Goal: Task Accomplishment & Management: Manage account settings

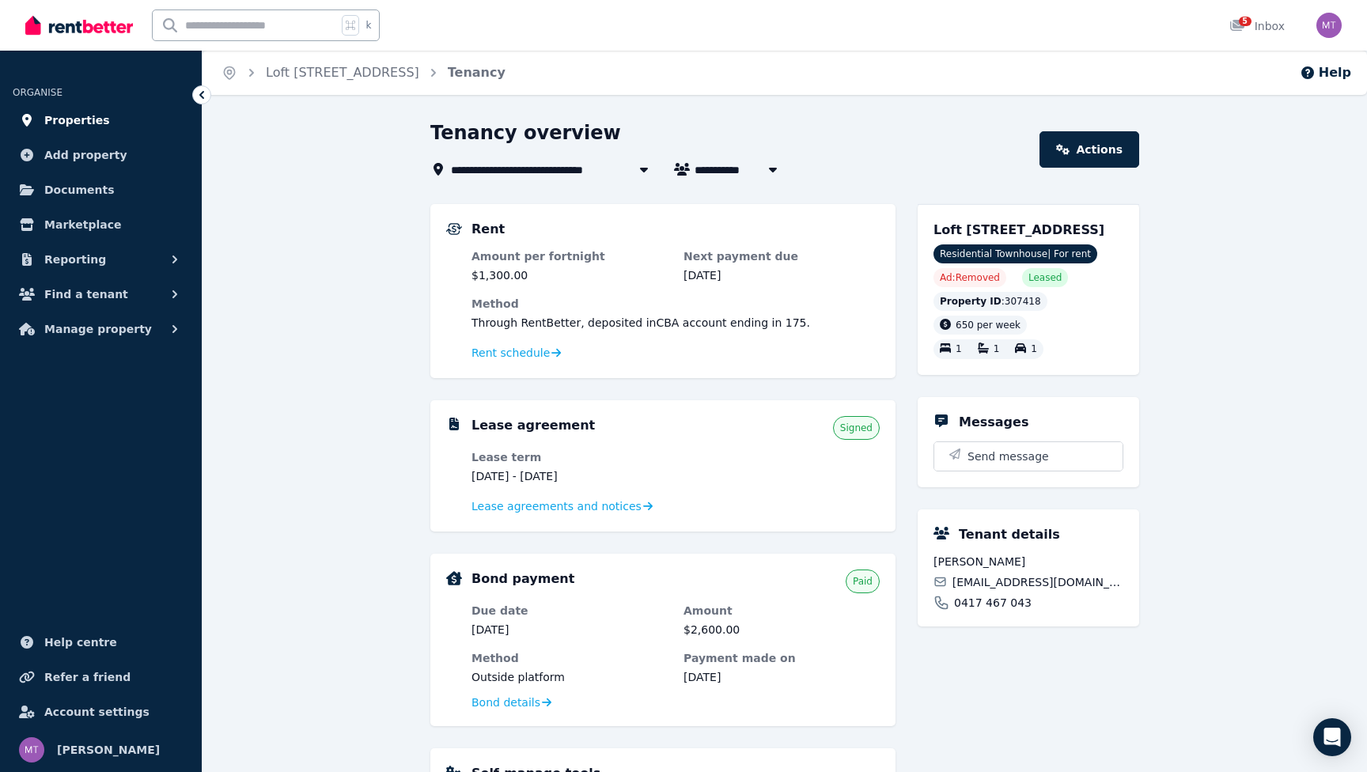
click at [64, 116] on span "Properties" at bounding box center [77, 120] width 66 height 19
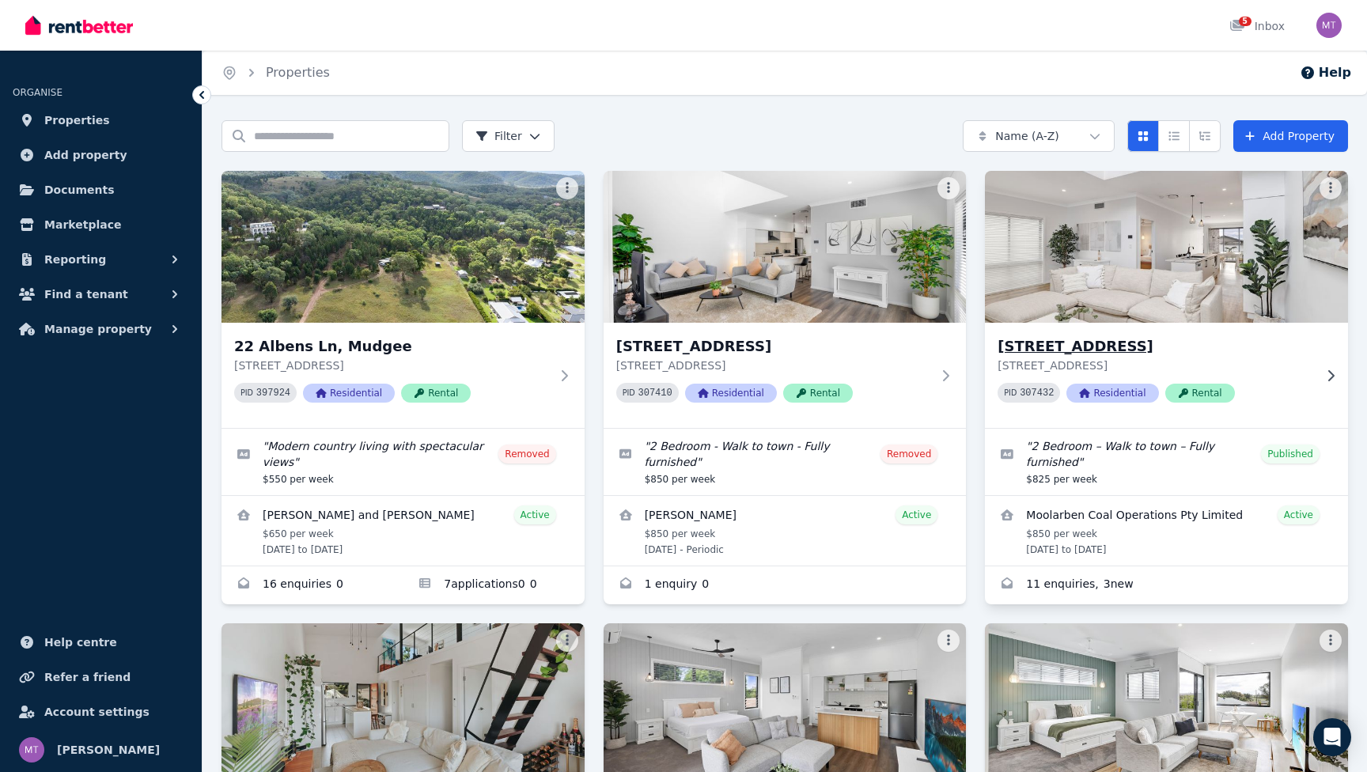
click at [1228, 354] on h3 "[STREET_ADDRESS]" at bounding box center [1156, 346] width 316 height 22
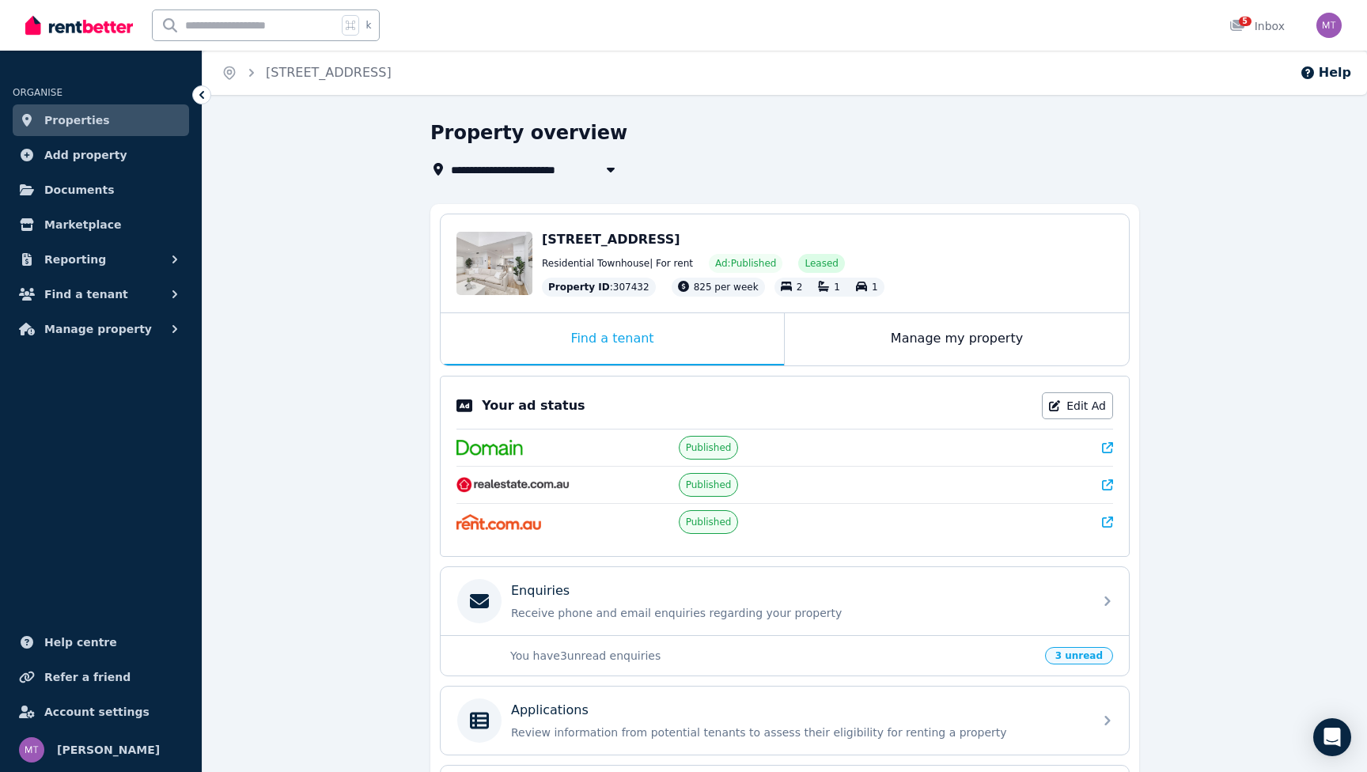
click at [609, 171] on icon "button" at bounding box center [611, 170] width 8 height 5
type input "**********"
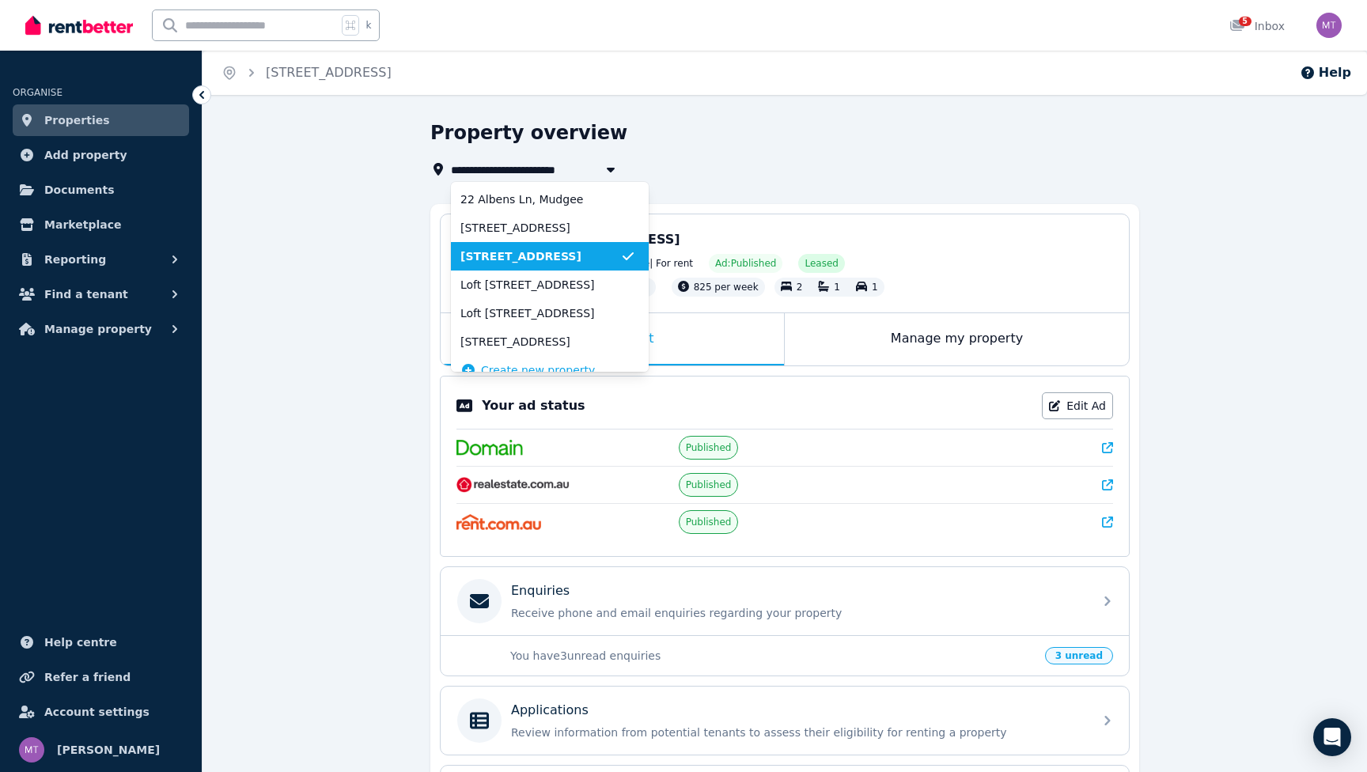
click at [609, 171] on icon "button" at bounding box center [611, 170] width 8 height 5
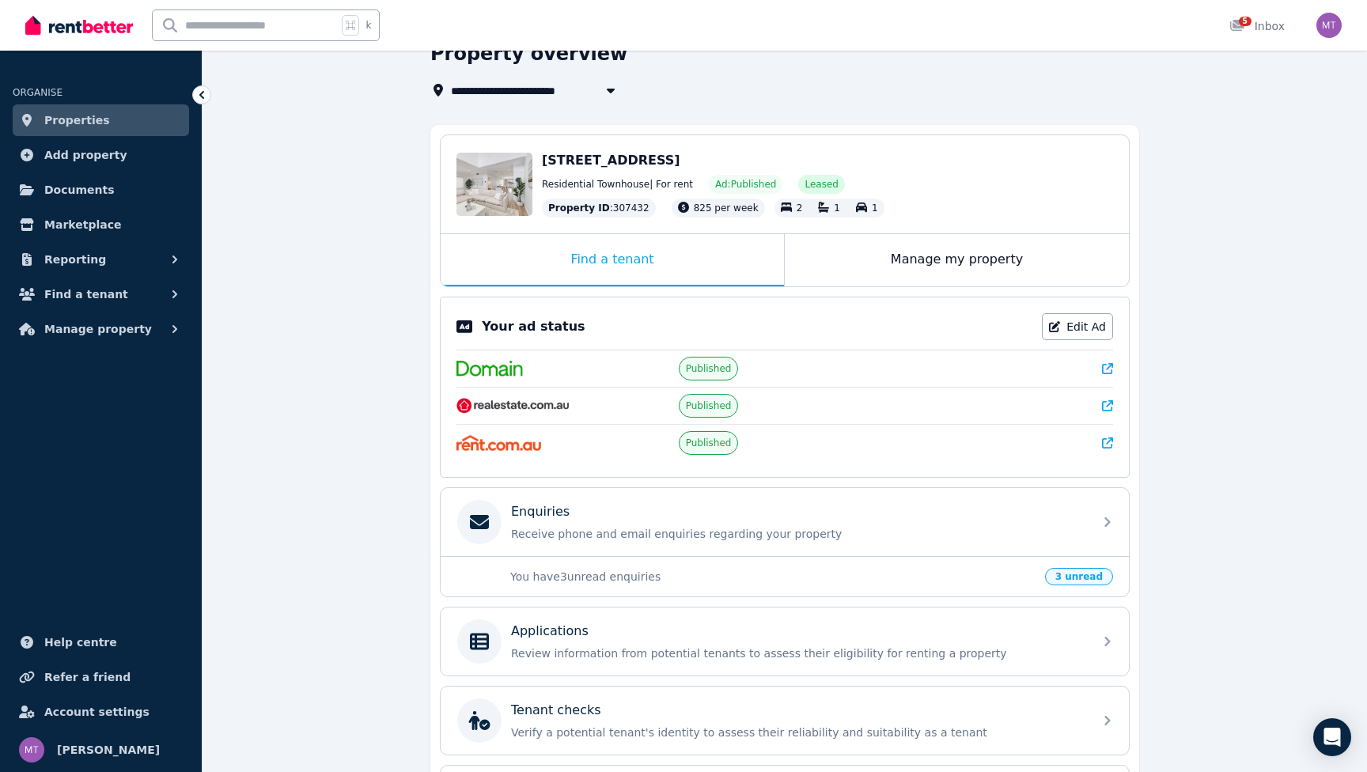
scroll to position [73, 0]
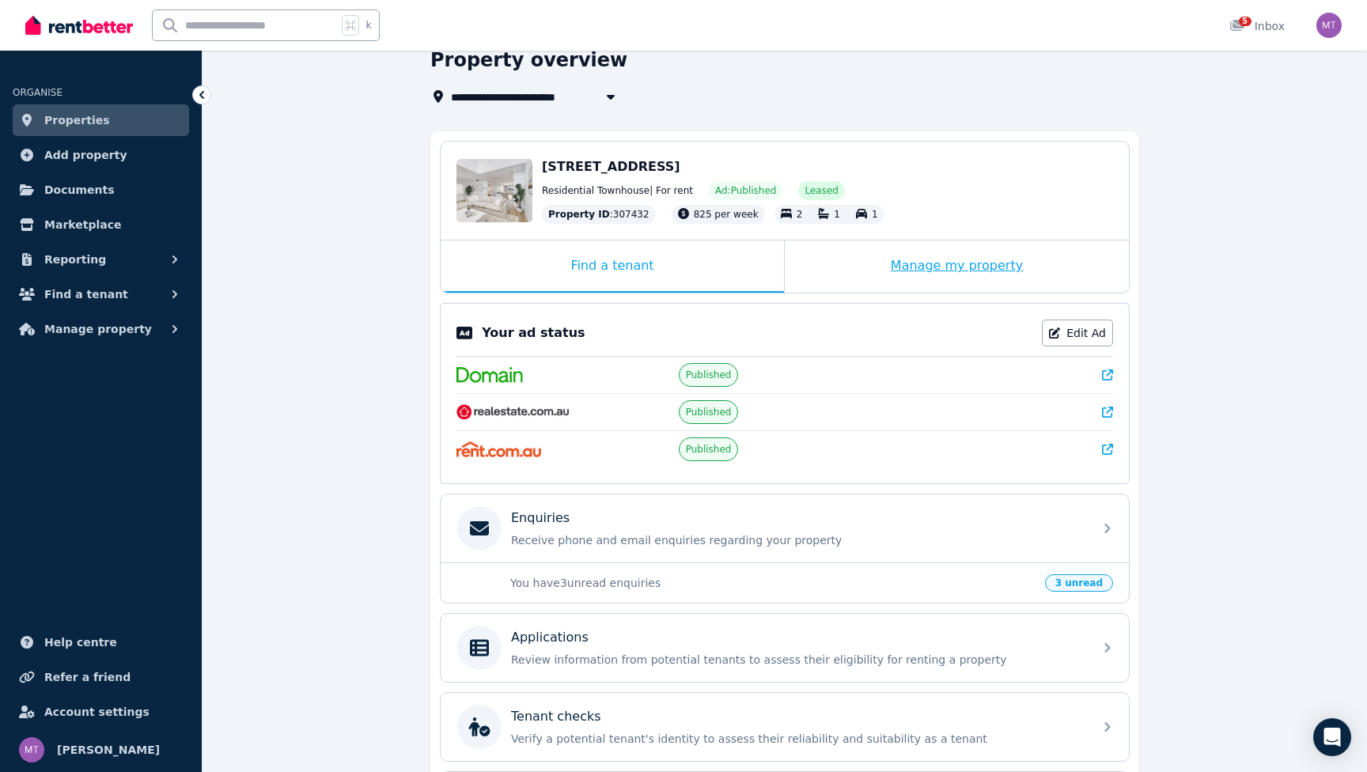
click at [983, 267] on div "Manage my property" at bounding box center [957, 266] width 344 height 52
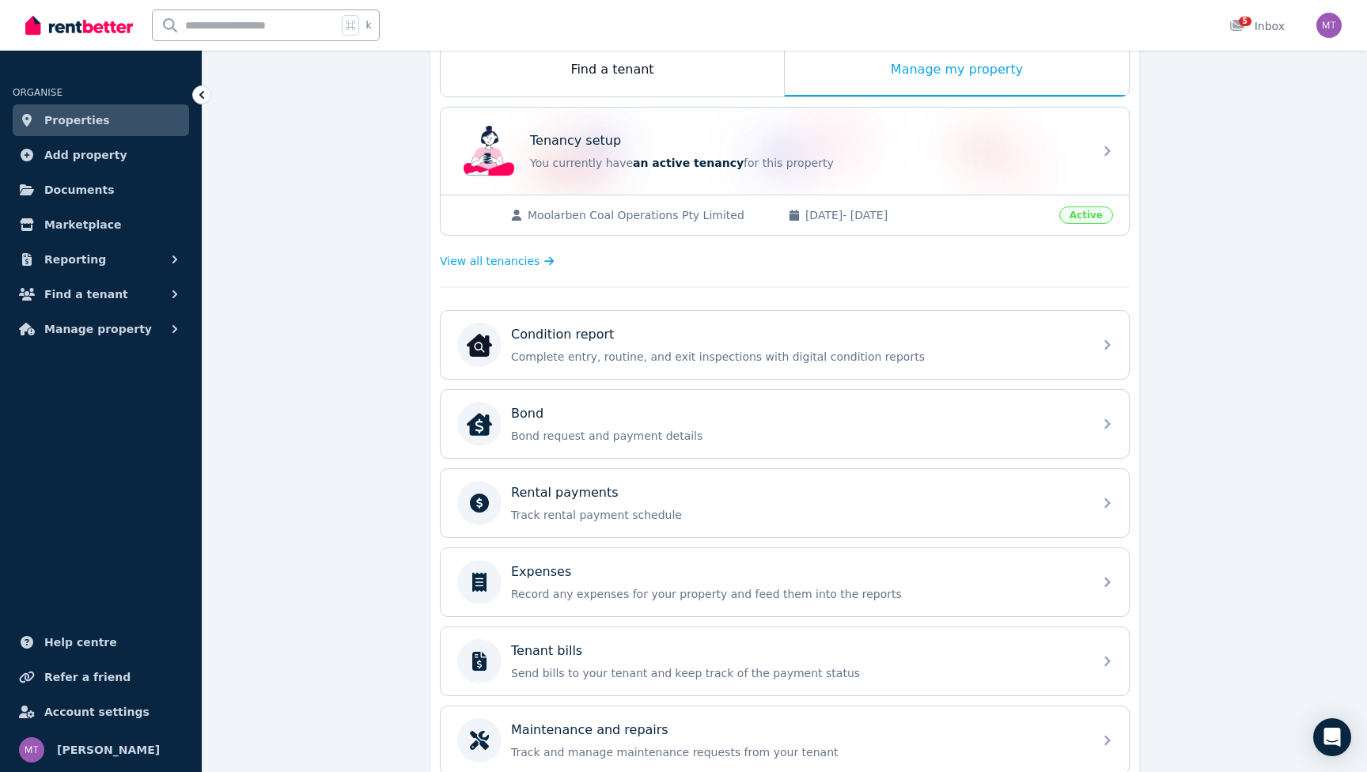
scroll to position [274, 0]
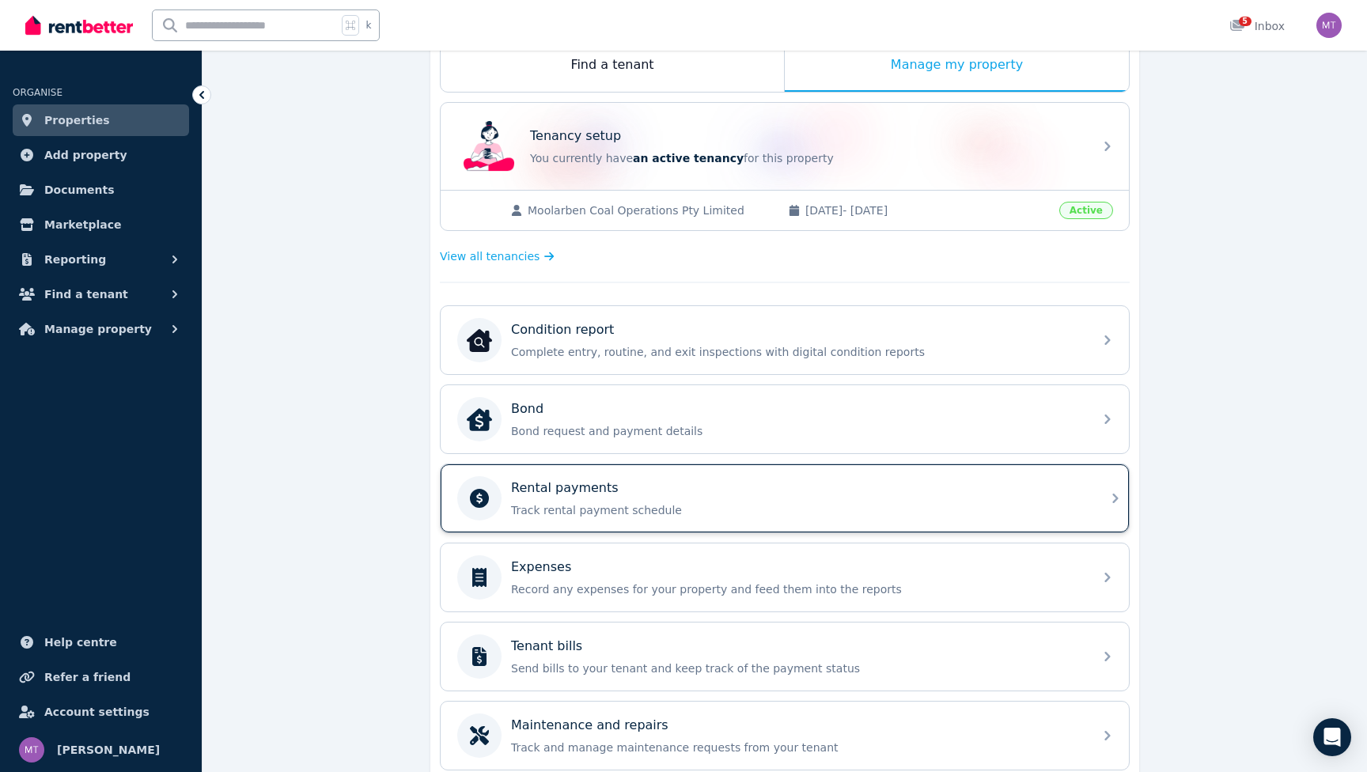
click at [661, 491] on div "Rental payments" at bounding box center [797, 488] width 573 height 19
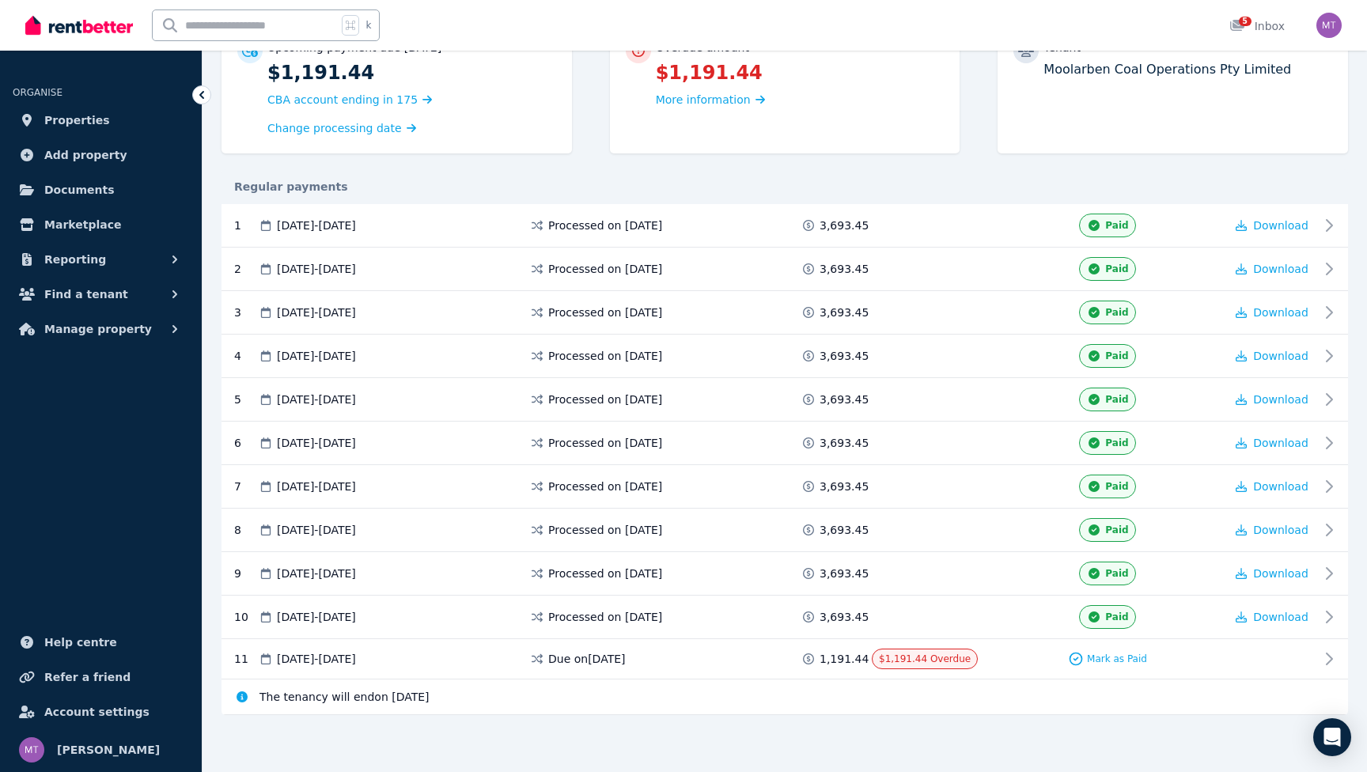
scroll to position [184, 0]
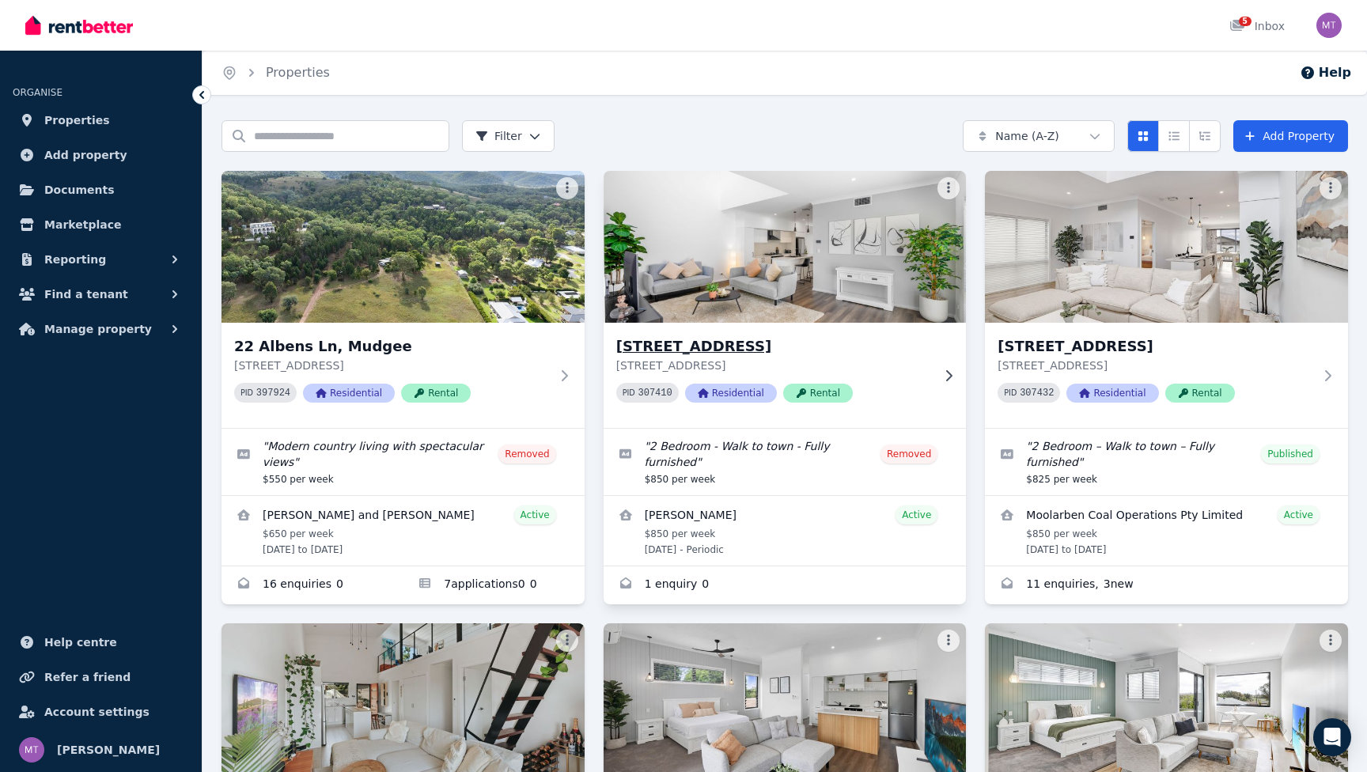
click at [831, 265] on img at bounding box center [784, 247] width 381 height 160
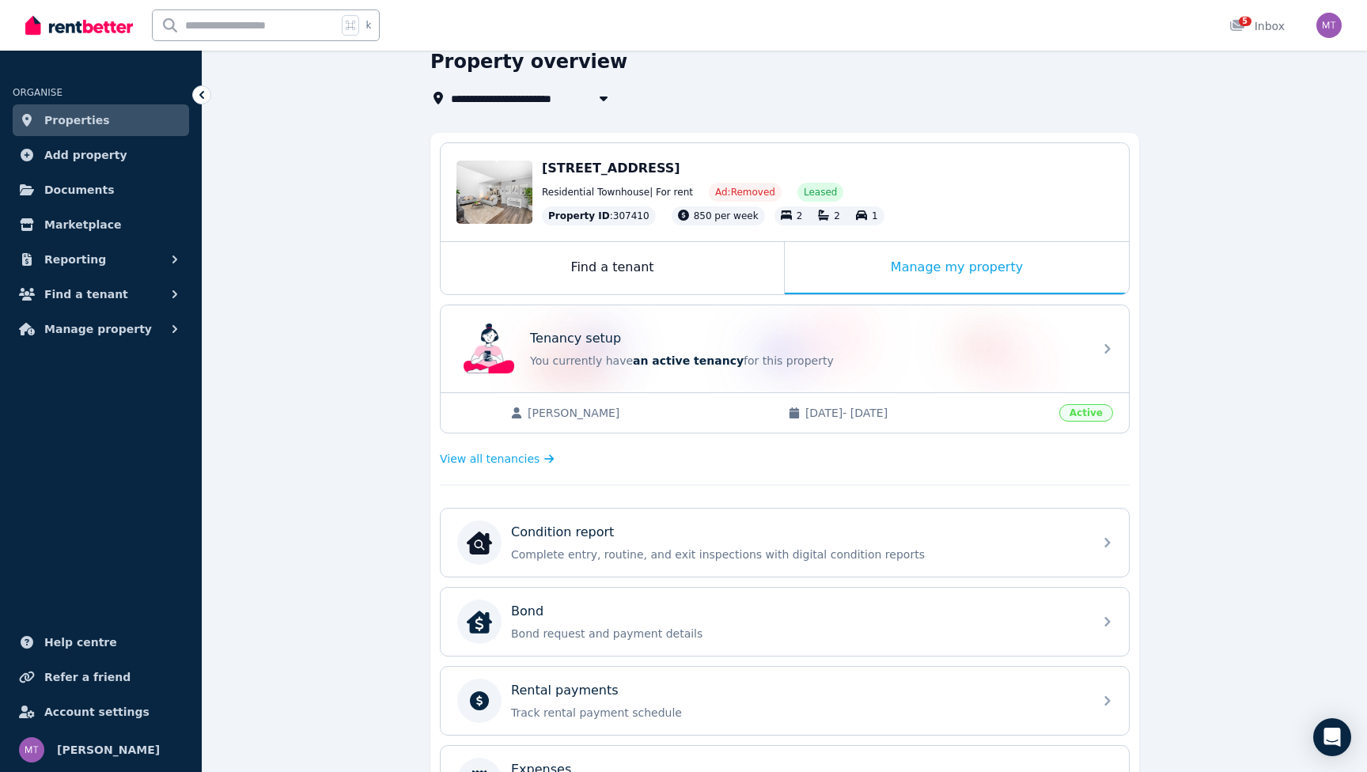
scroll to position [74, 0]
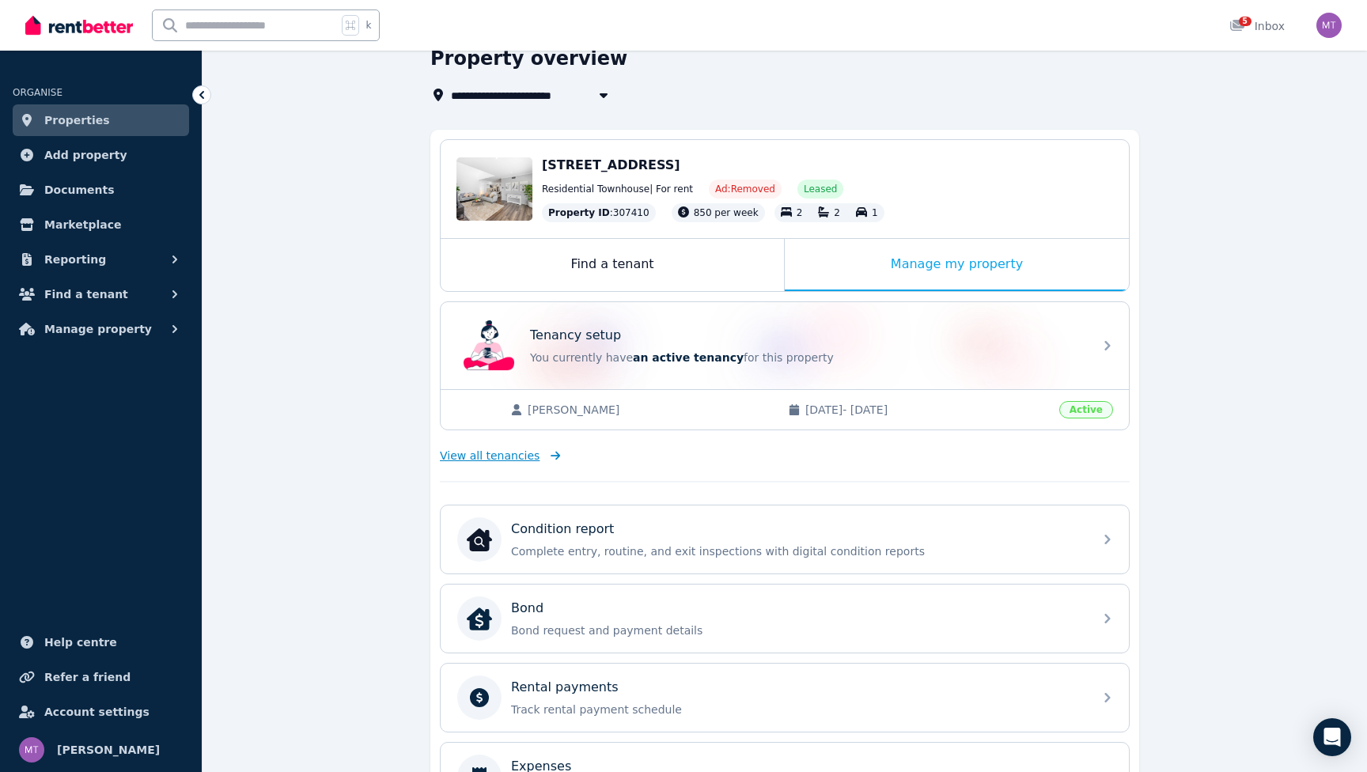
click at [513, 457] on span "View all tenancies" at bounding box center [490, 456] width 100 height 16
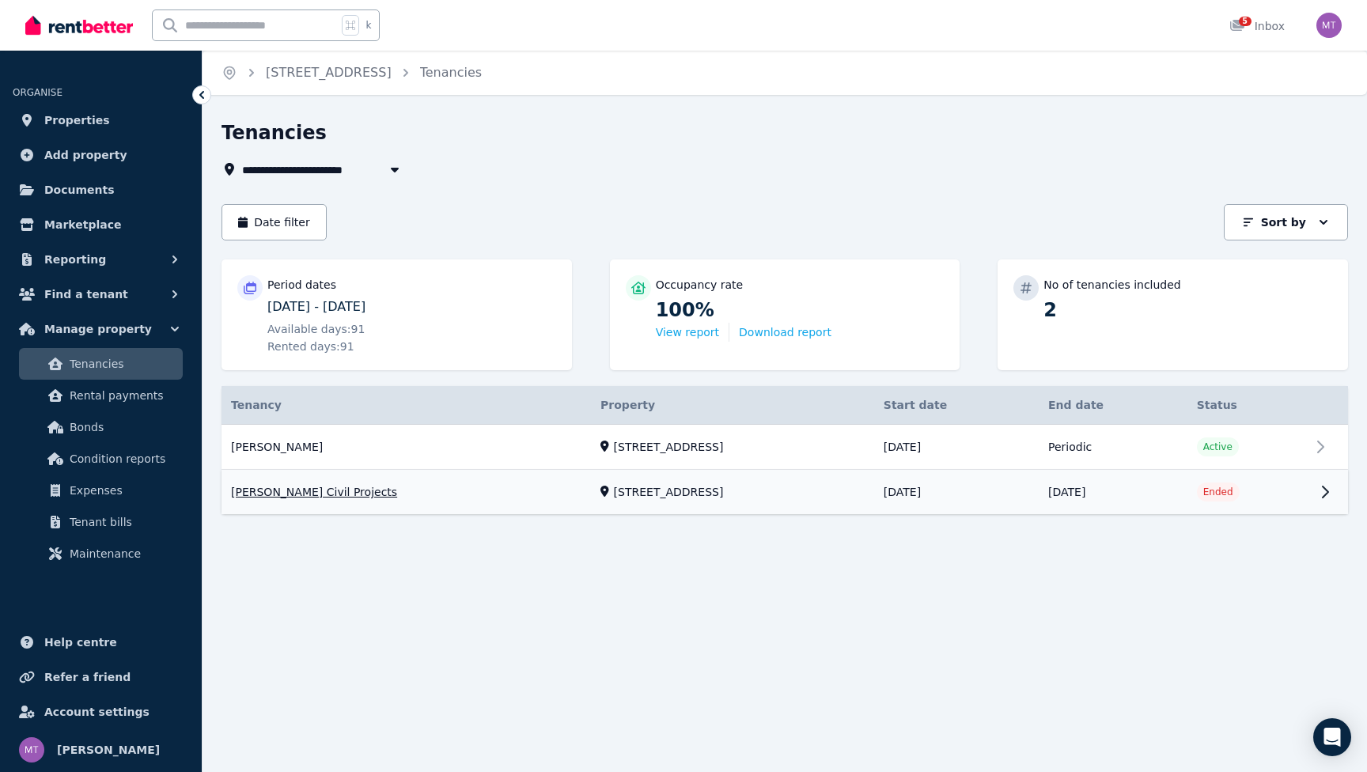
click at [316, 471] on link "View property details" at bounding box center [785, 493] width 1127 height 44
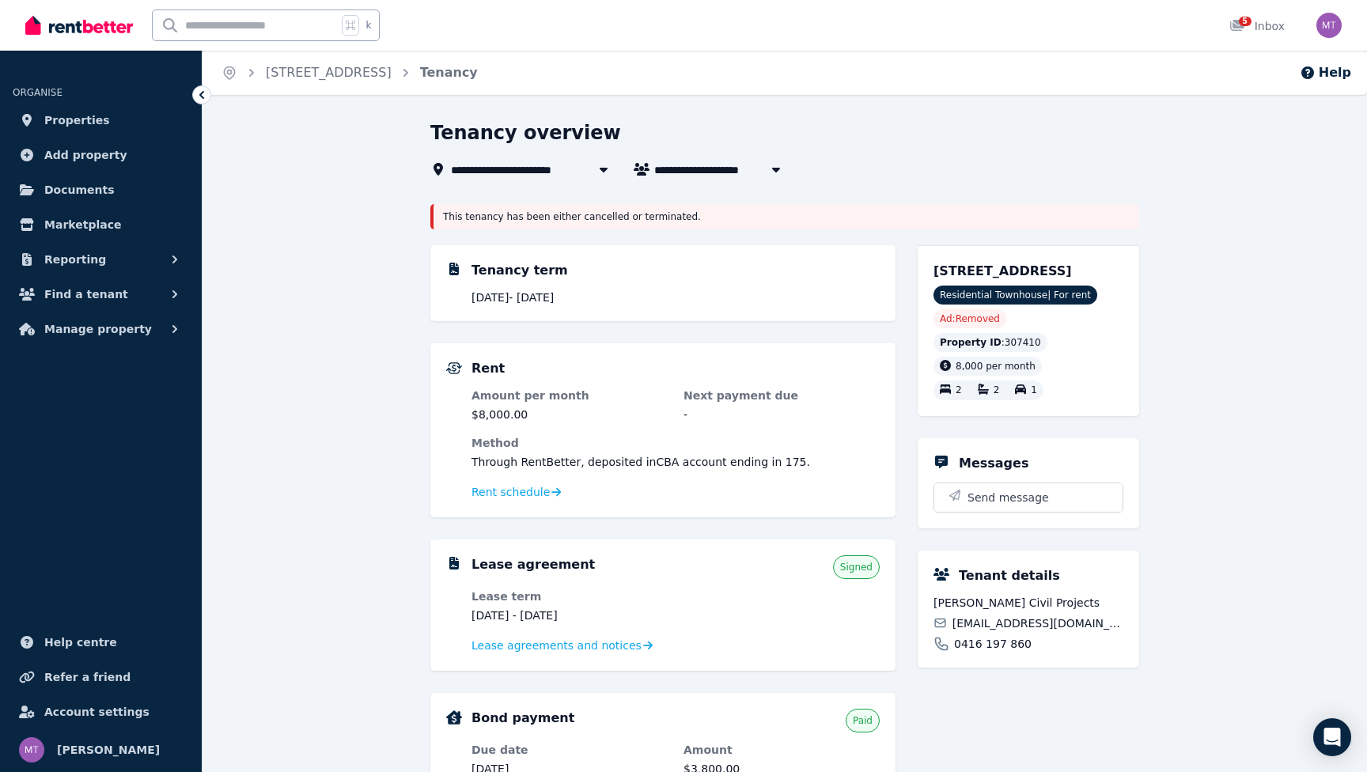
click at [726, 166] on span "[PERSON_NAME] Civil Projects" at bounding box center [751, 169] width 195 height 19
type input "**********"
click at [718, 203] on span "[PERSON_NAME]" at bounding box center [744, 199] width 160 height 16
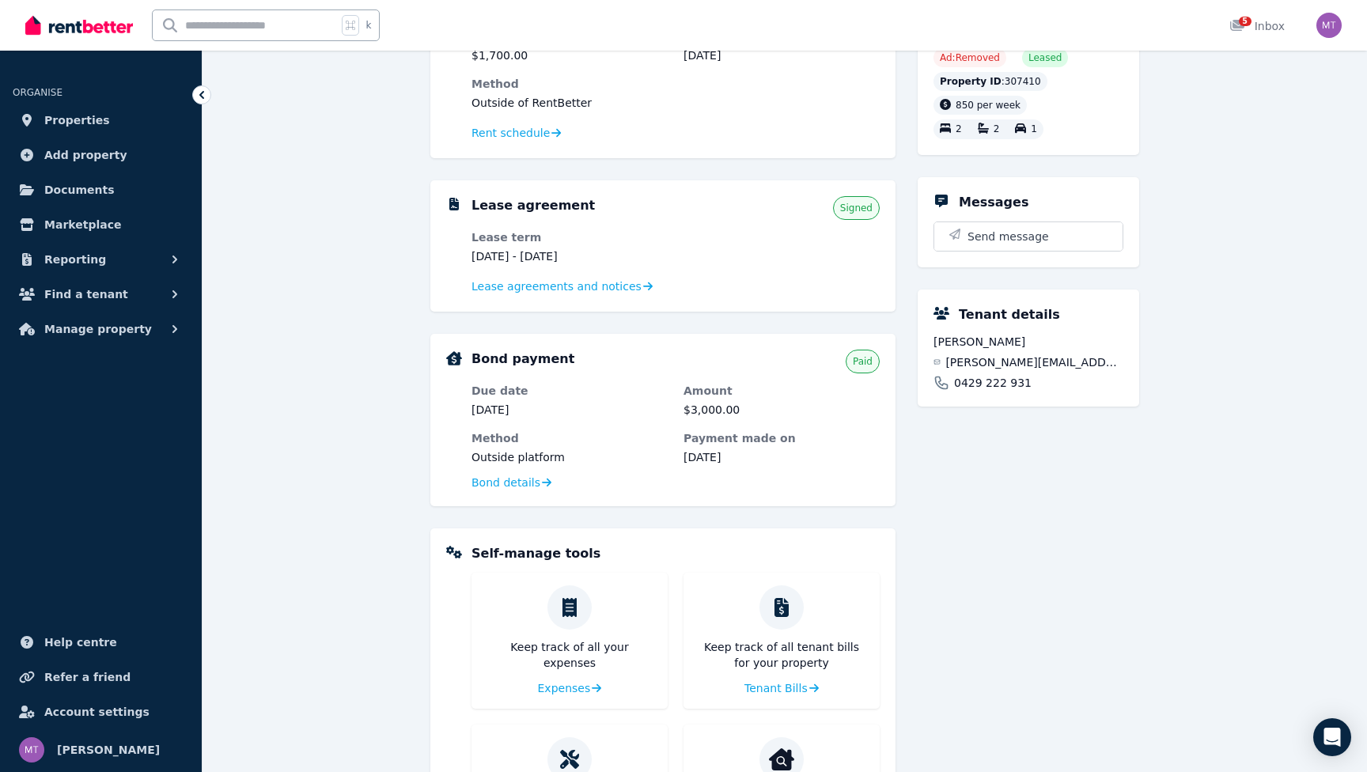
scroll to position [180, 0]
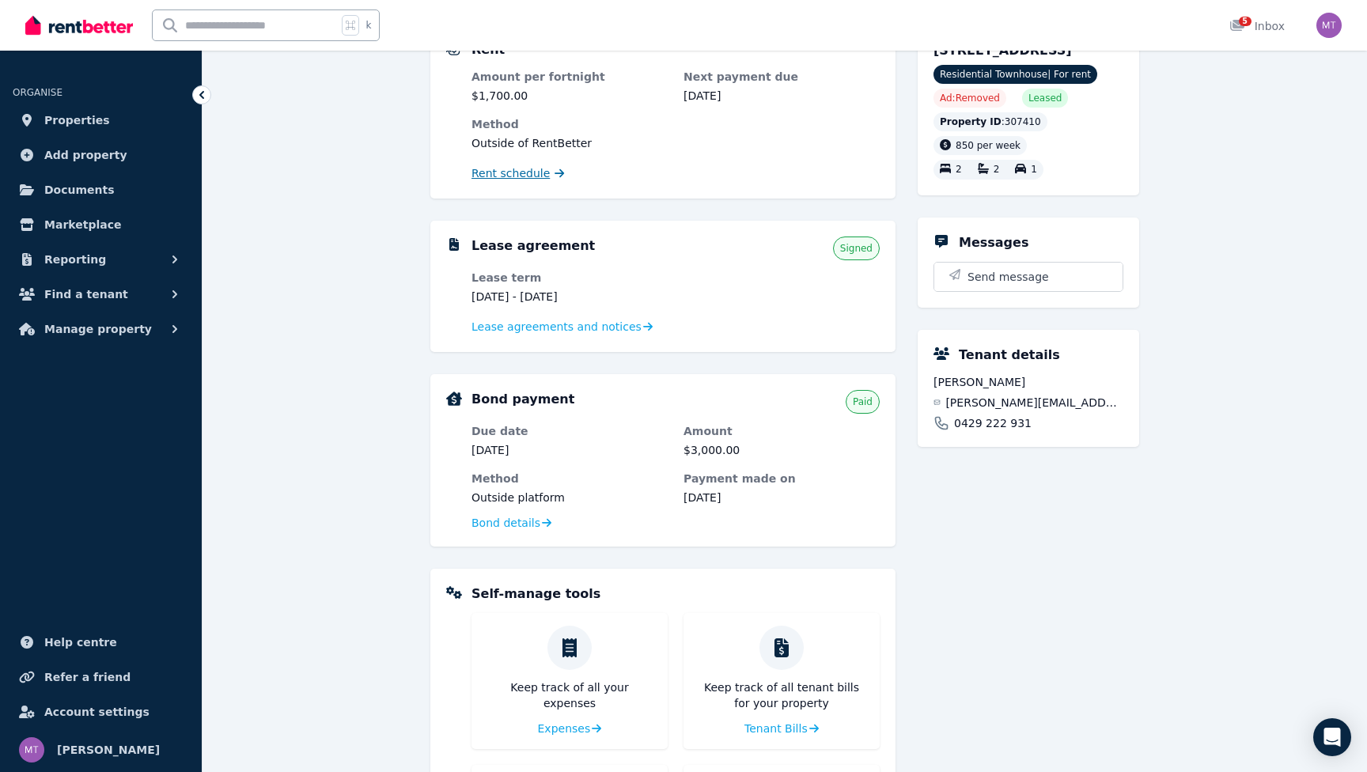
click at [537, 170] on span "Rent schedule" at bounding box center [510, 173] width 78 height 16
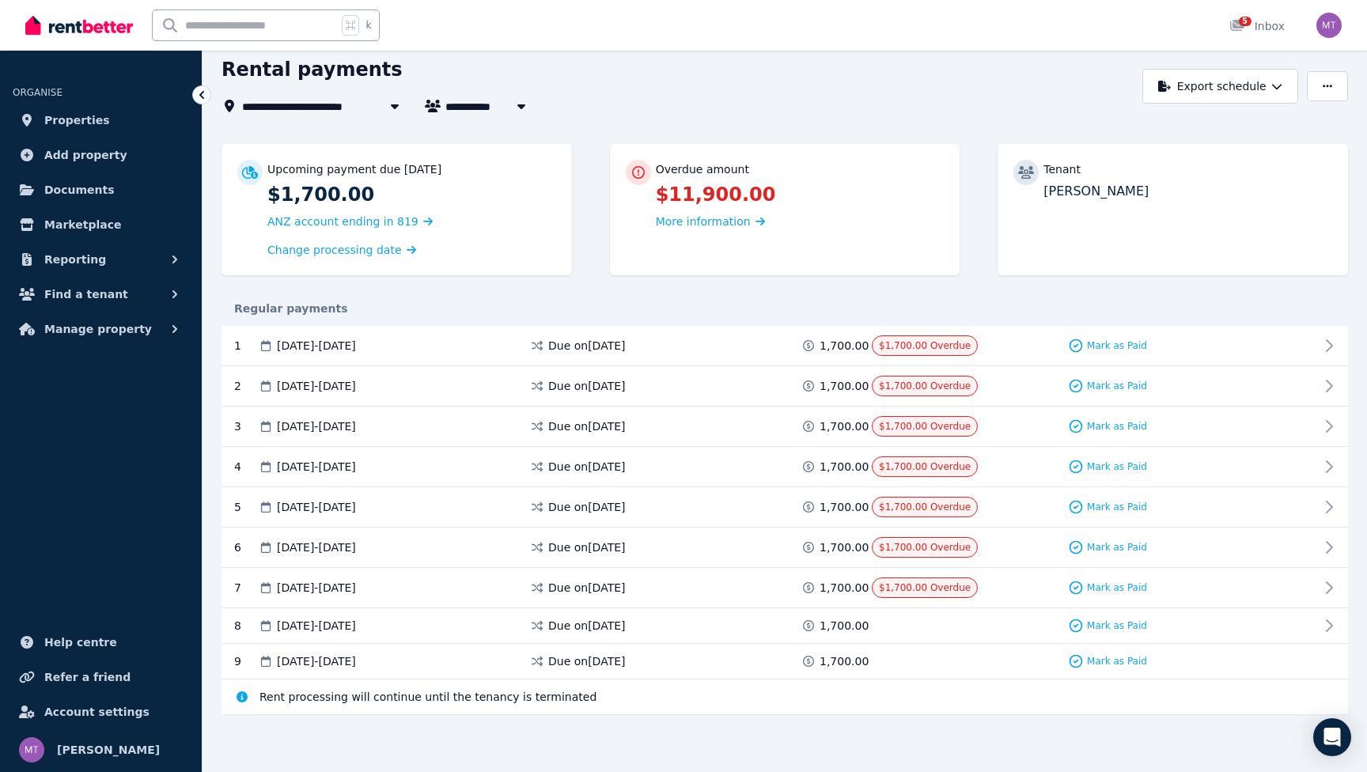
scroll to position [62, 0]
click at [1123, 343] on span "Mark as Paid" at bounding box center [1117, 346] width 60 height 13
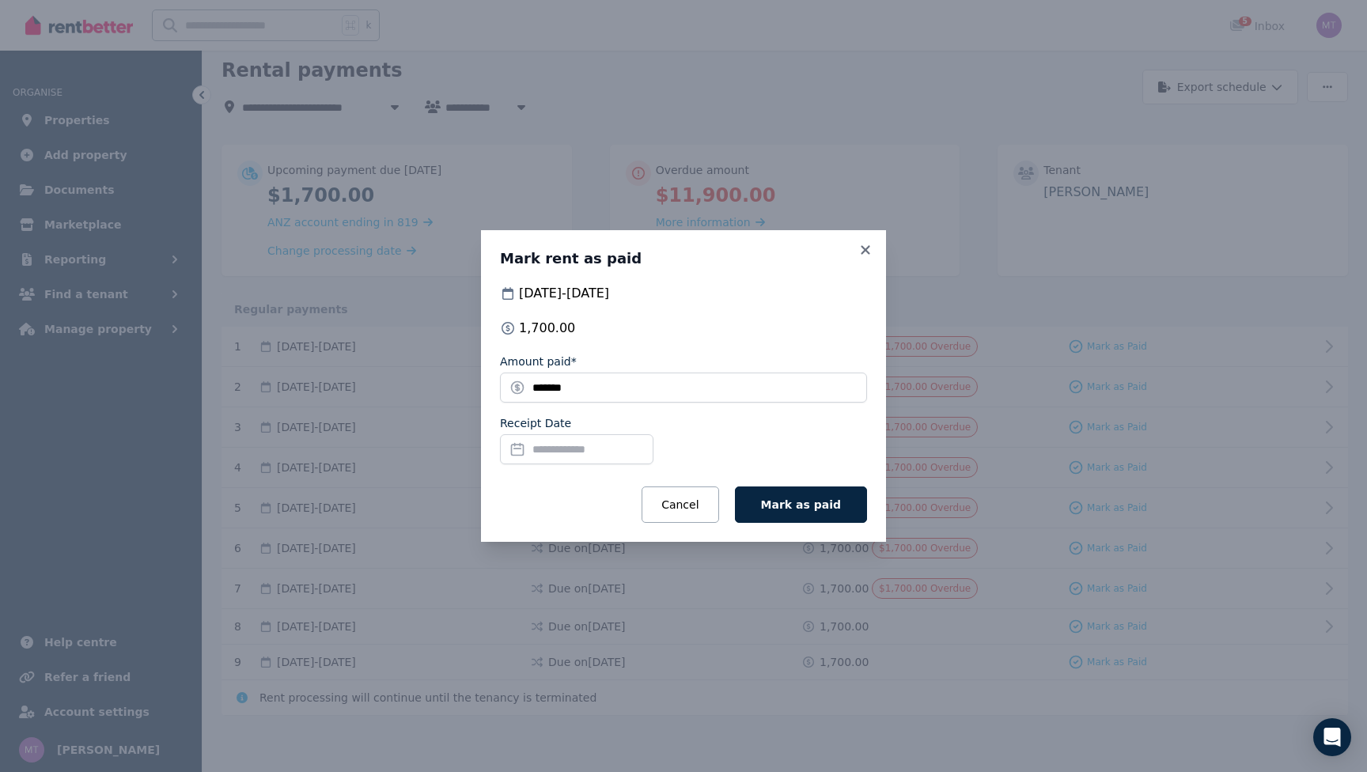
click at [562, 448] on input "Receipt Date" at bounding box center [576, 449] width 153 height 30
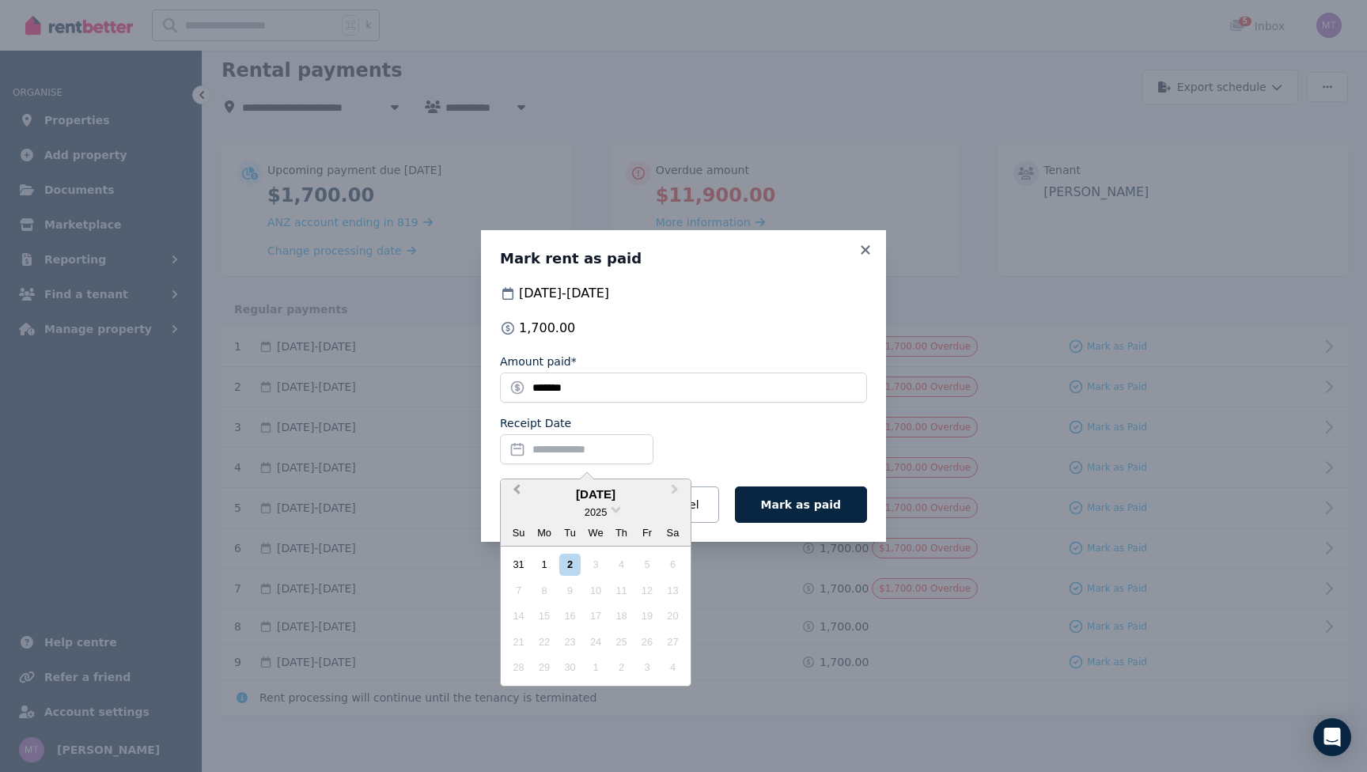
click at [519, 483] on button "Previous Month" at bounding box center [514, 493] width 25 height 25
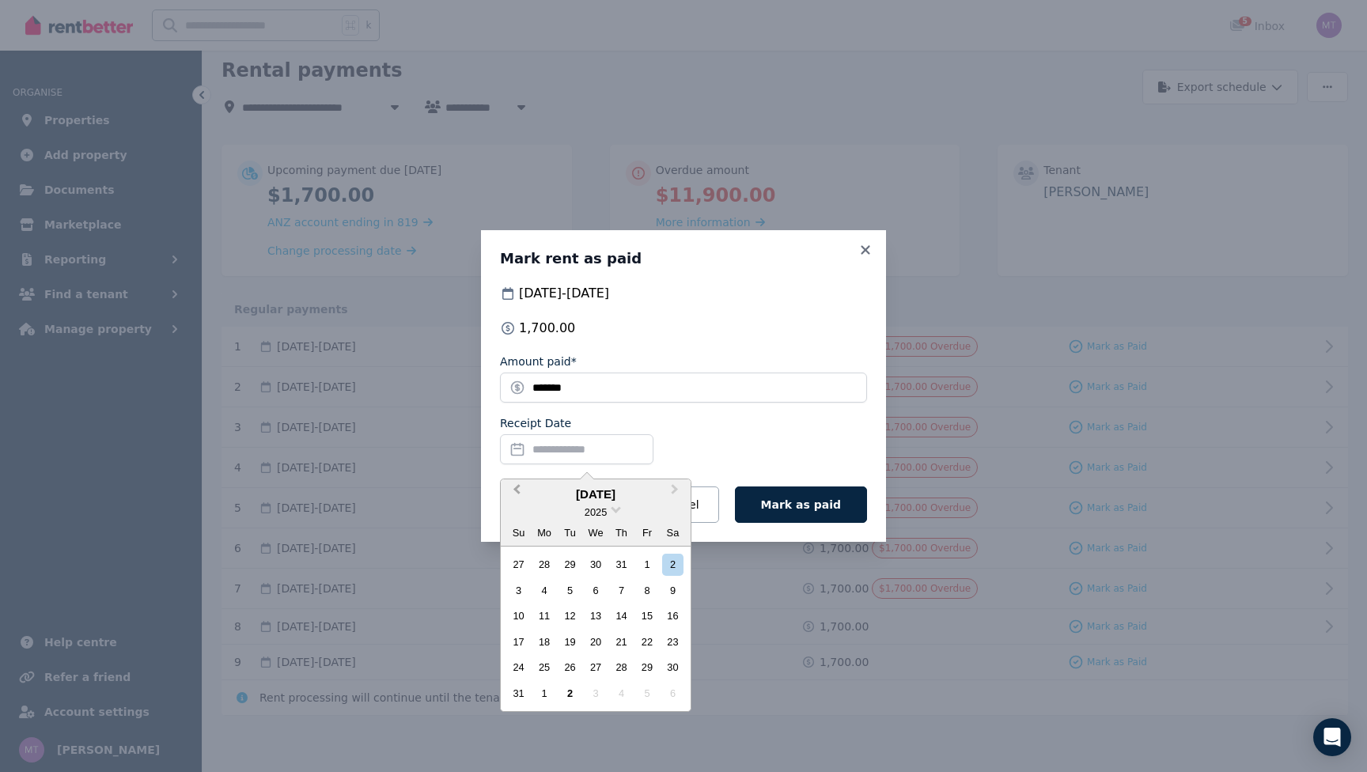
click at [519, 483] on button "Previous Month" at bounding box center [514, 493] width 25 height 25
click at [543, 589] on div "9" at bounding box center [544, 590] width 21 height 21
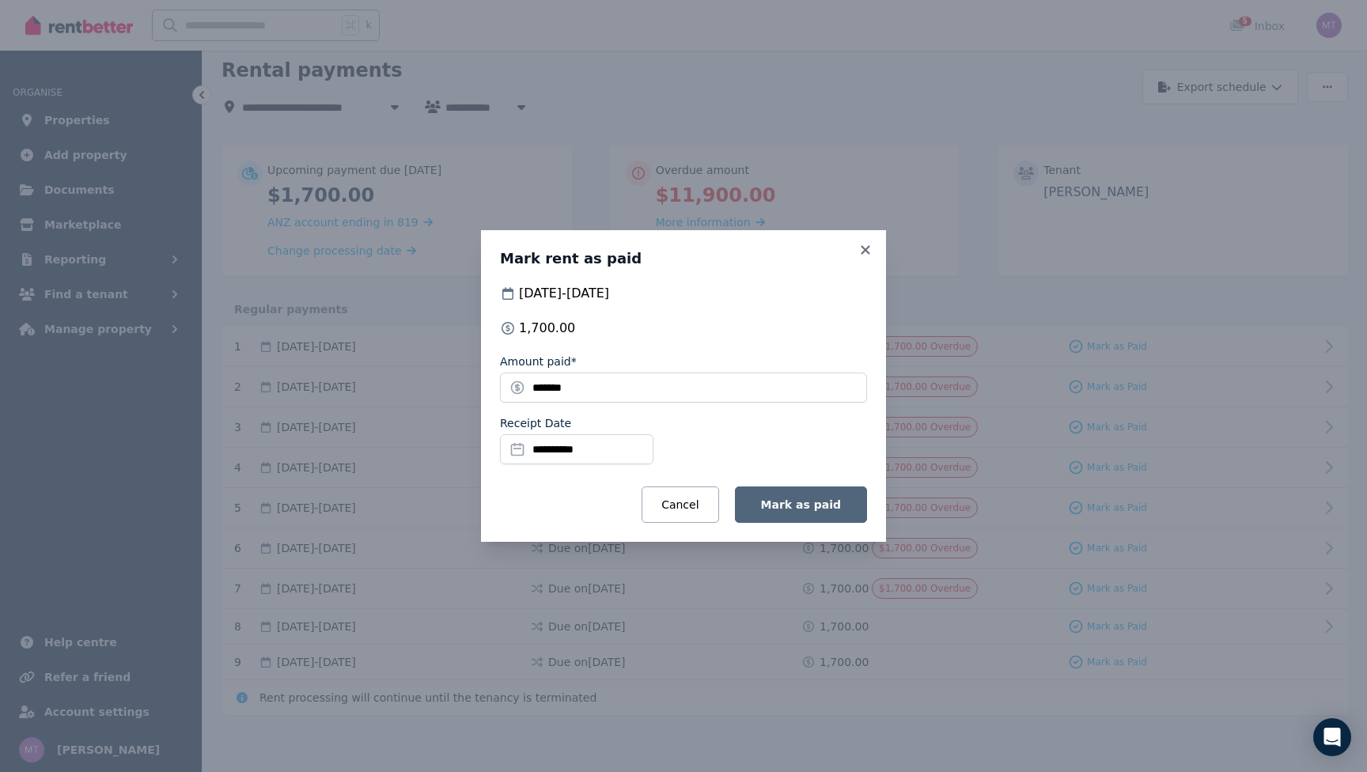
click at [840, 502] on span "Mark as paid" at bounding box center [801, 504] width 80 height 13
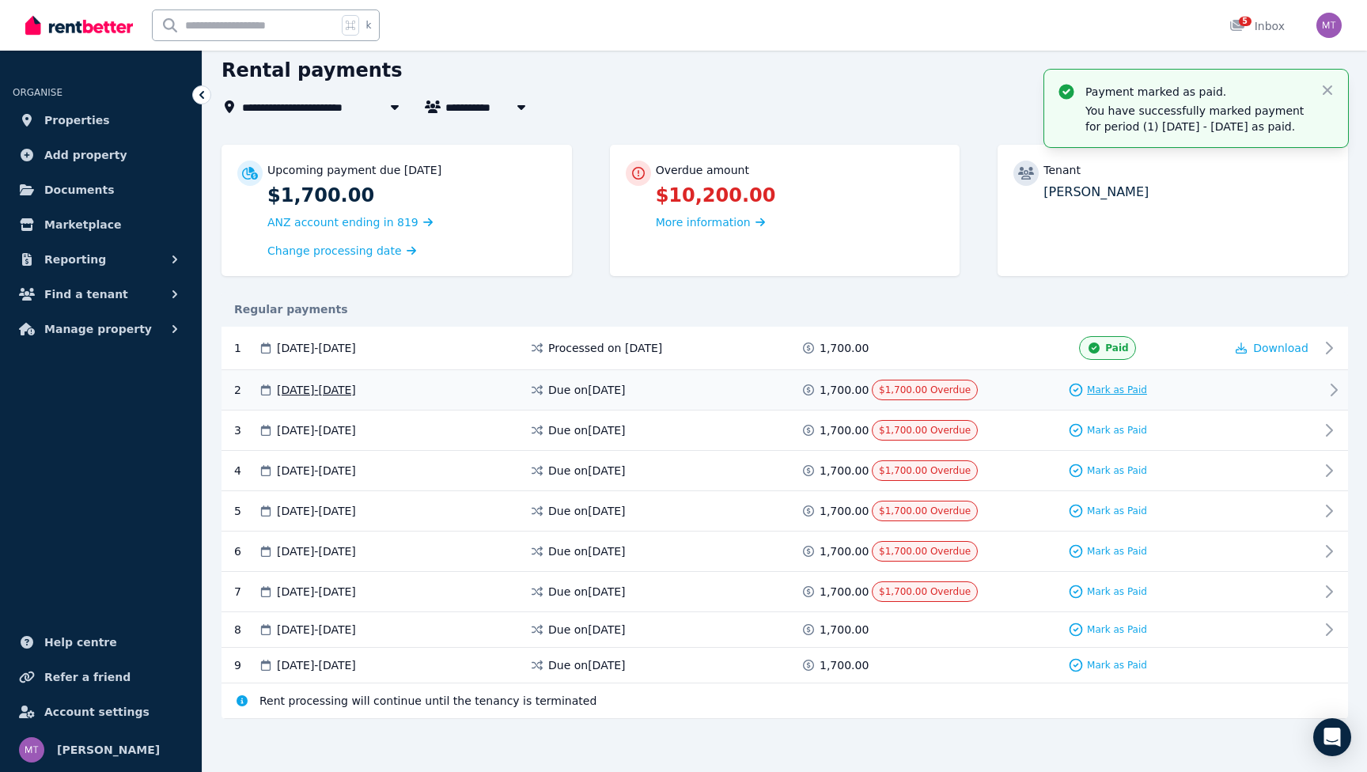
click at [1130, 385] on span "Mark as Paid" at bounding box center [1117, 390] width 60 height 13
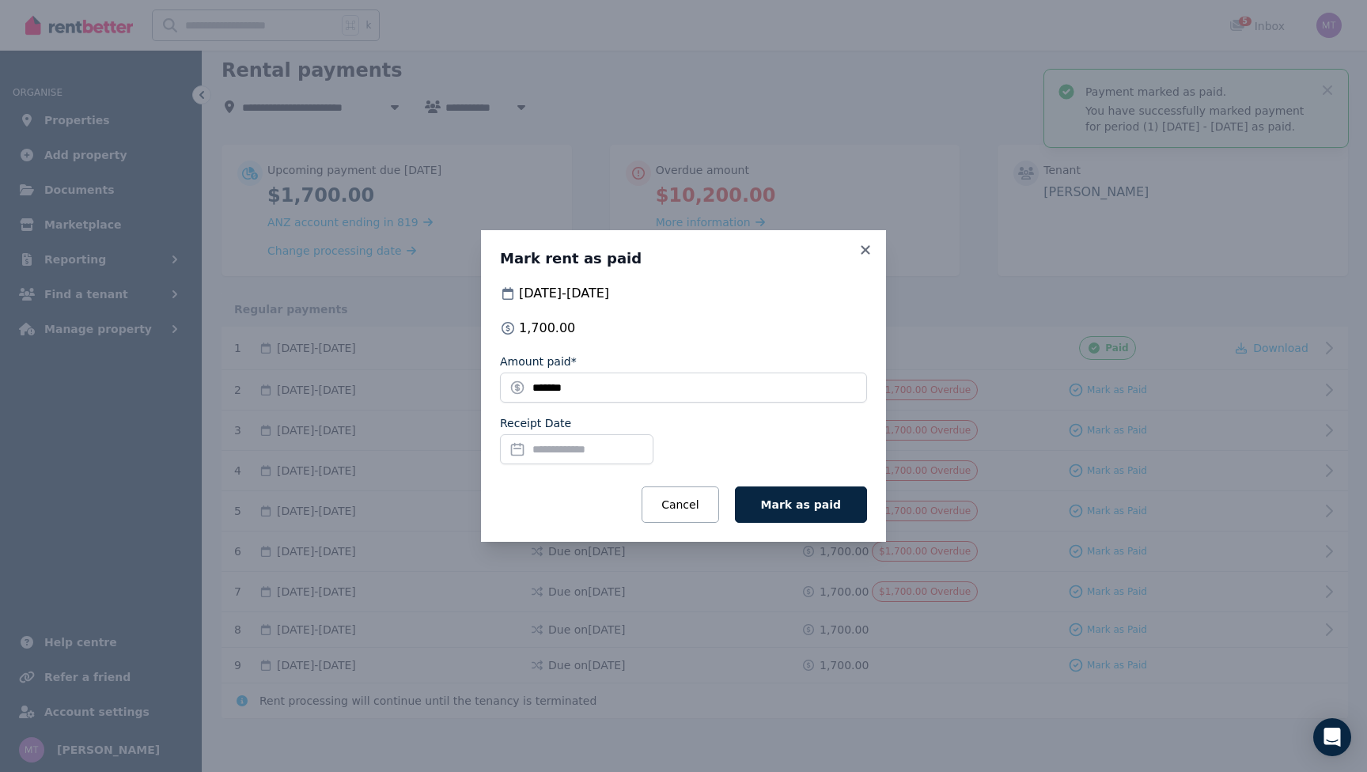
click at [568, 449] on input "Receipt Date" at bounding box center [576, 449] width 153 height 30
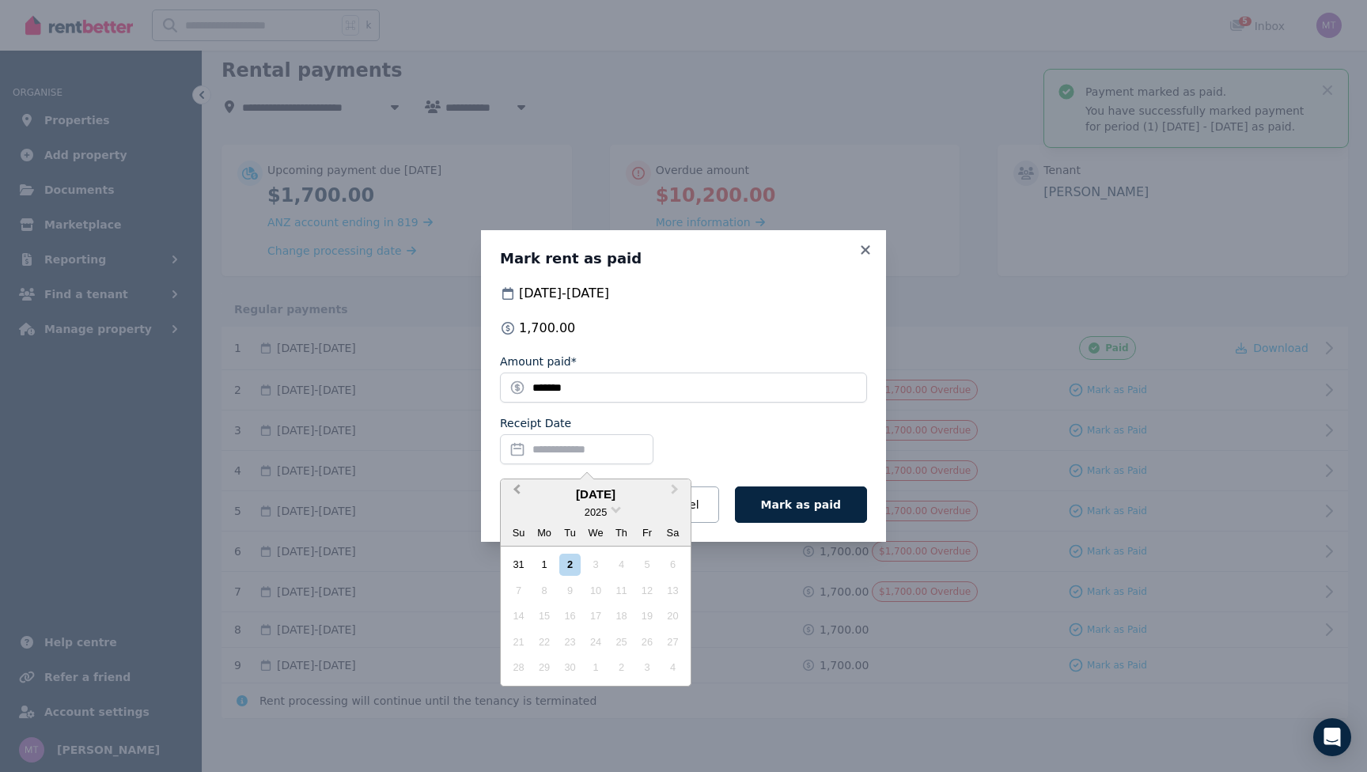
click at [513, 482] on button "Previous Month" at bounding box center [514, 493] width 25 height 25
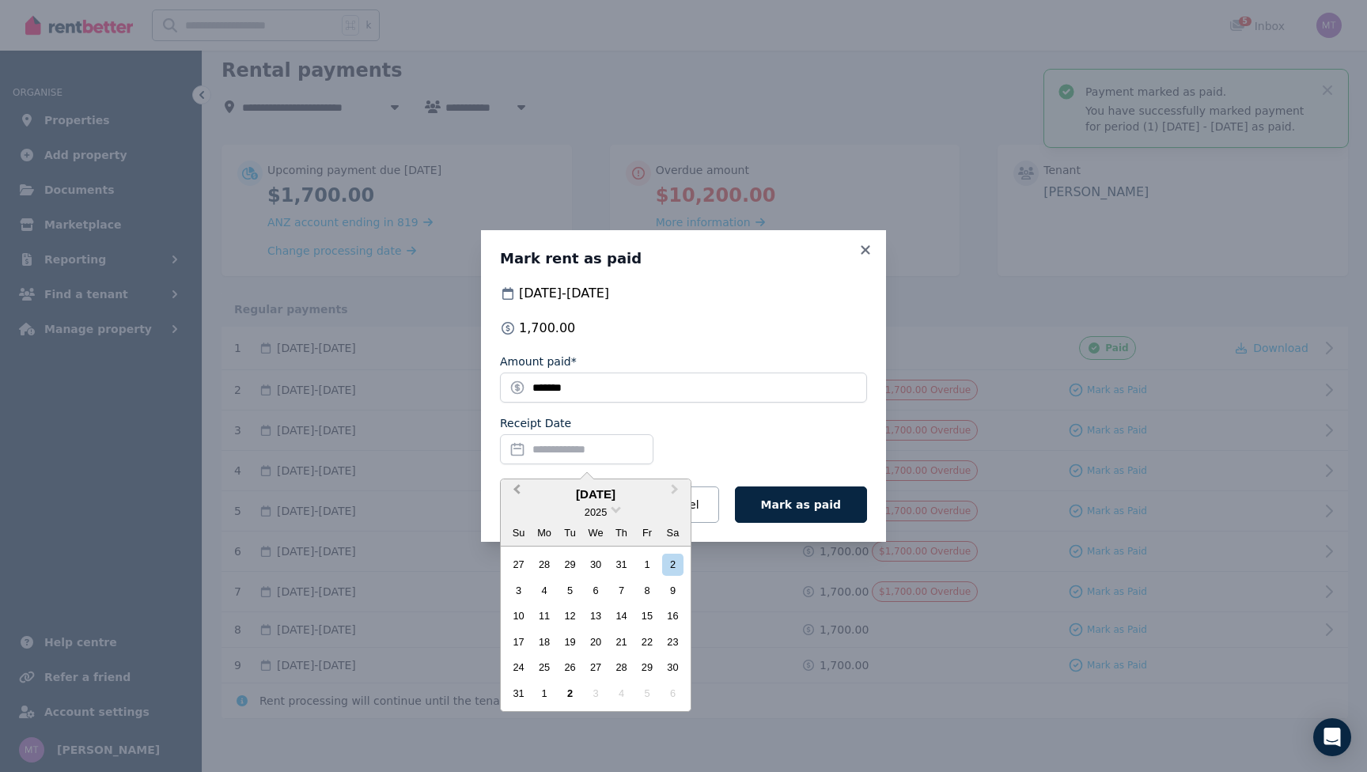
click at [513, 482] on button "Previous Month" at bounding box center [514, 493] width 25 height 25
click at [516, 492] on button "Previous Month" at bounding box center [514, 493] width 25 height 25
click at [547, 638] on div "23" at bounding box center [544, 641] width 21 height 21
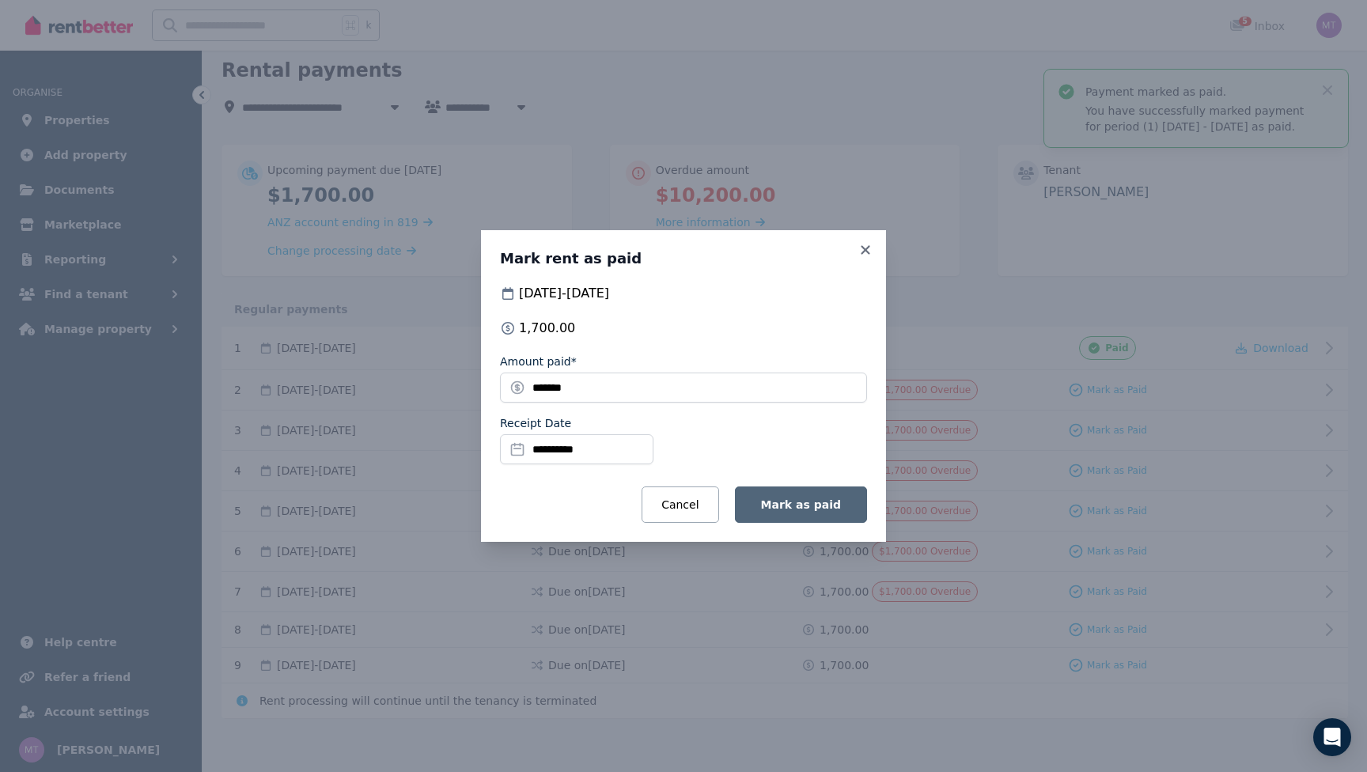
click at [850, 503] on button "Mark as paid" at bounding box center [801, 505] width 132 height 36
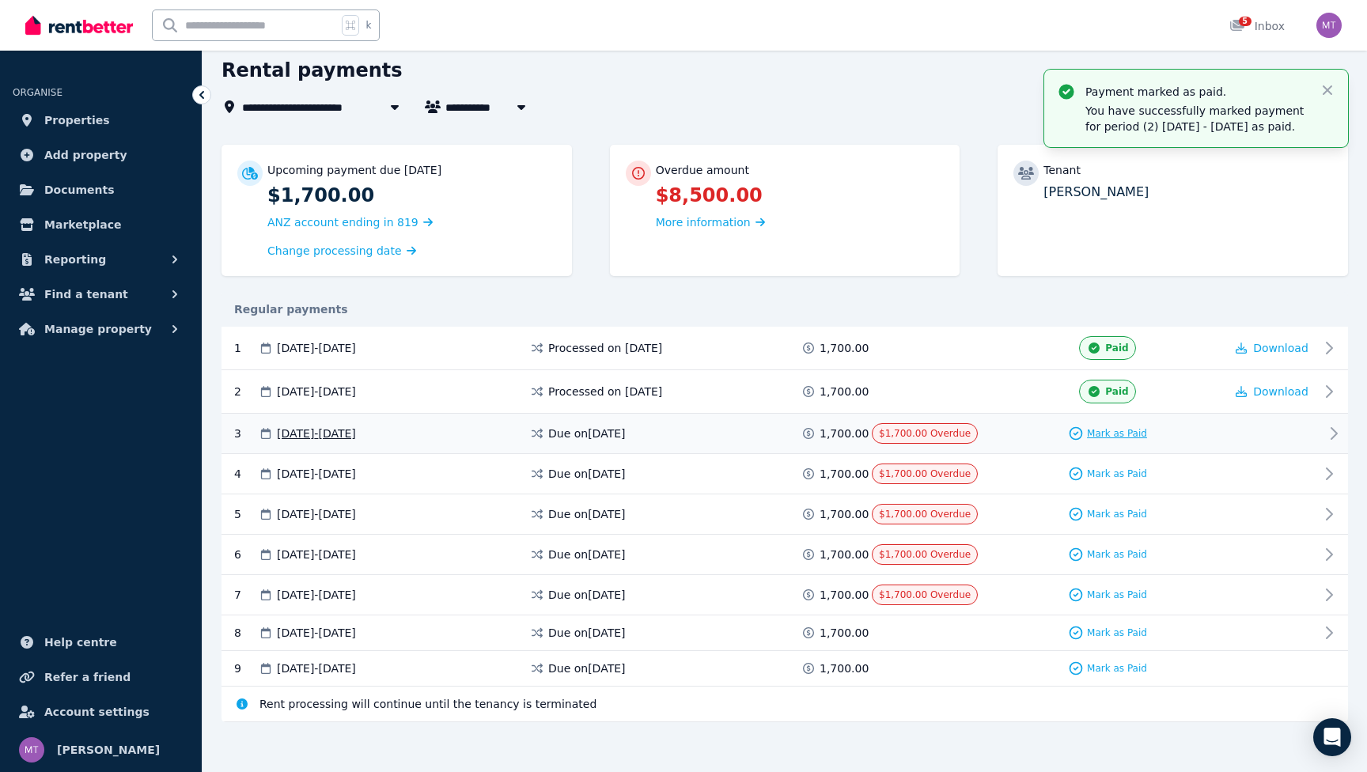
click at [1123, 430] on span "Mark as Paid" at bounding box center [1117, 433] width 60 height 13
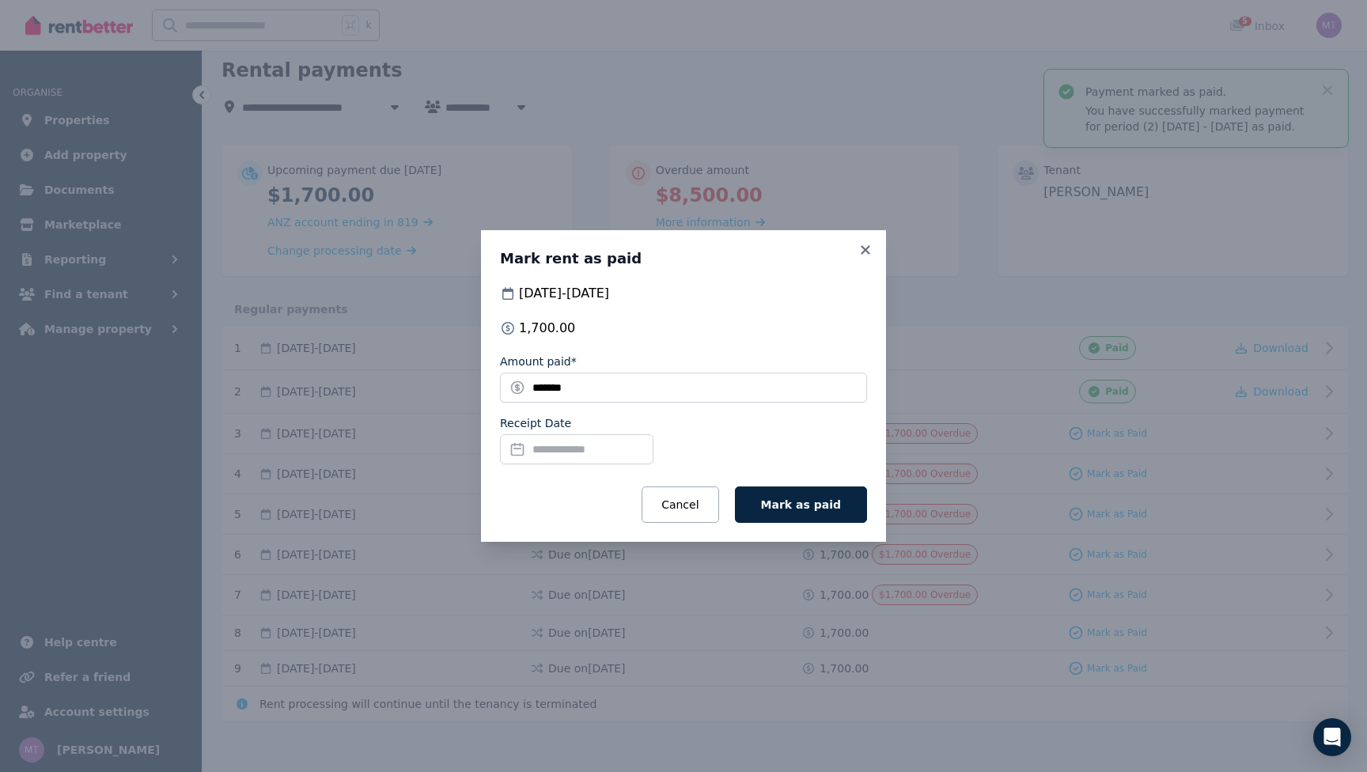
click at [589, 444] on input "Receipt Date" at bounding box center [576, 449] width 153 height 30
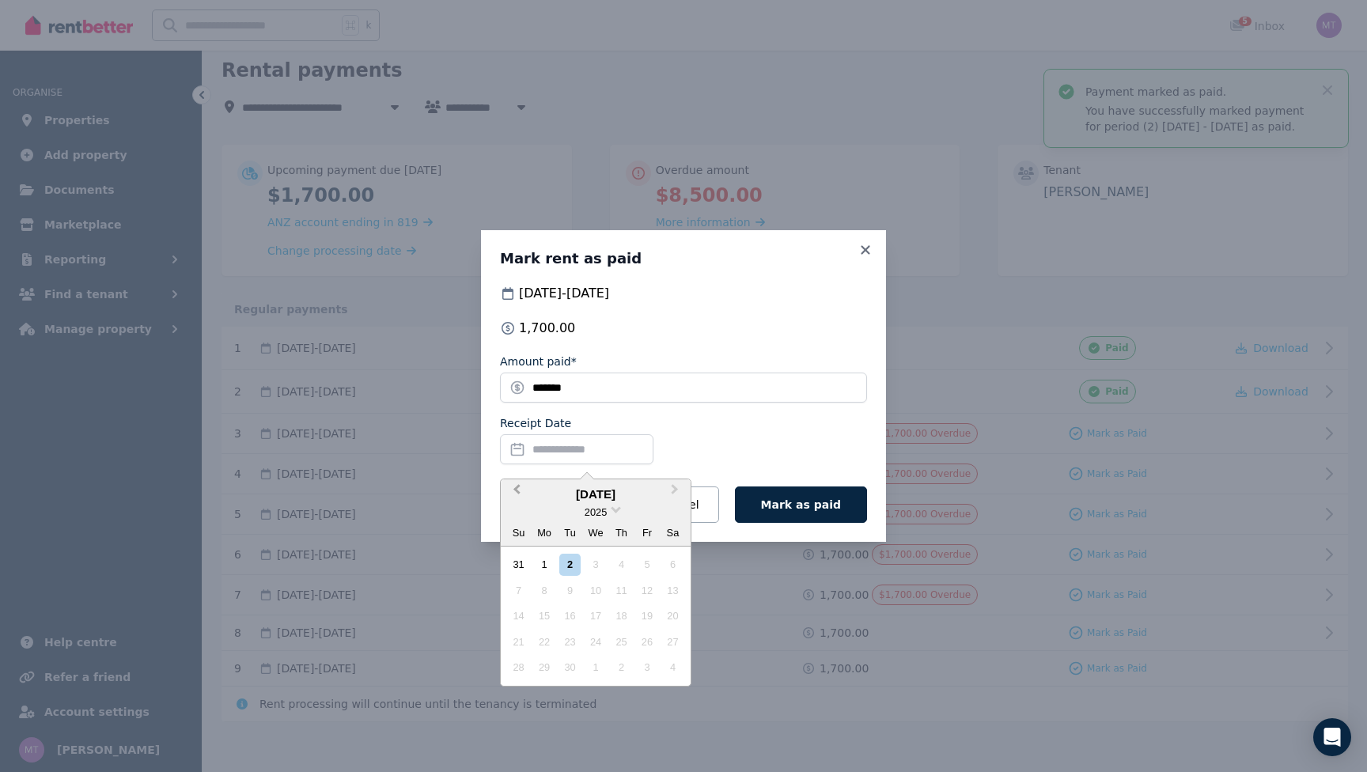
click at [511, 486] on button "Previous Month" at bounding box center [514, 493] width 25 height 25
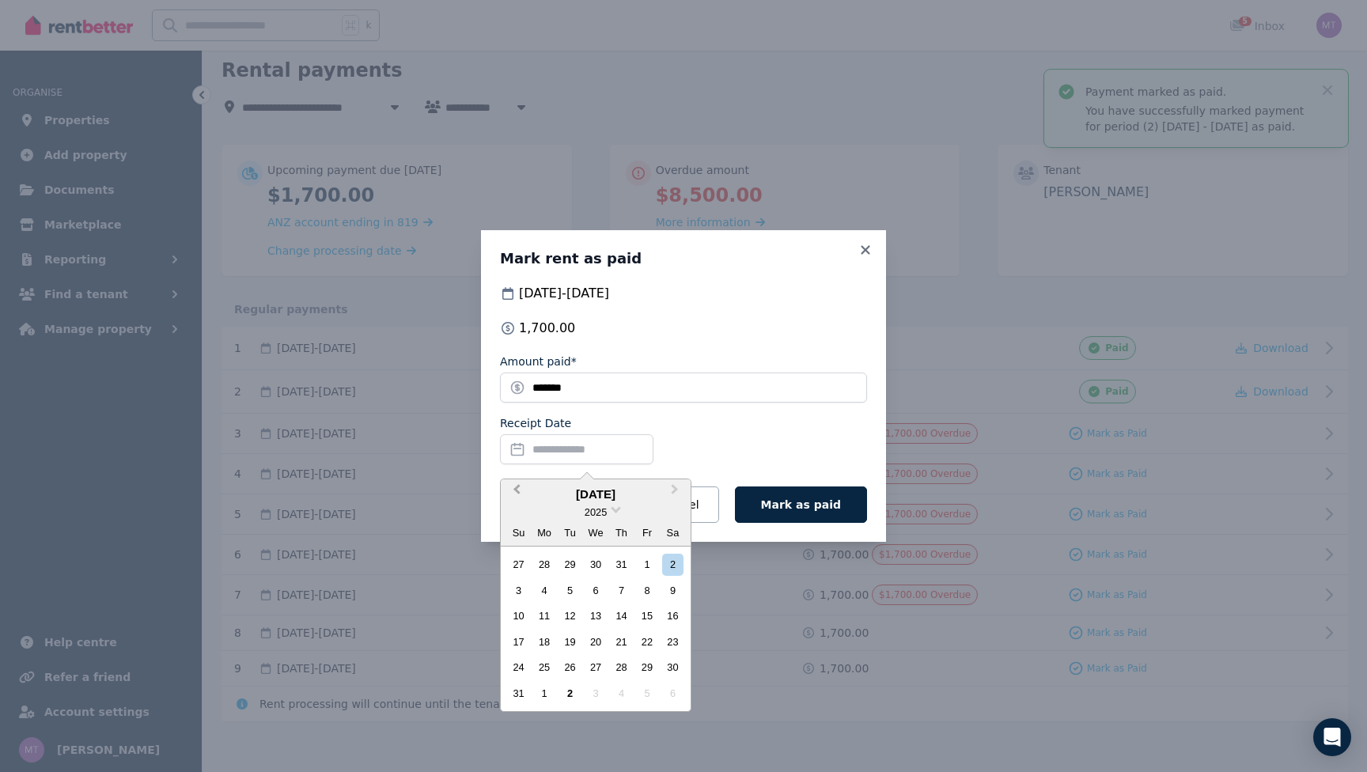
click at [511, 486] on button "Previous Month" at bounding box center [514, 493] width 25 height 25
click at [547, 590] on div "7" at bounding box center [544, 590] width 21 height 21
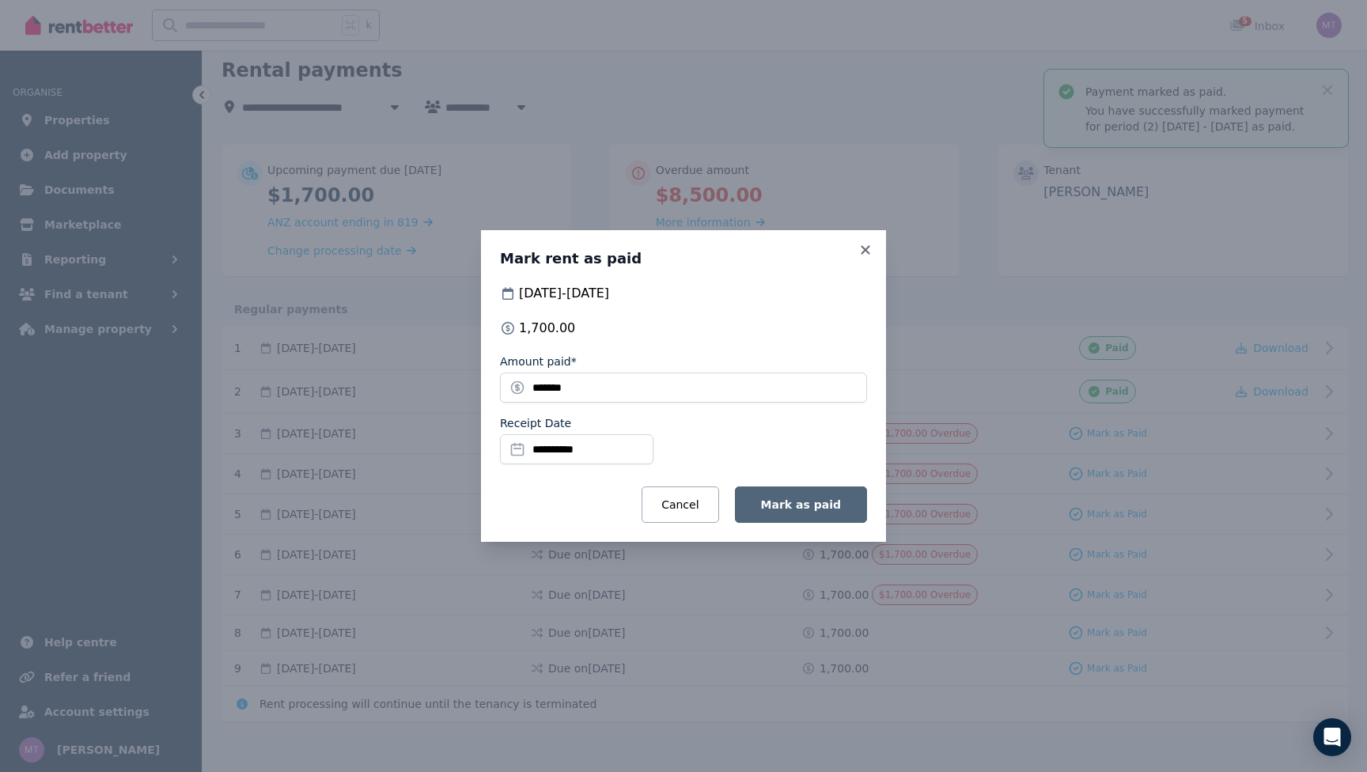
click at [801, 503] on span "Mark as paid" at bounding box center [801, 504] width 80 height 13
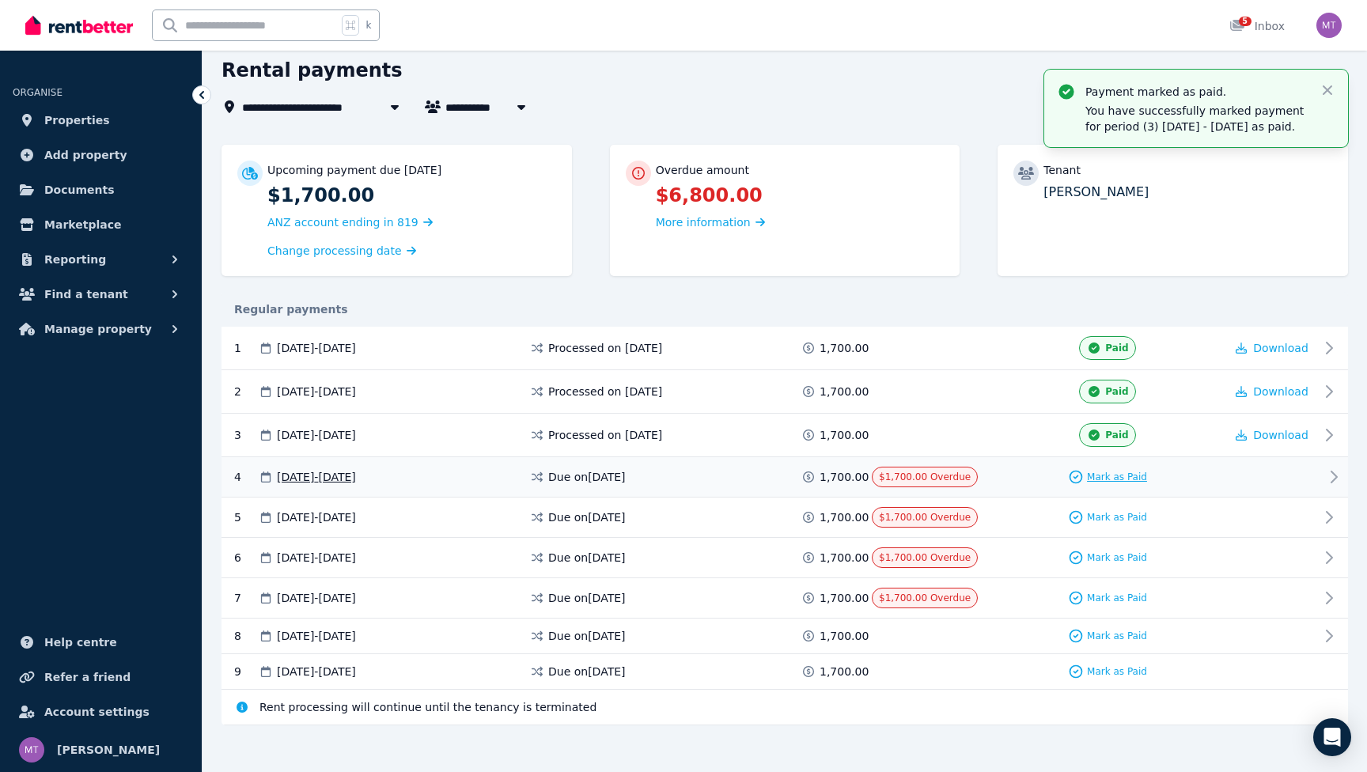
click at [1134, 479] on span "Mark as Paid" at bounding box center [1117, 477] width 60 height 13
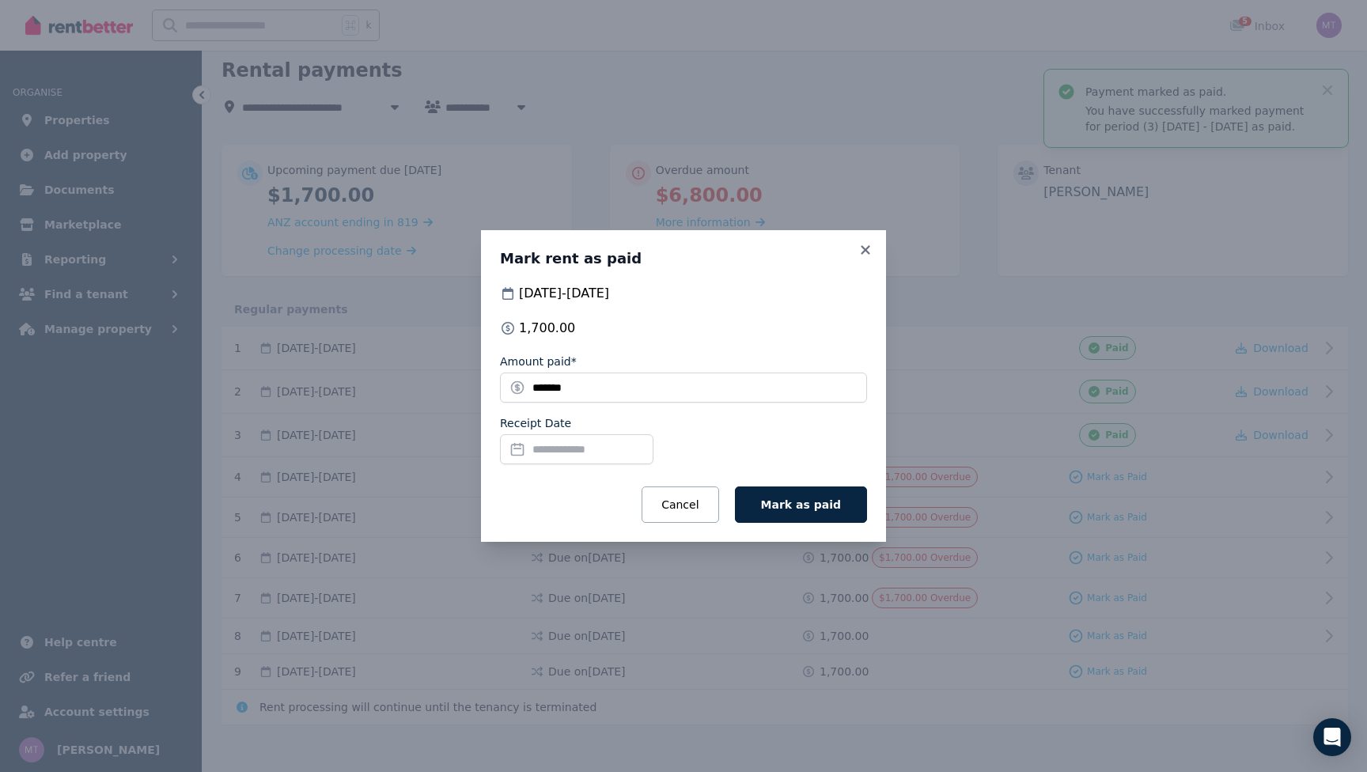
click at [573, 455] on input "Receipt Date" at bounding box center [576, 449] width 153 height 30
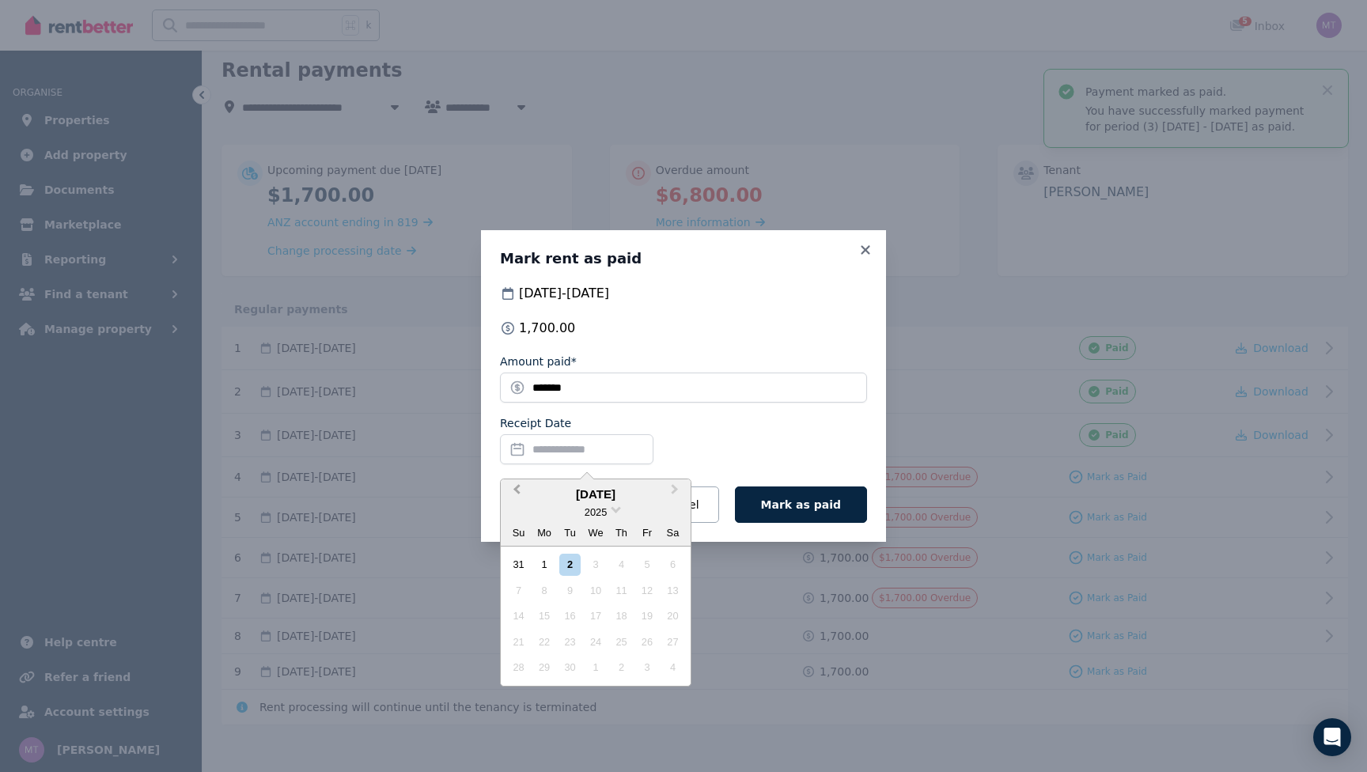
click at [515, 483] on button "Previous Month" at bounding box center [514, 493] width 25 height 25
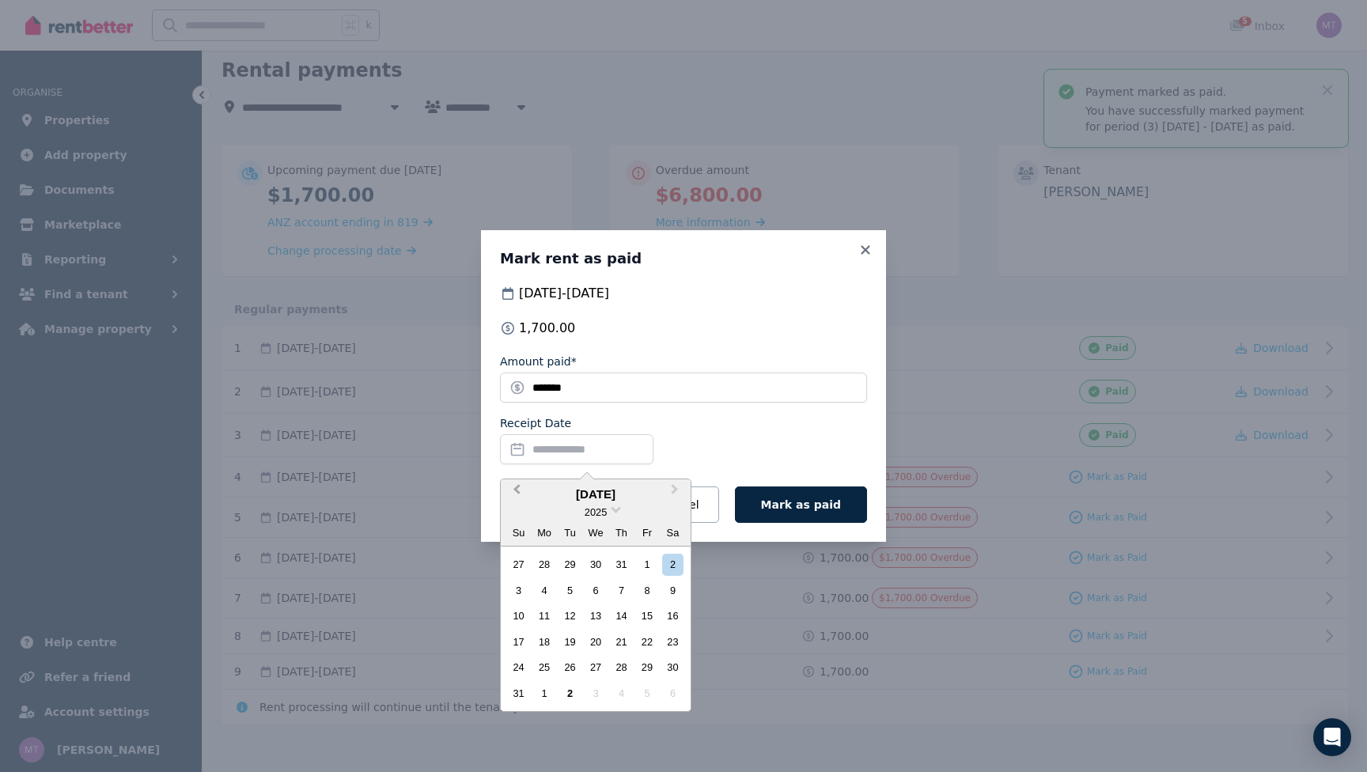
click at [515, 483] on button "Previous Month" at bounding box center [514, 493] width 25 height 25
click at [540, 638] on div "21" at bounding box center [544, 641] width 21 height 21
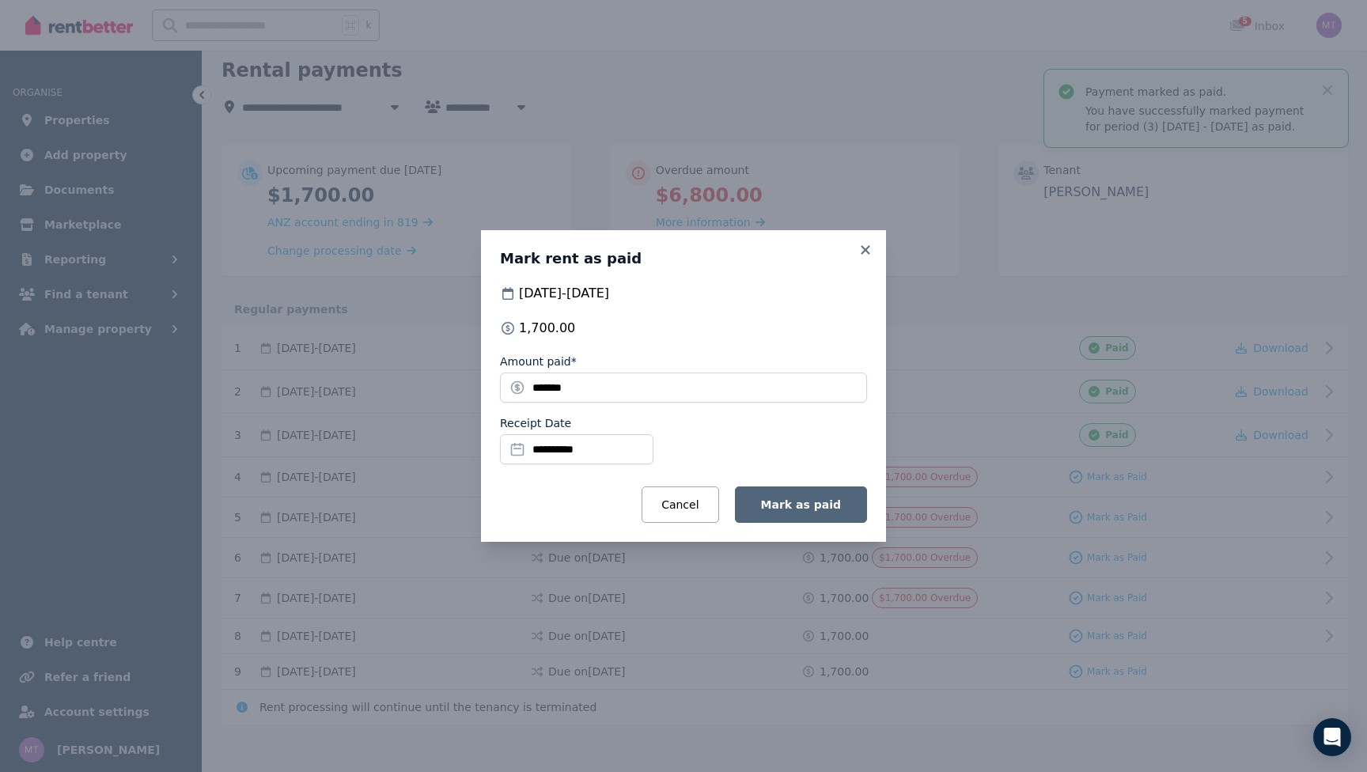
click at [818, 505] on span "Mark as paid" at bounding box center [801, 504] width 80 height 13
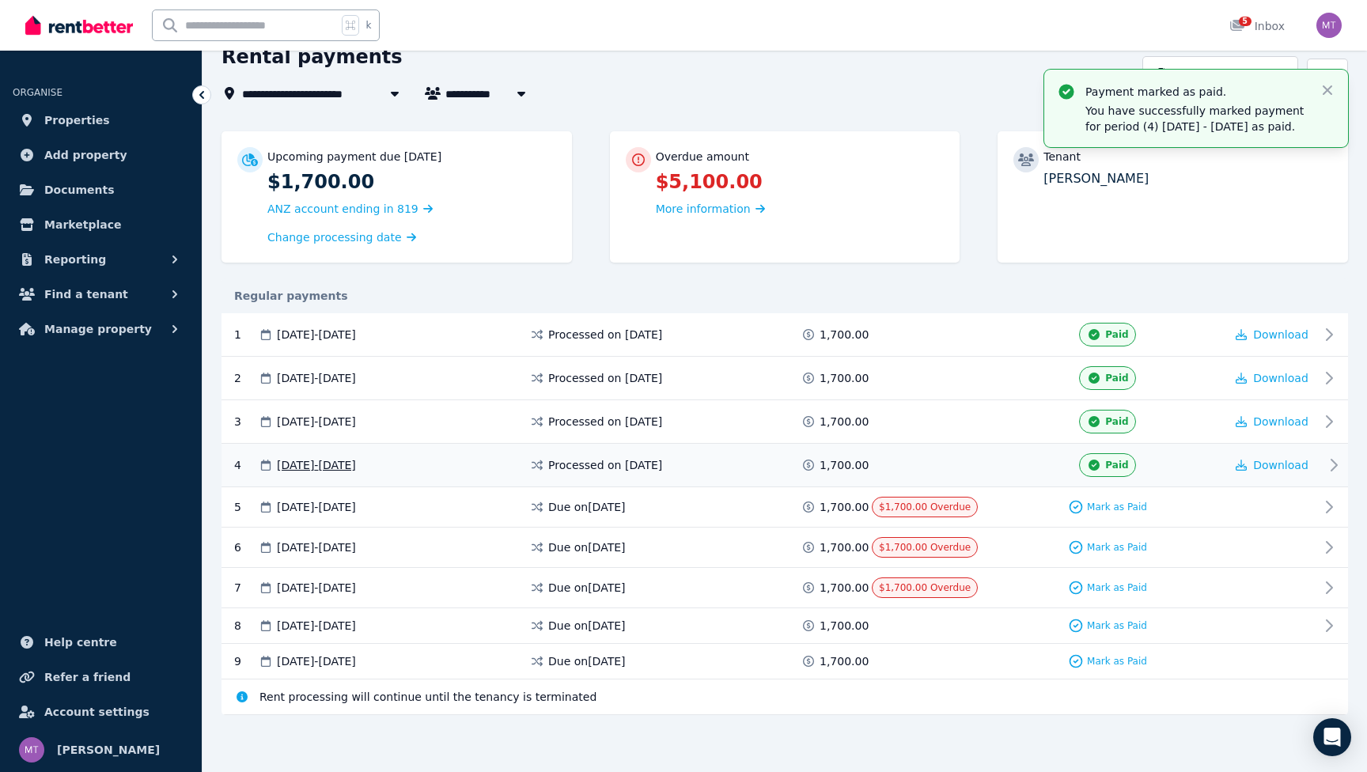
scroll to position [75, 0]
click at [1100, 513] on div "Mark as Paid" at bounding box center [1107, 508] width 79 height 16
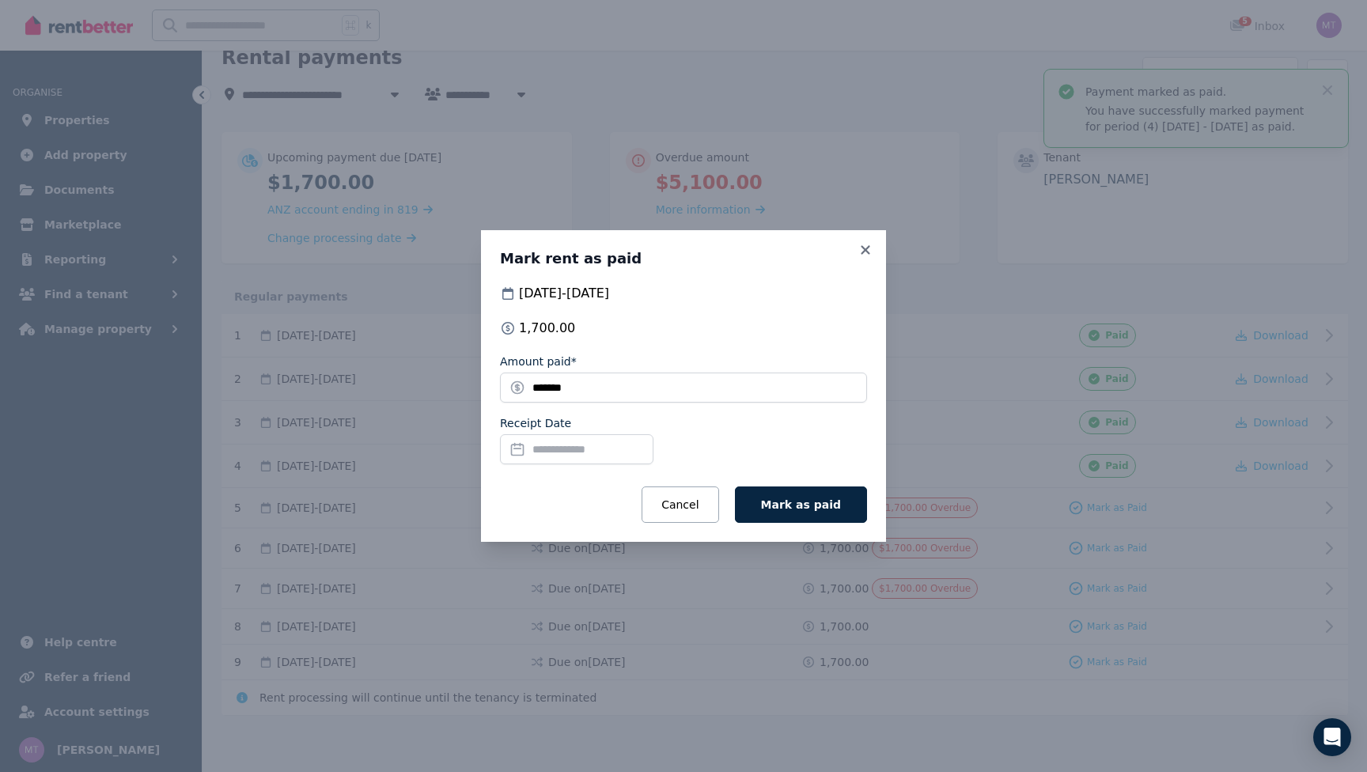
click at [611, 450] on input "Receipt Date" at bounding box center [576, 449] width 153 height 30
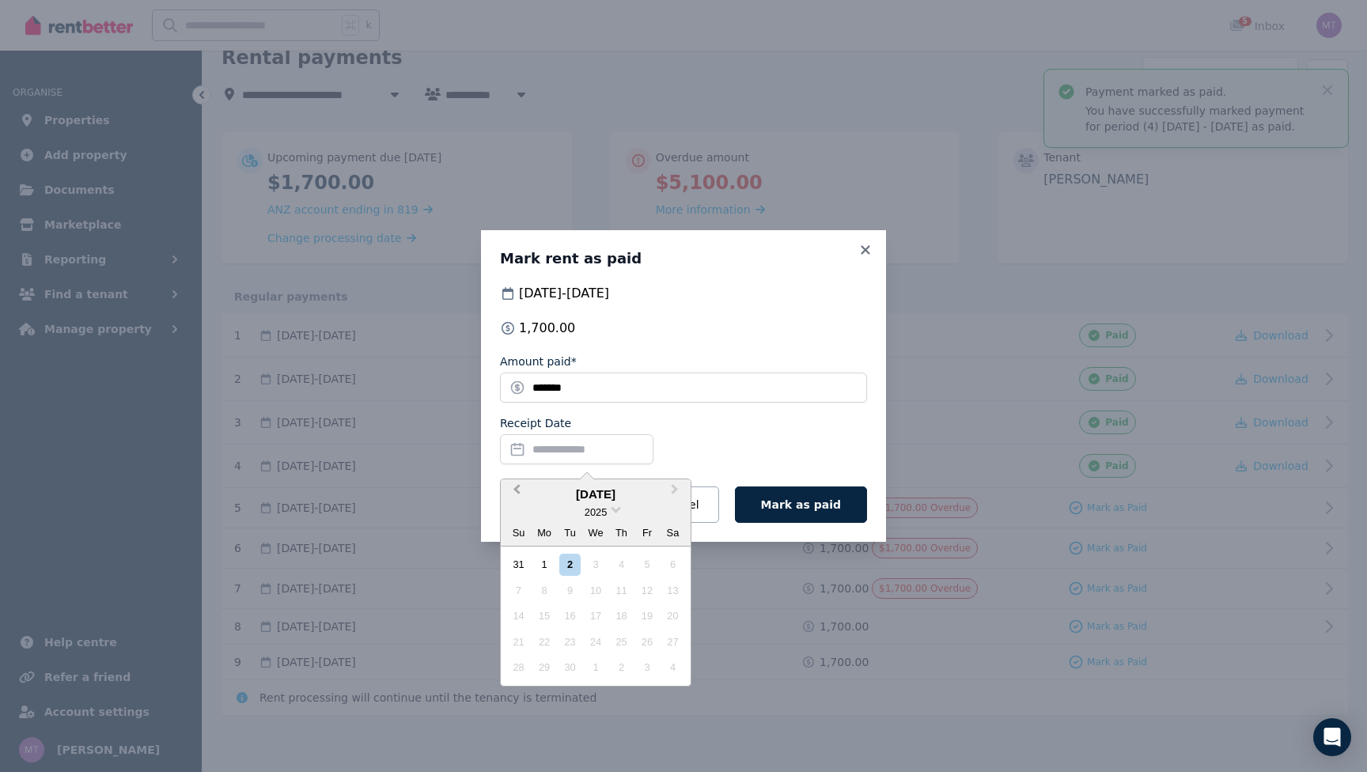
click at [517, 488] on span "Previous Month" at bounding box center [517, 493] width 0 height 24
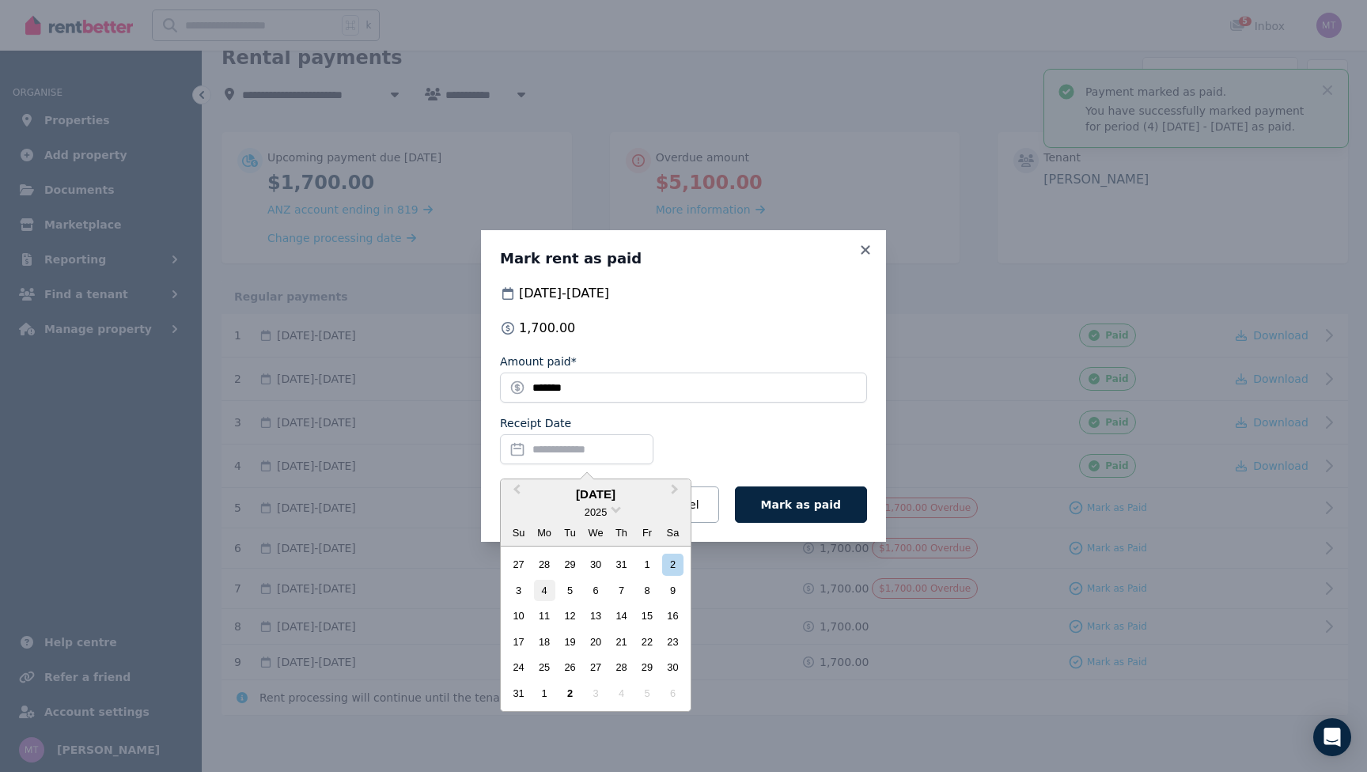
click at [548, 591] on div "4" at bounding box center [544, 590] width 21 height 21
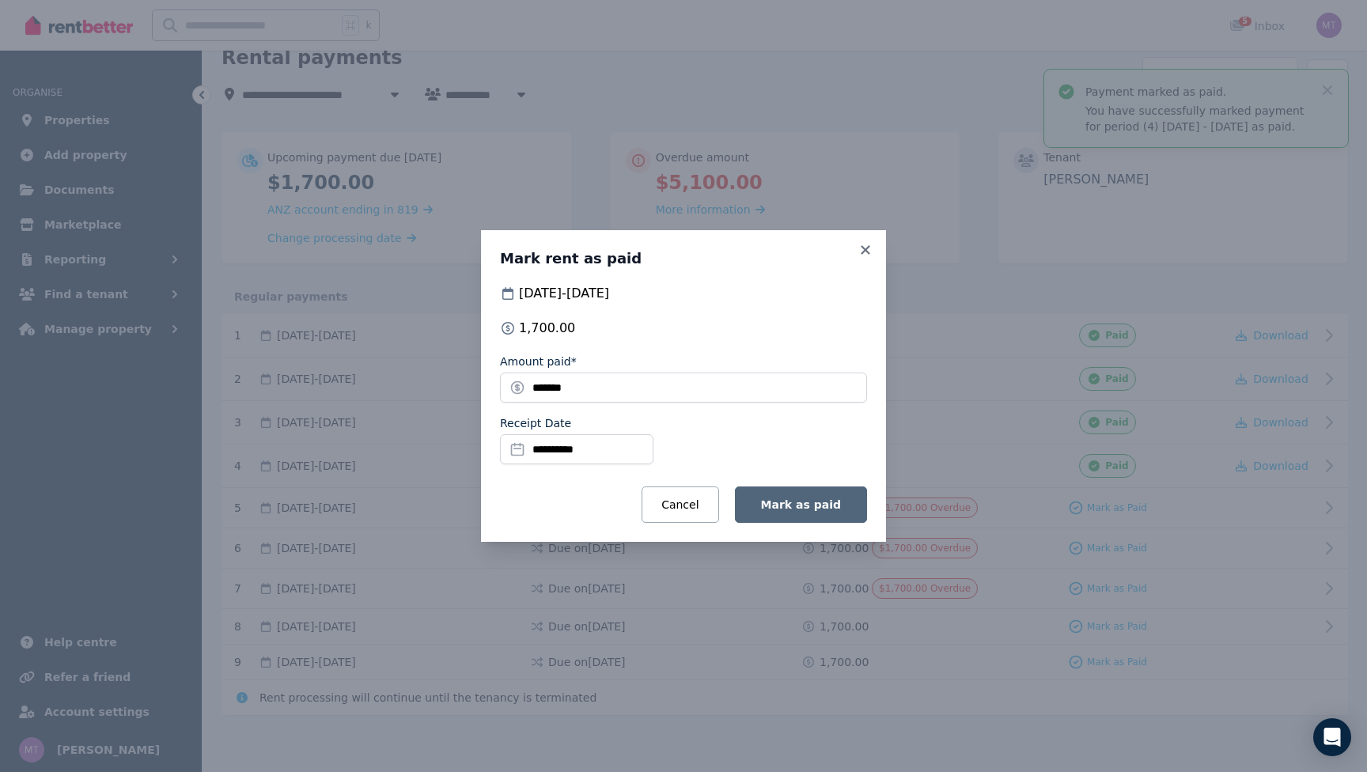
click at [848, 511] on button "Mark as paid" at bounding box center [801, 505] width 132 height 36
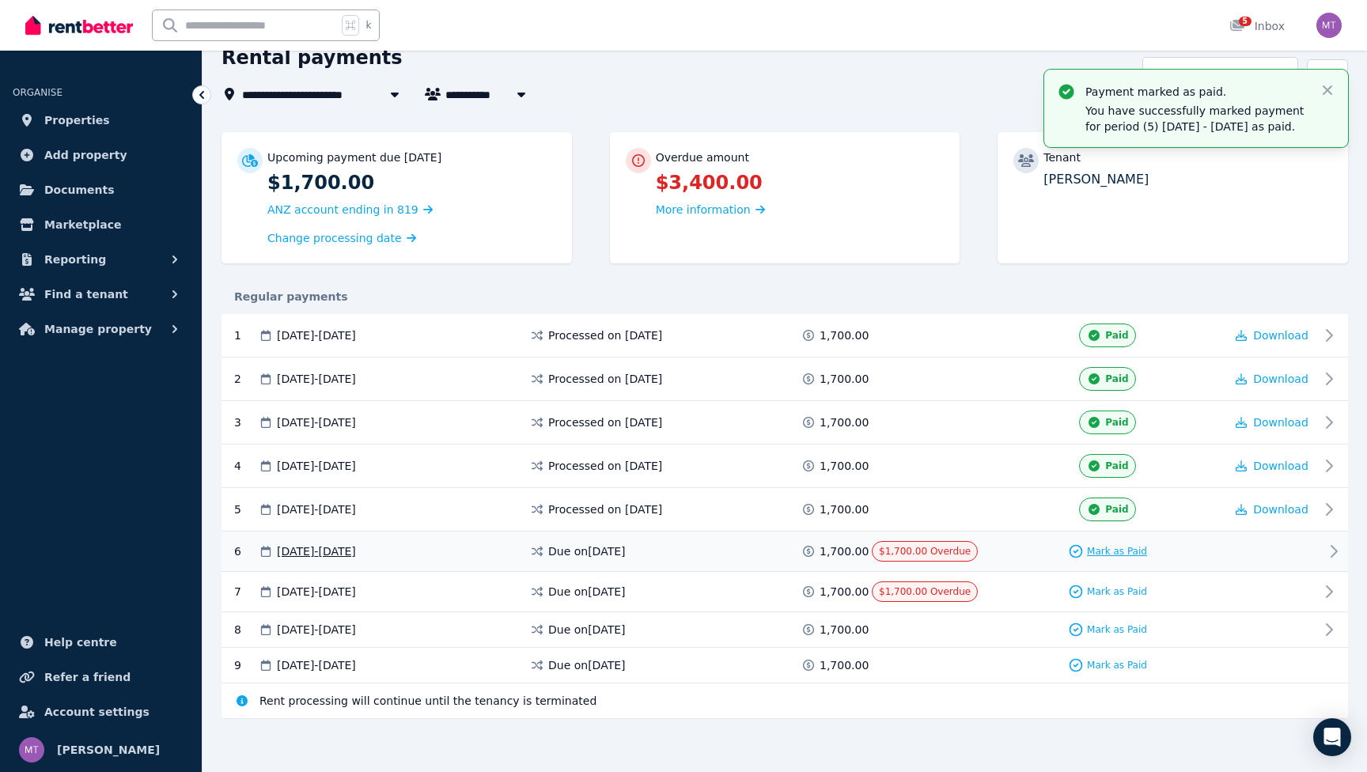
click at [1125, 551] on span "Mark as Paid" at bounding box center [1117, 551] width 60 height 13
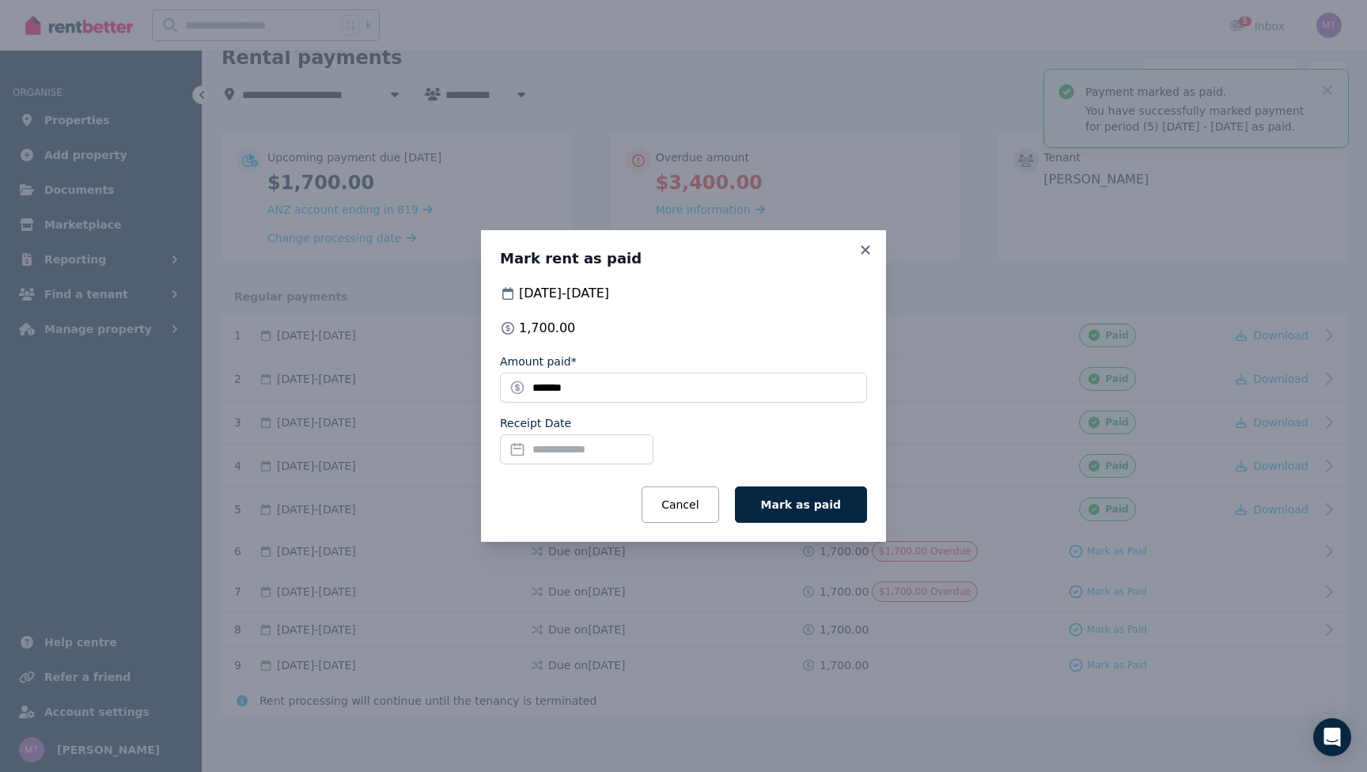
click at [608, 463] on input "Receipt Date" at bounding box center [576, 449] width 153 height 30
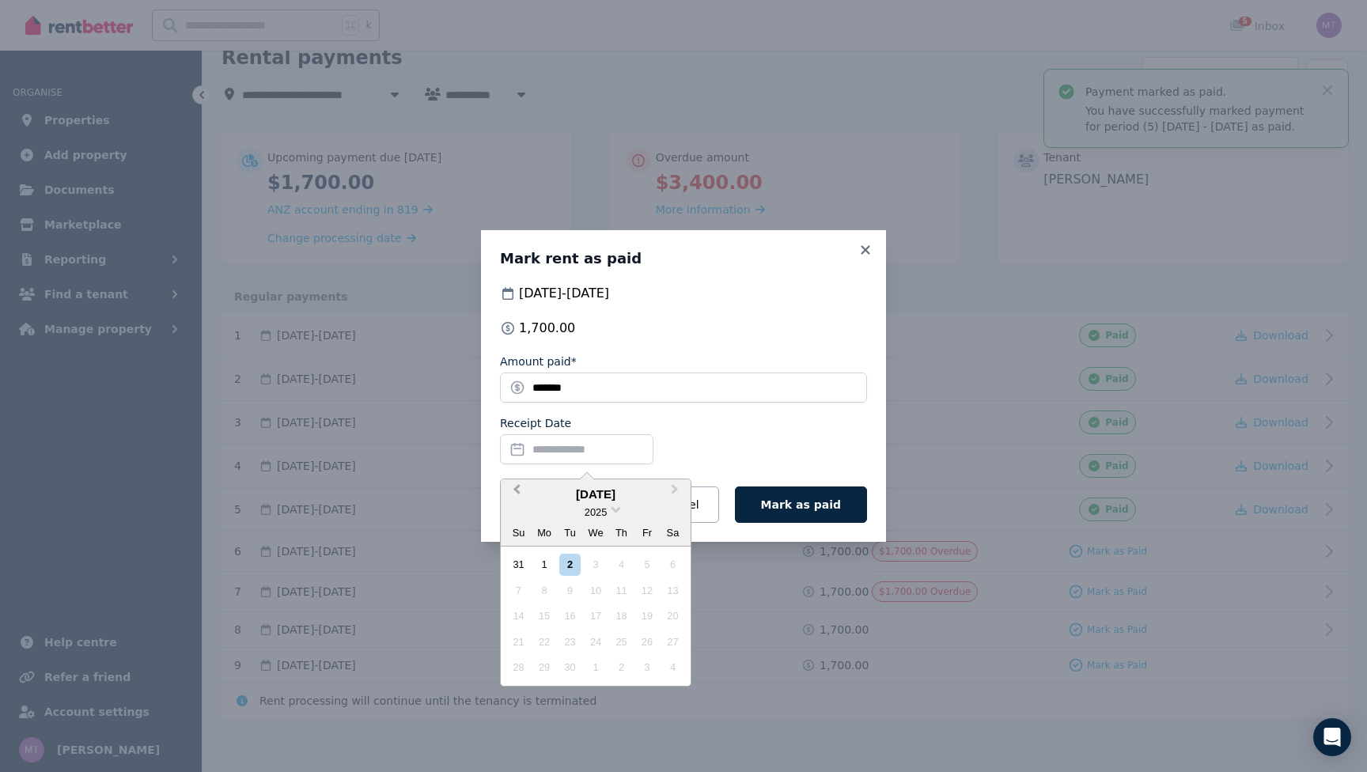
click at [511, 492] on button "Previous Month" at bounding box center [514, 493] width 25 height 25
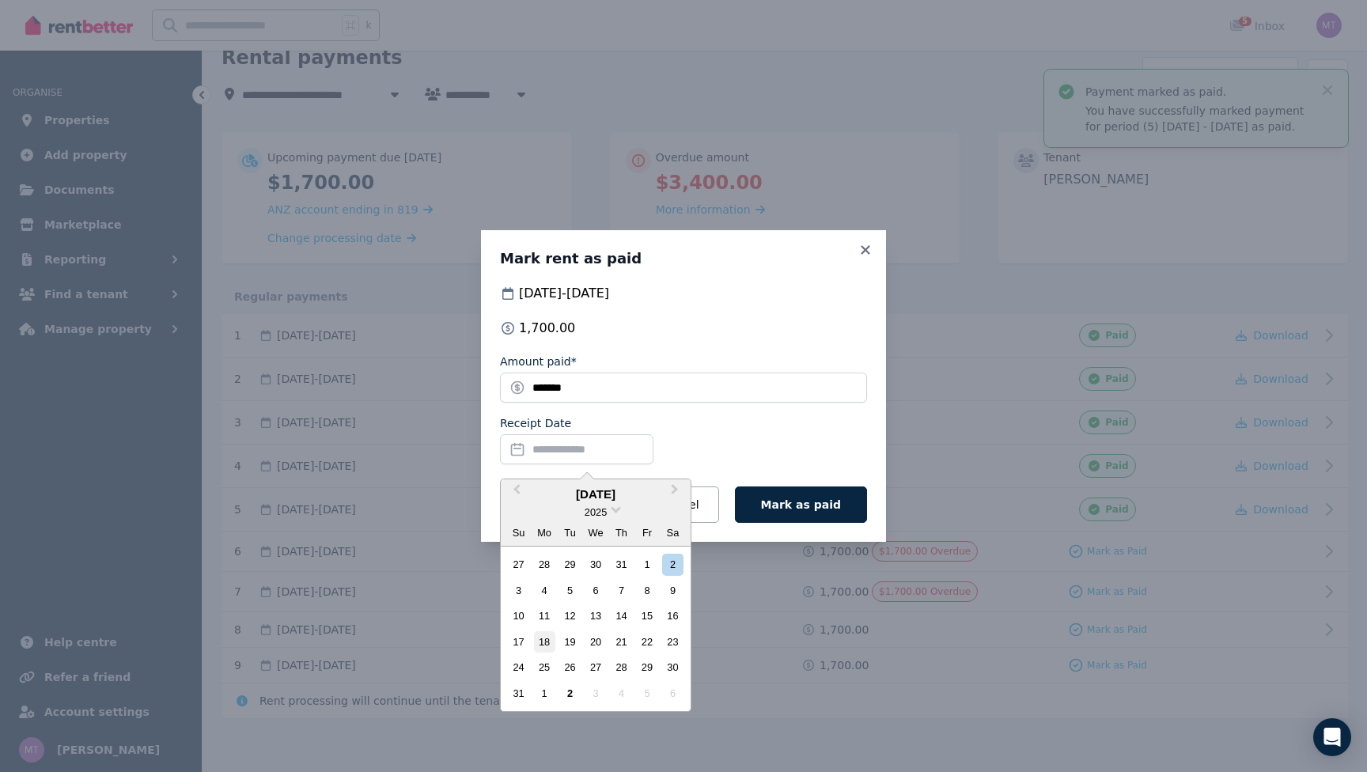
click at [547, 638] on div "18" at bounding box center [544, 641] width 21 height 21
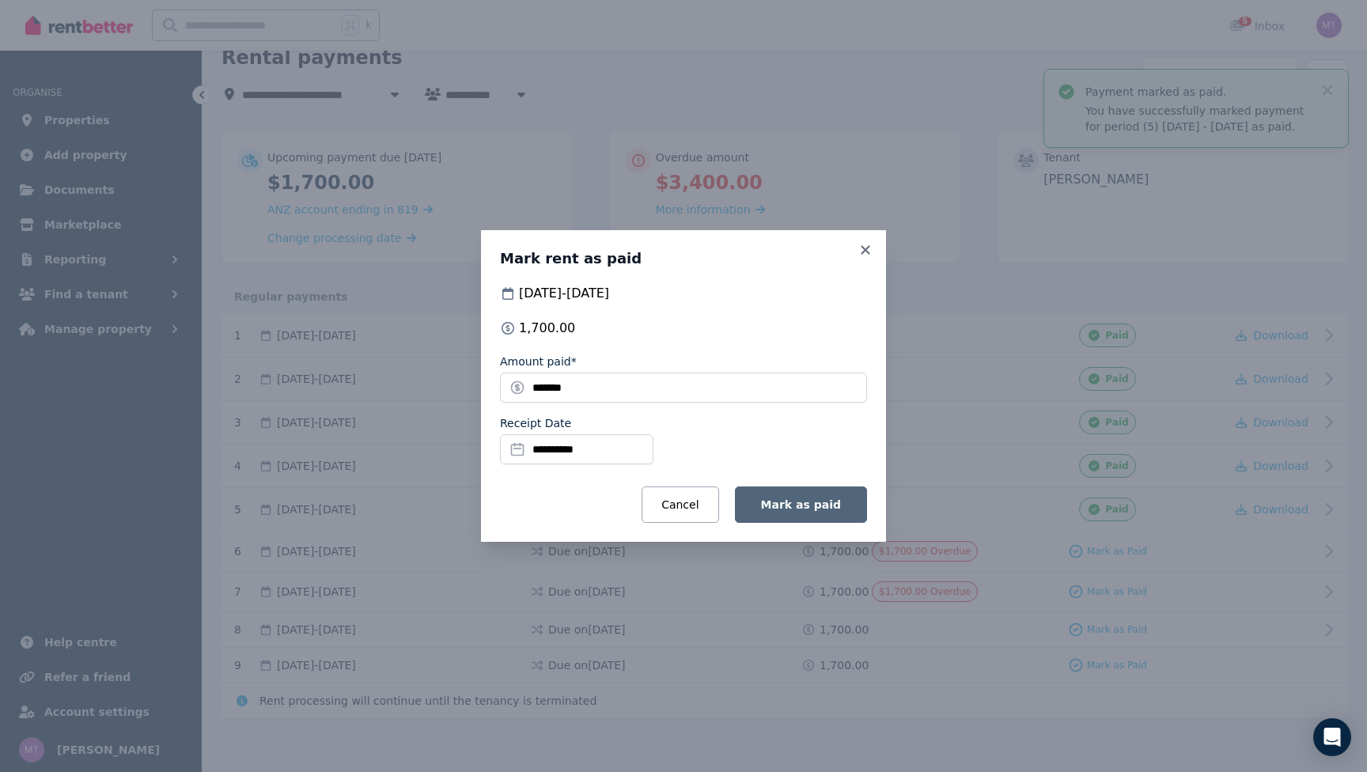
click at [838, 506] on span "Mark as paid" at bounding box center [801, 504] width 80 height 13
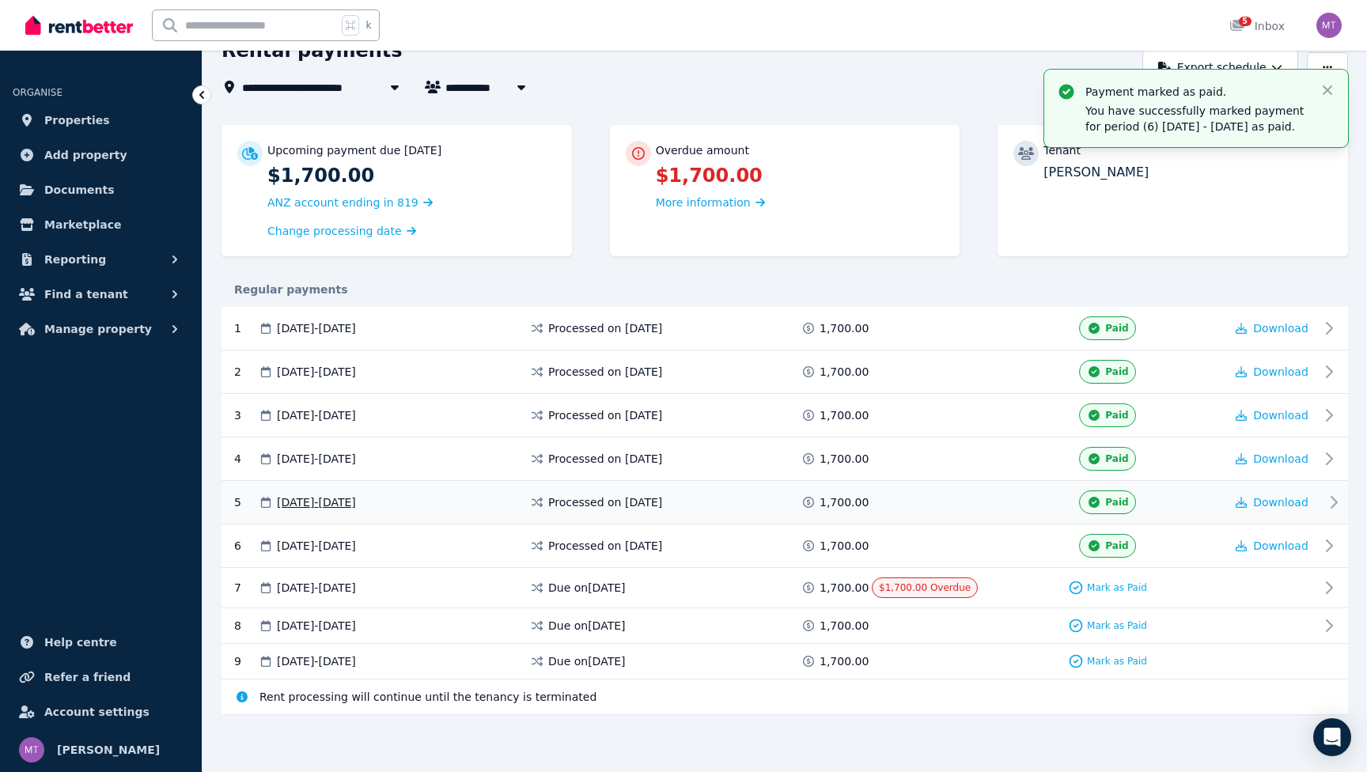
scroll to position [81, 0]
click at [1108, 589] on span "Mark as Paid" at bounding box center [1117, 588] width 60 height 13
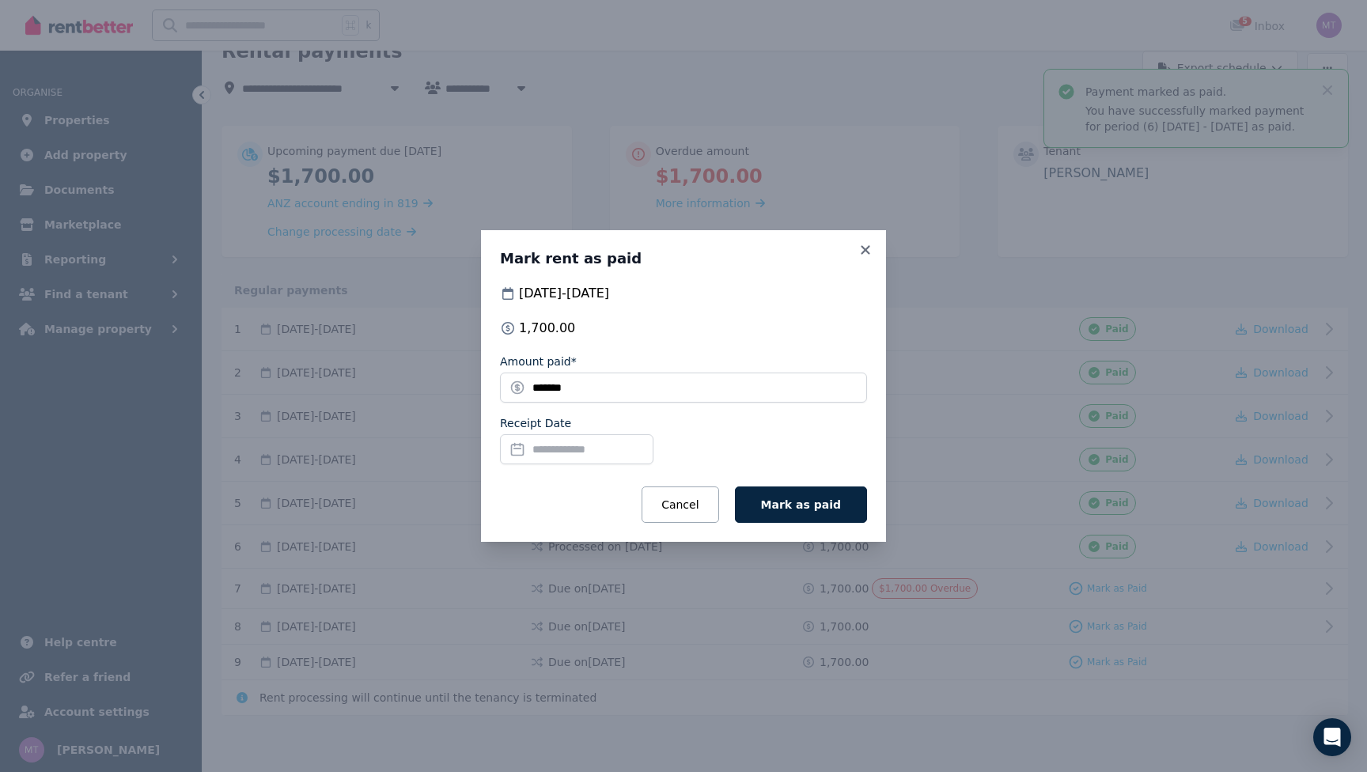
click at [538, 444] on input "Receipt Date" at bounding box center [576, 449] width 153 height 30
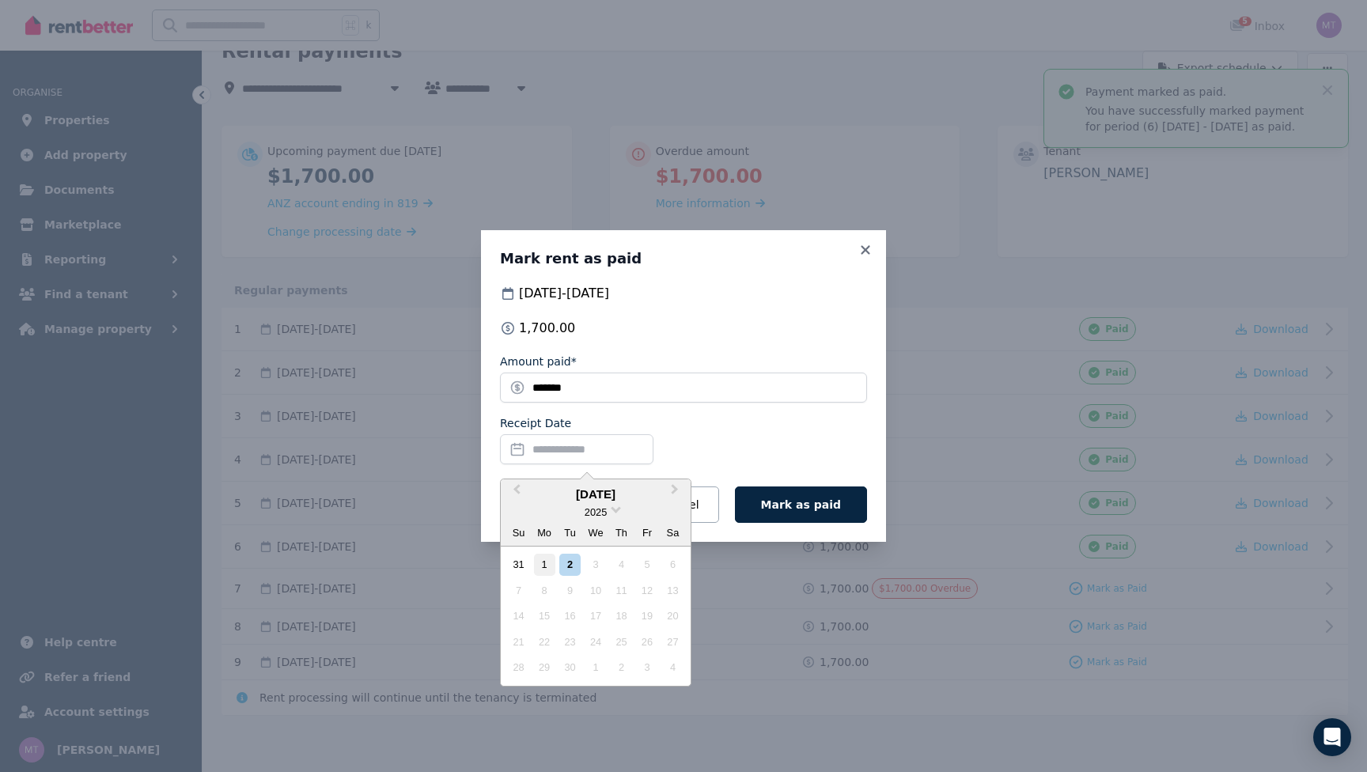
click at [543, 560] on div "1" at bounding box center [544, 564] width 21 height 21
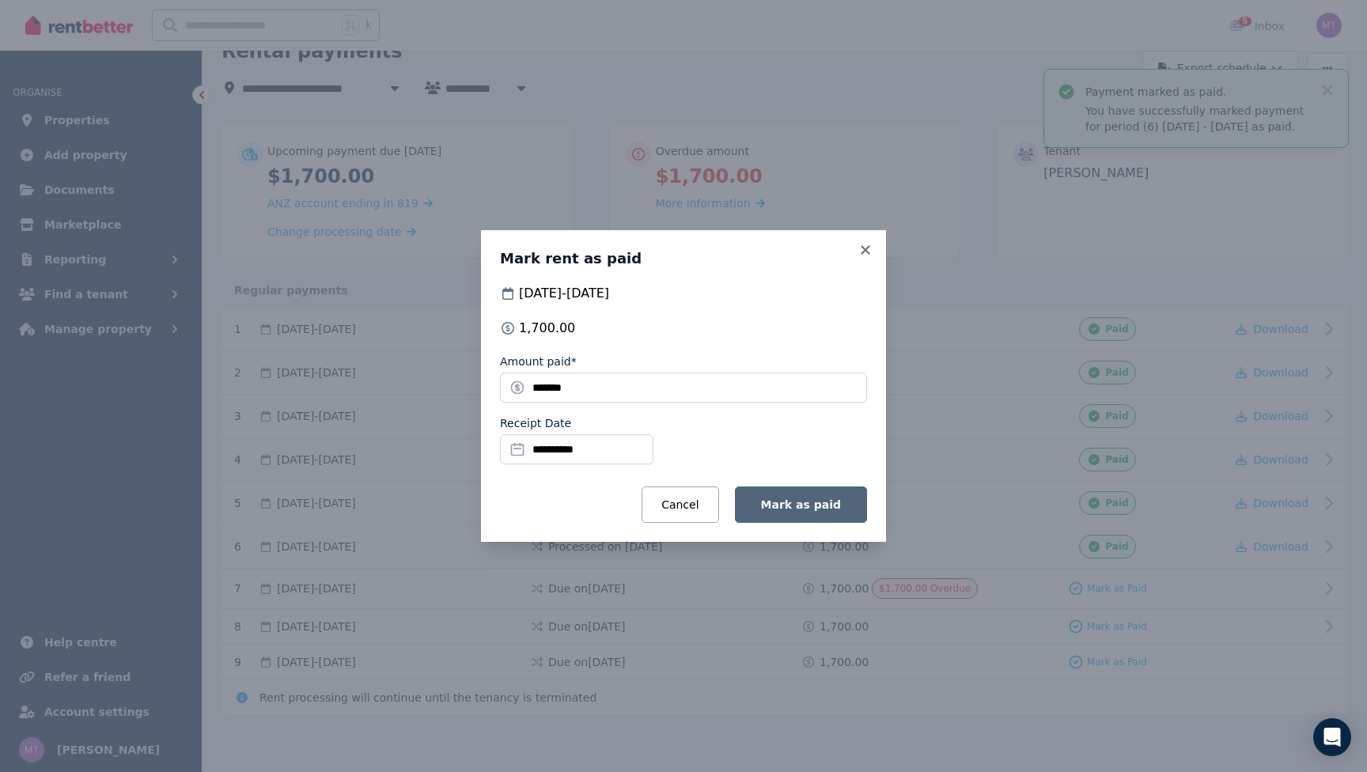
click at [793, 491] on button "Mark as paid" at bounding box center [801, 505] width 132 height 36
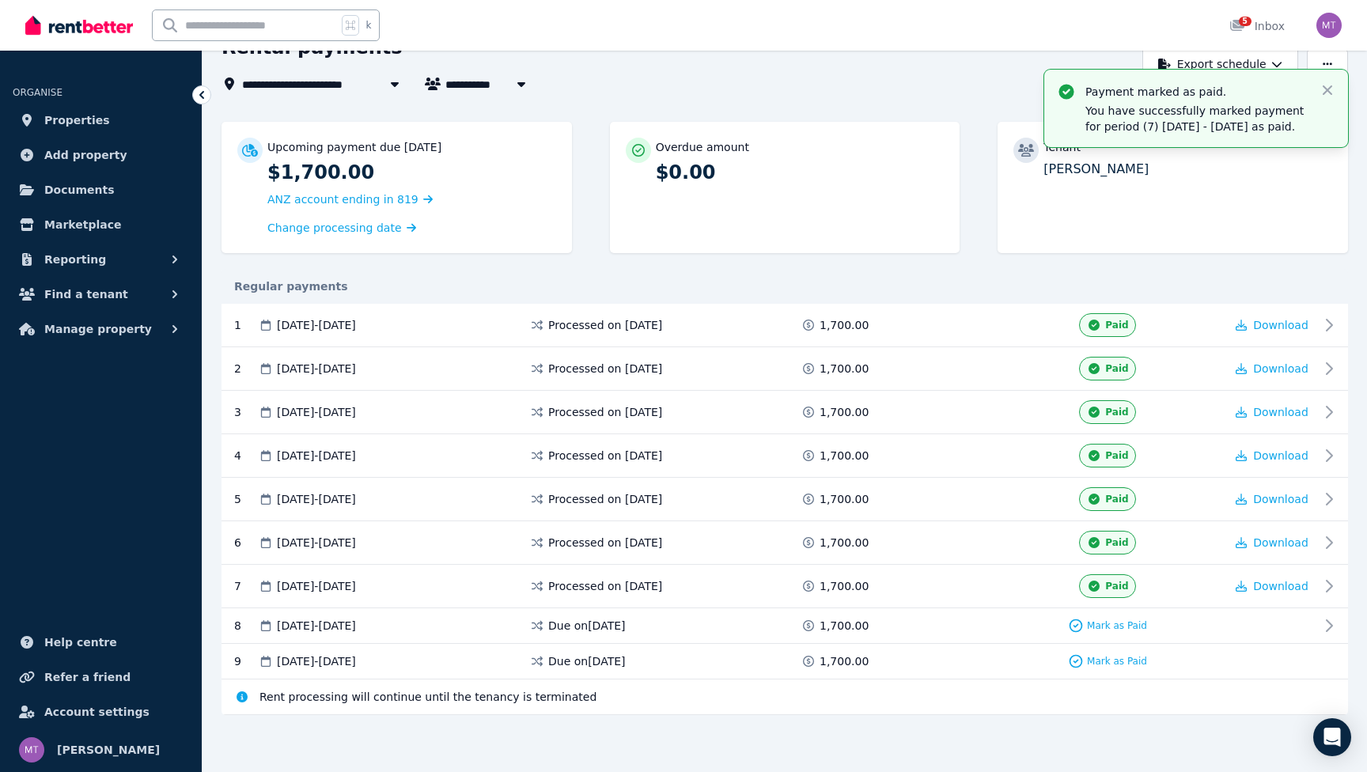
scroll to position [85, 0]
click at [1328, 91] on icon "button" at bounding box center [1327, 89] width 9 height 9
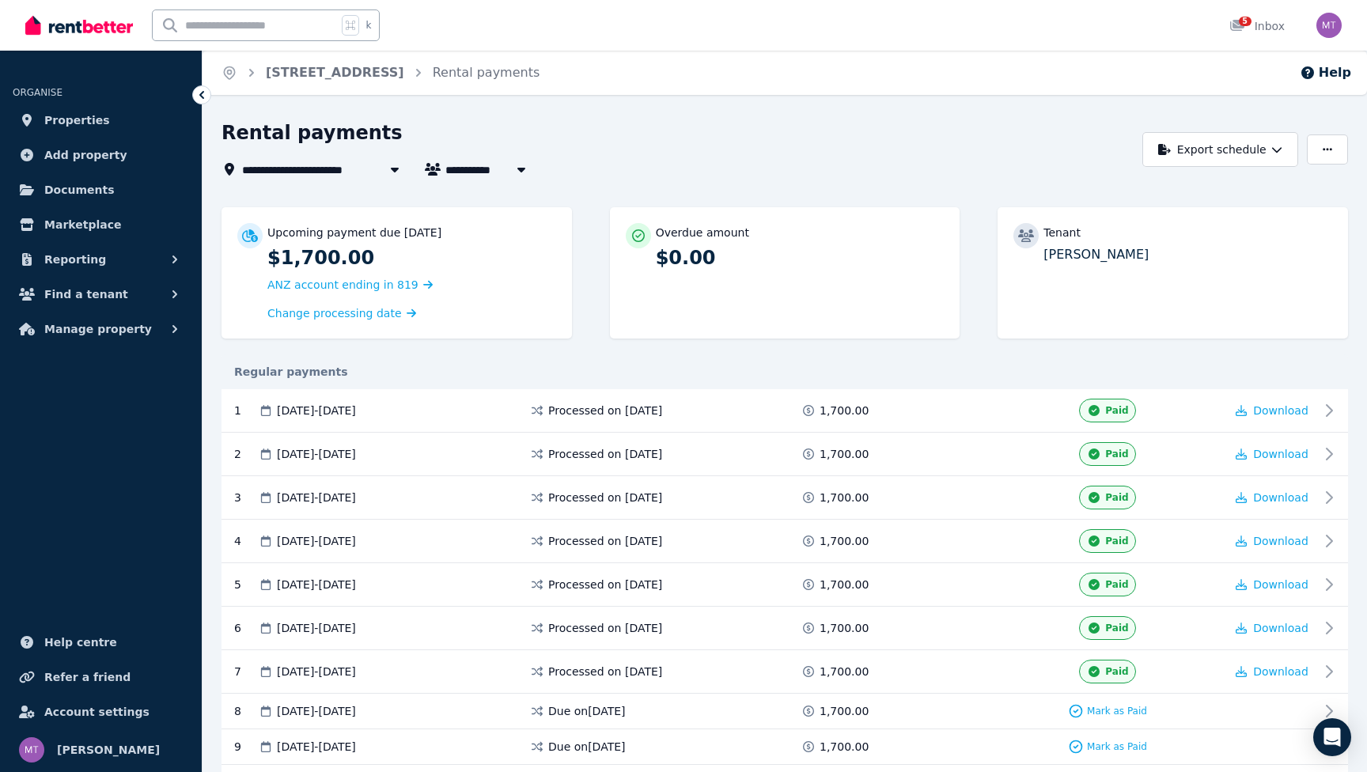
scroll to position [0, 0]
click at [94, 123] on span "Properties" at bounding box center [77, 120] width 66 height 19
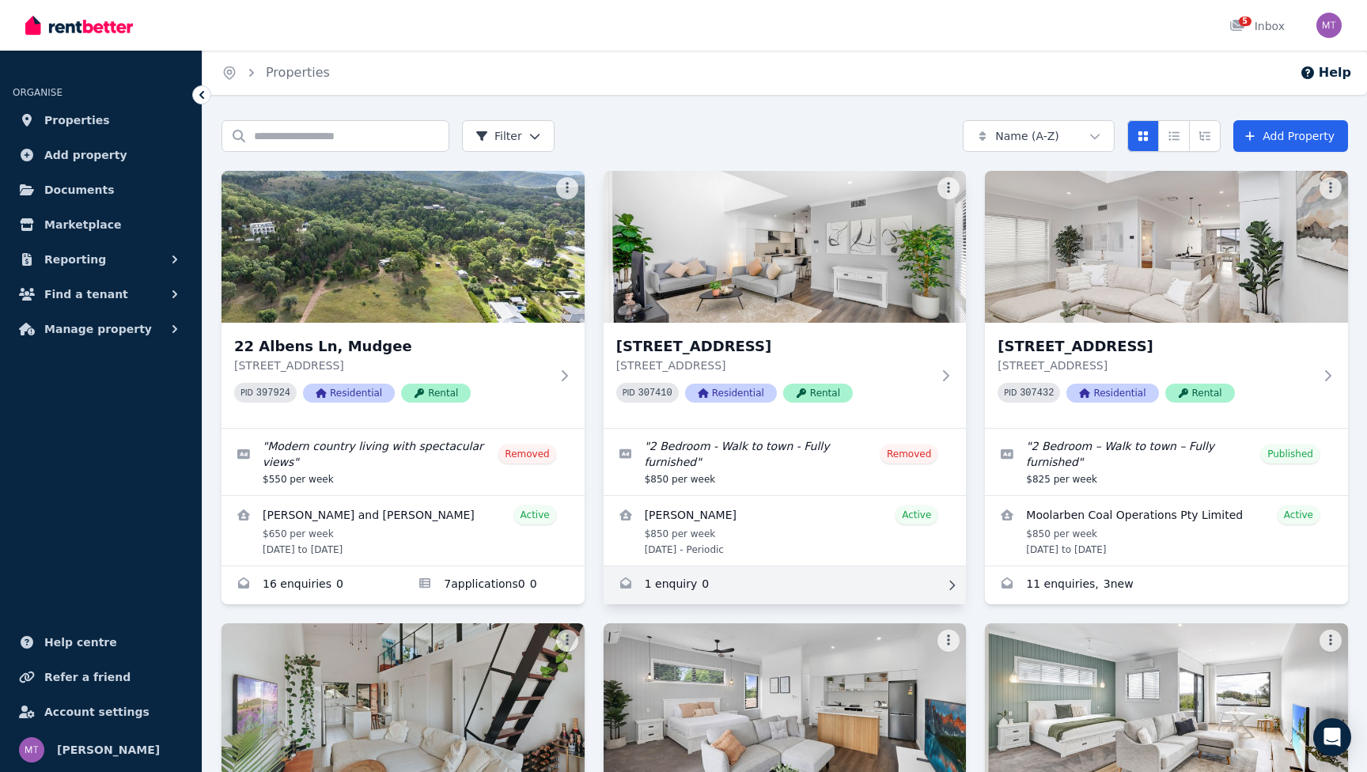
click at [677, 574] on link "Enquiries for 122 Market Street, Mudgee" at bounding box center [785, 585] width 363 height 38
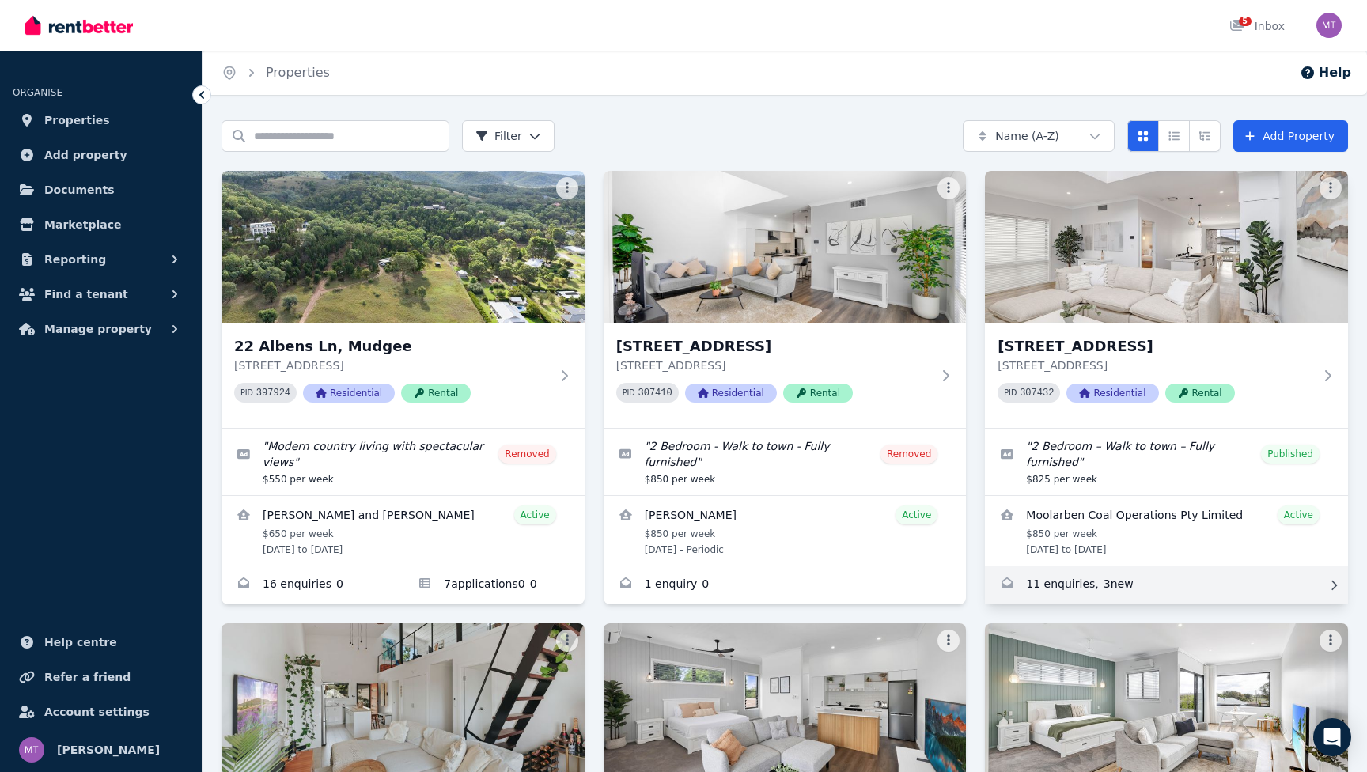
click at [1088, 587] on link "Enquiries for 122A Market Street, Mudgee" at bounding box center [1166, 585] width 363 height 38
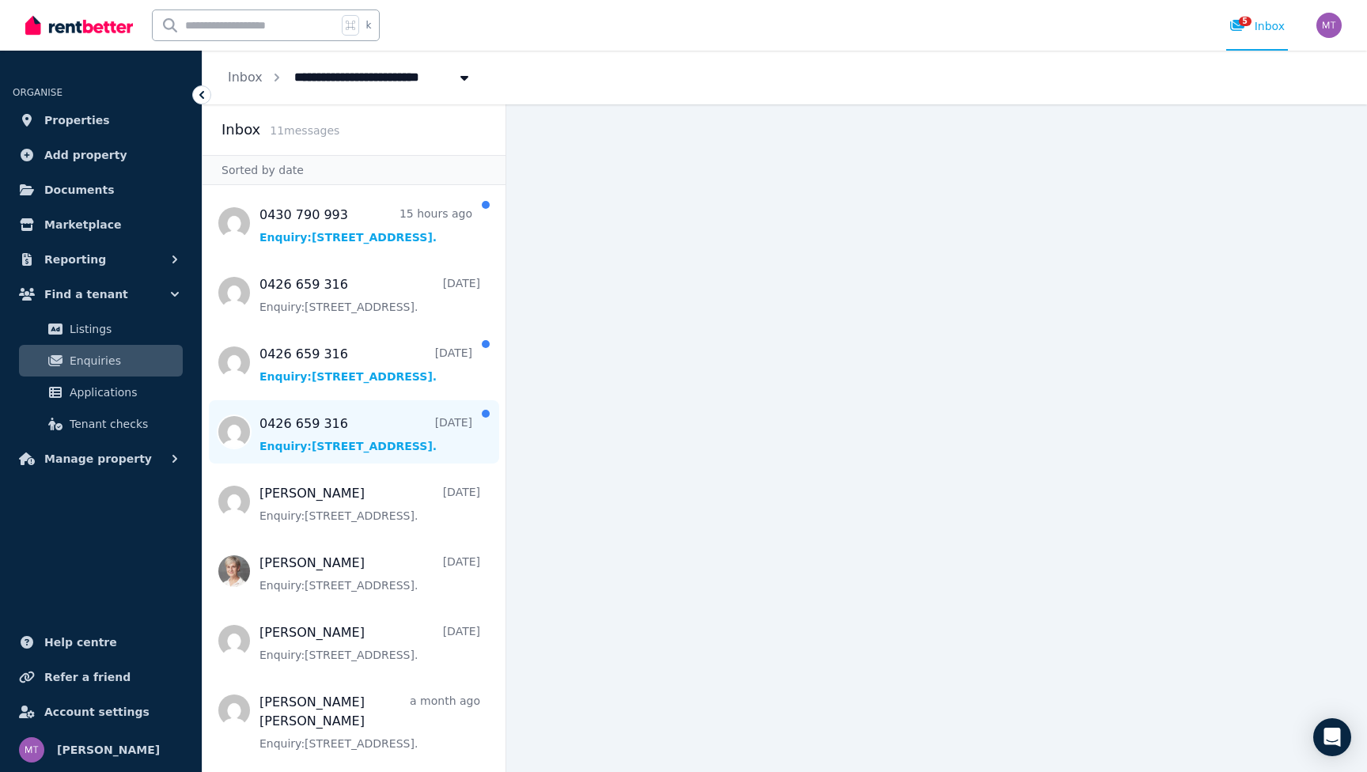
click at [402, 439] on span "Message list" at bounding box center [354, 431] width 303 height 63
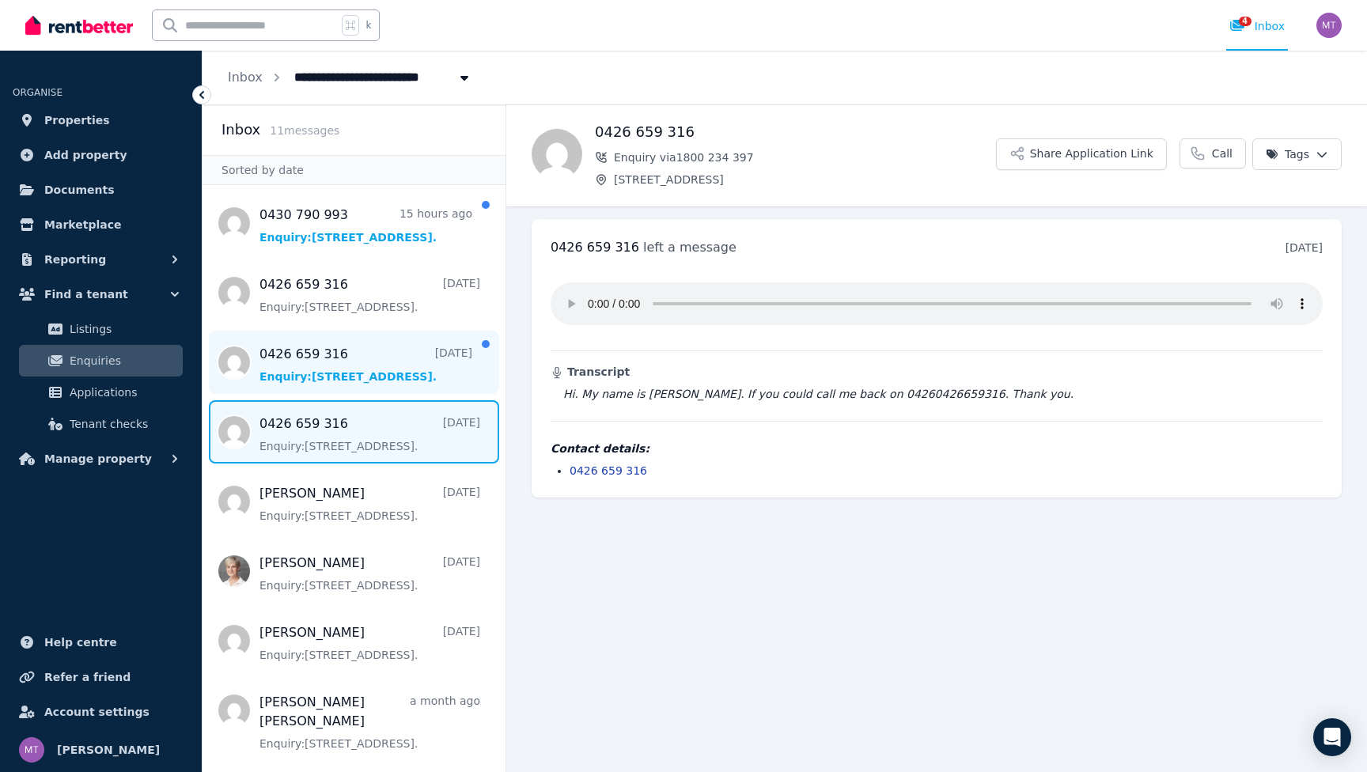
click at [384, 362] on span "Message list" at bounding box center [354, 362] width 303 height 63
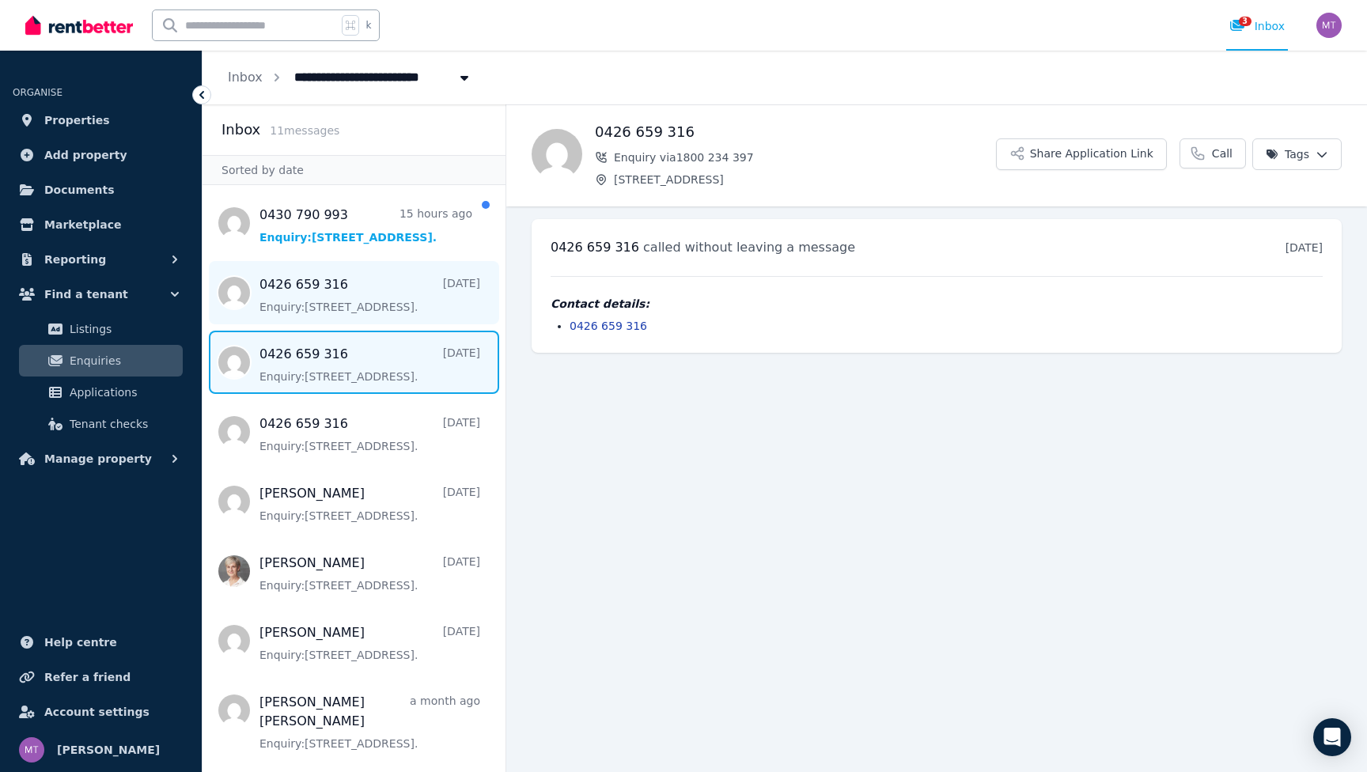
click at [382, 296] on span "Message list" at bounding box center [354, 292] width 303 height 63
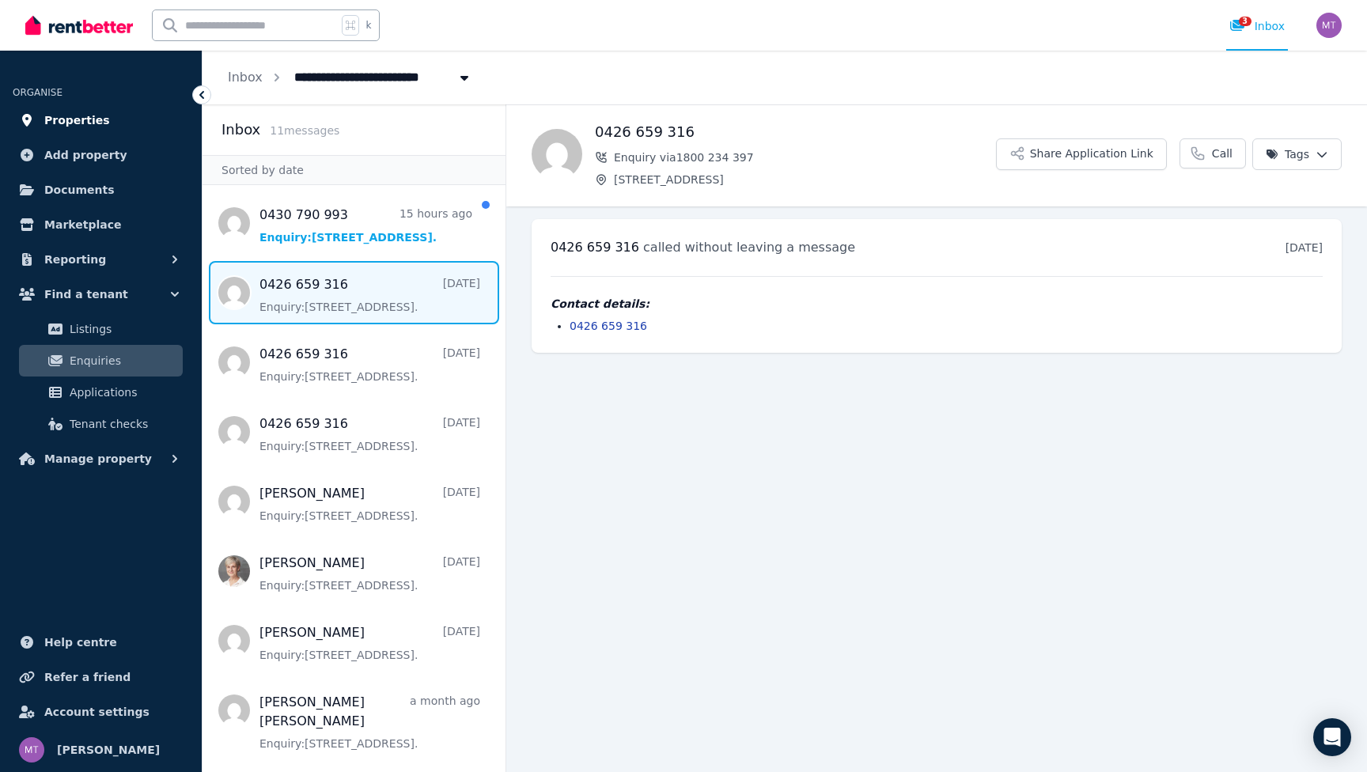
click at [99, 112] on span "Properties" at bounding box center [77, 120] width 66 height 19
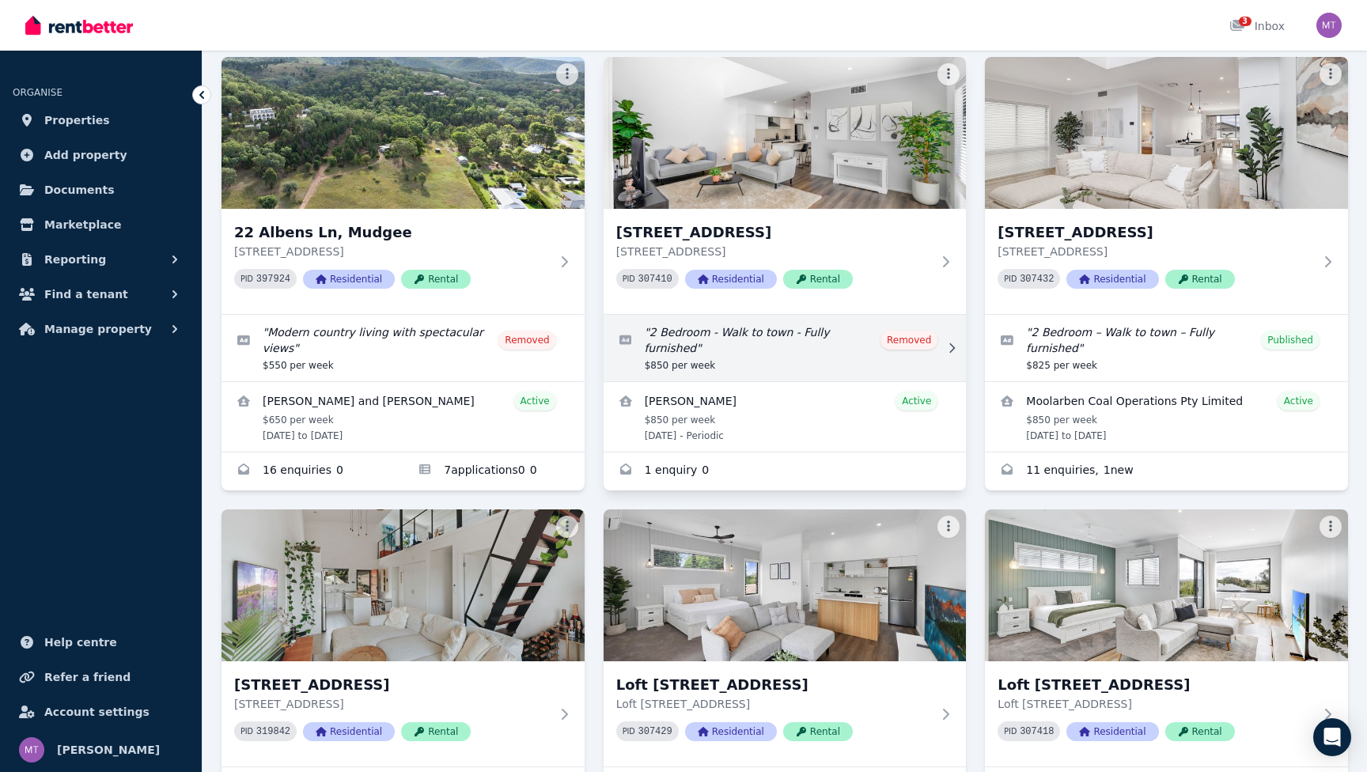
scroll to position [184, 0]
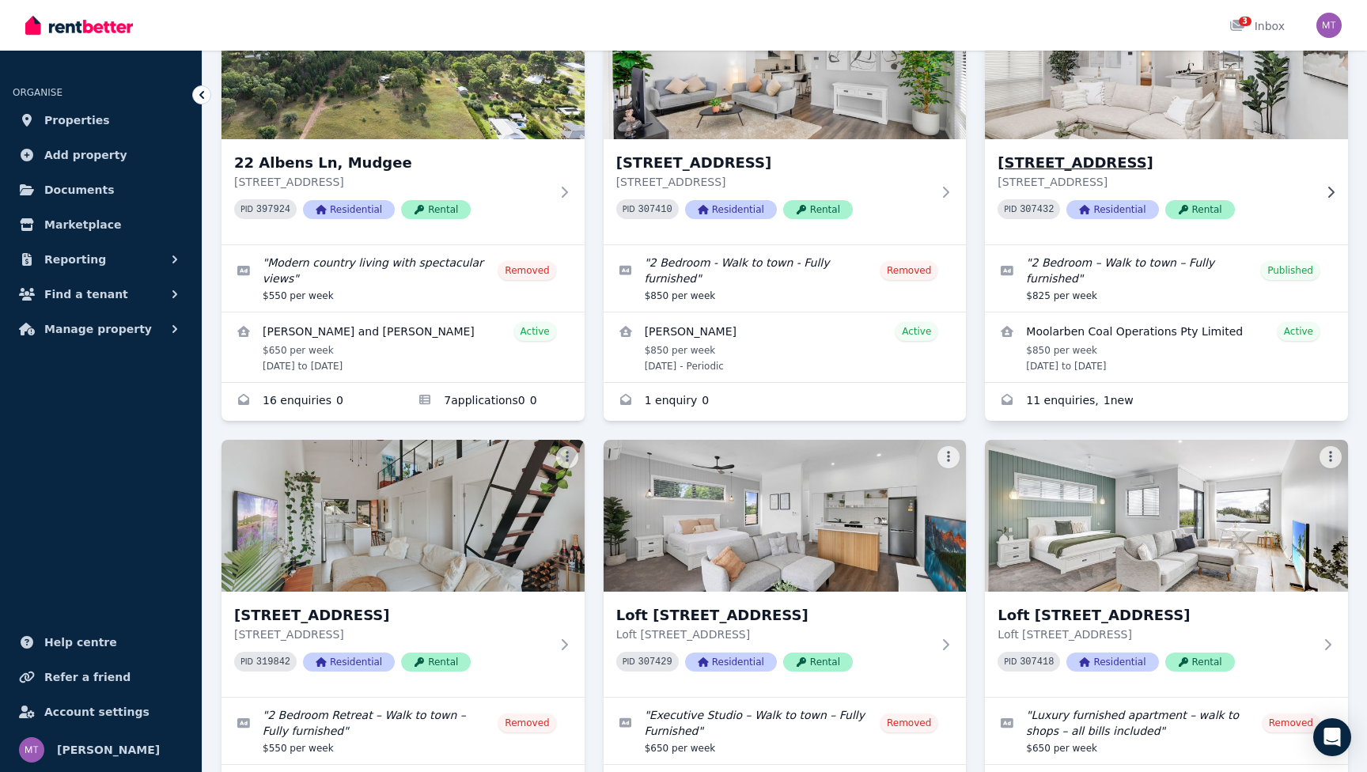
click at [1127, 160] on h3 "[STREET_ADDRESS]" at bounding box center [1156, 163] width 316 height 22
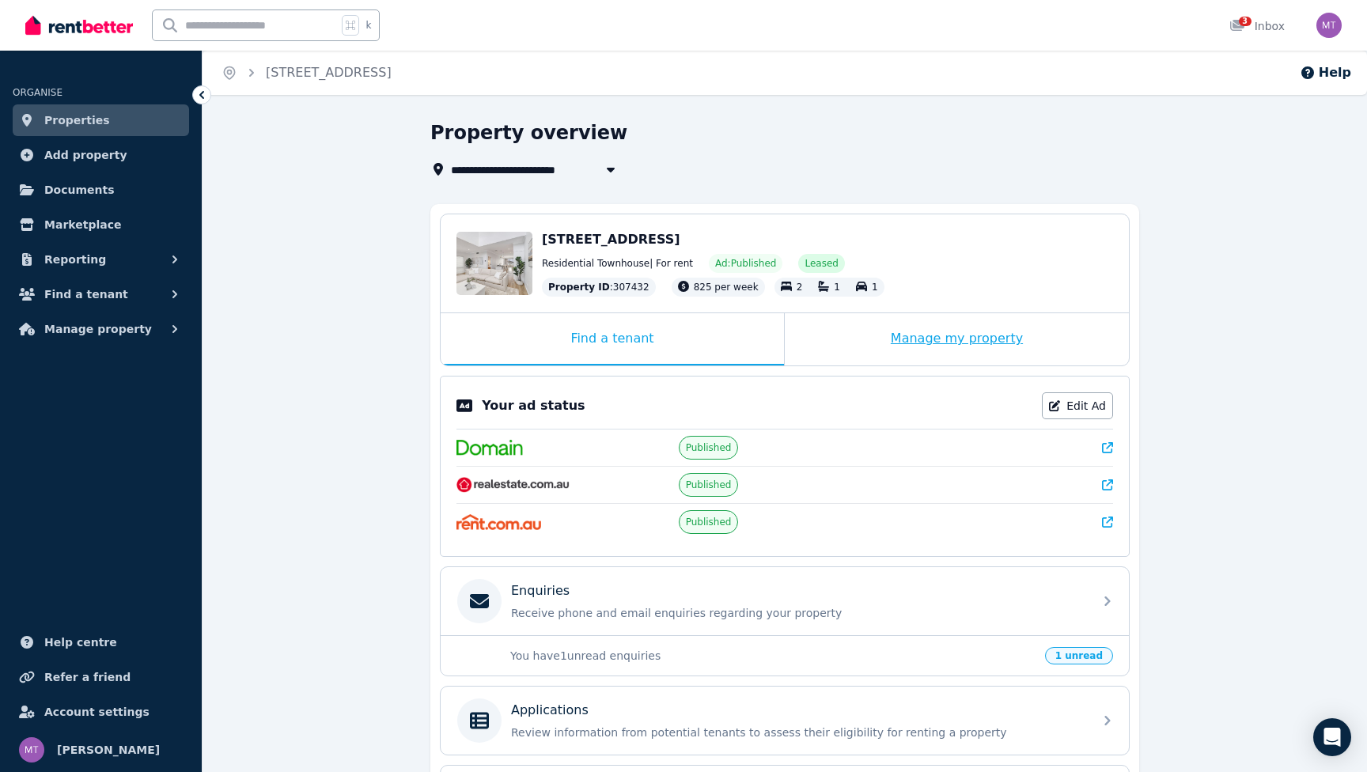
click at [971, 344] on div "Manage my property" at bounding box center [957, 339] width 344 height 52
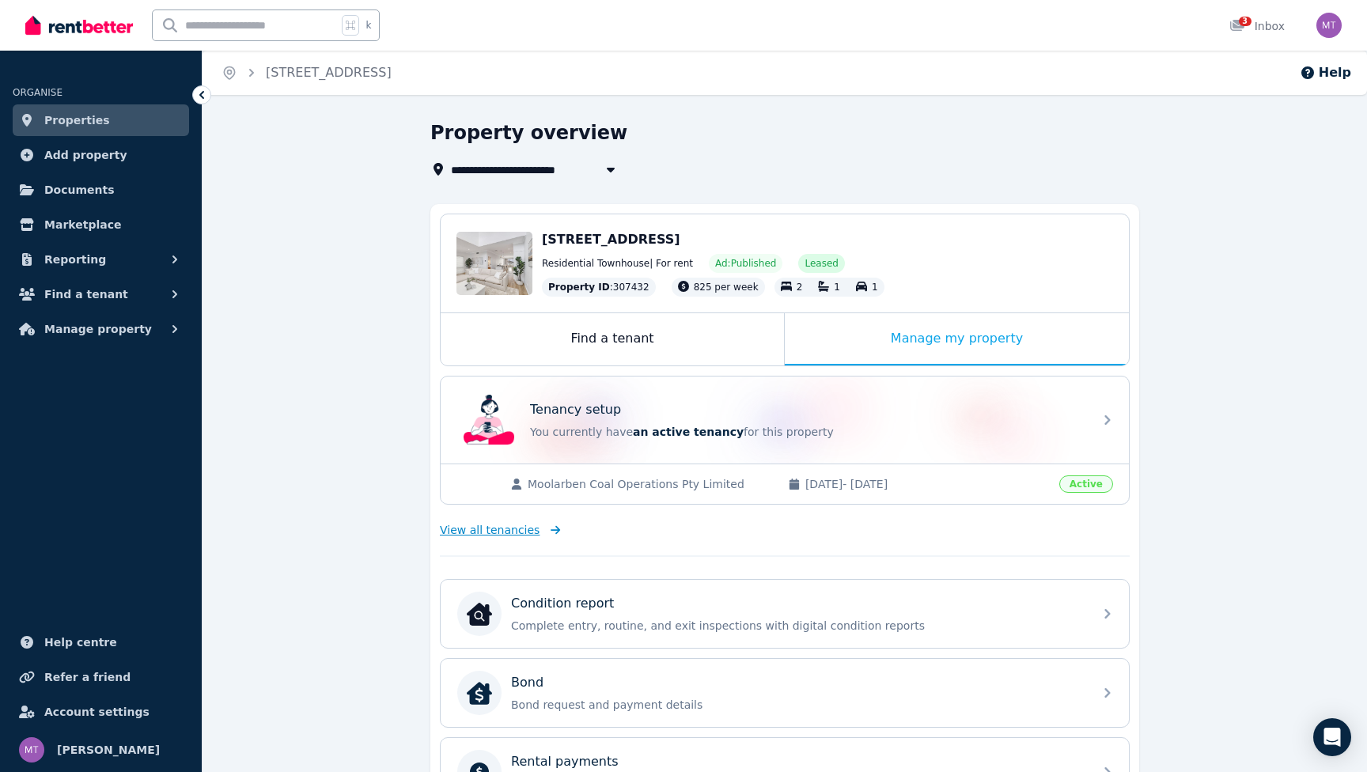
click at [506, 528] on span "View all tenancies" at bounding box center [490, 530] width 100 height 16
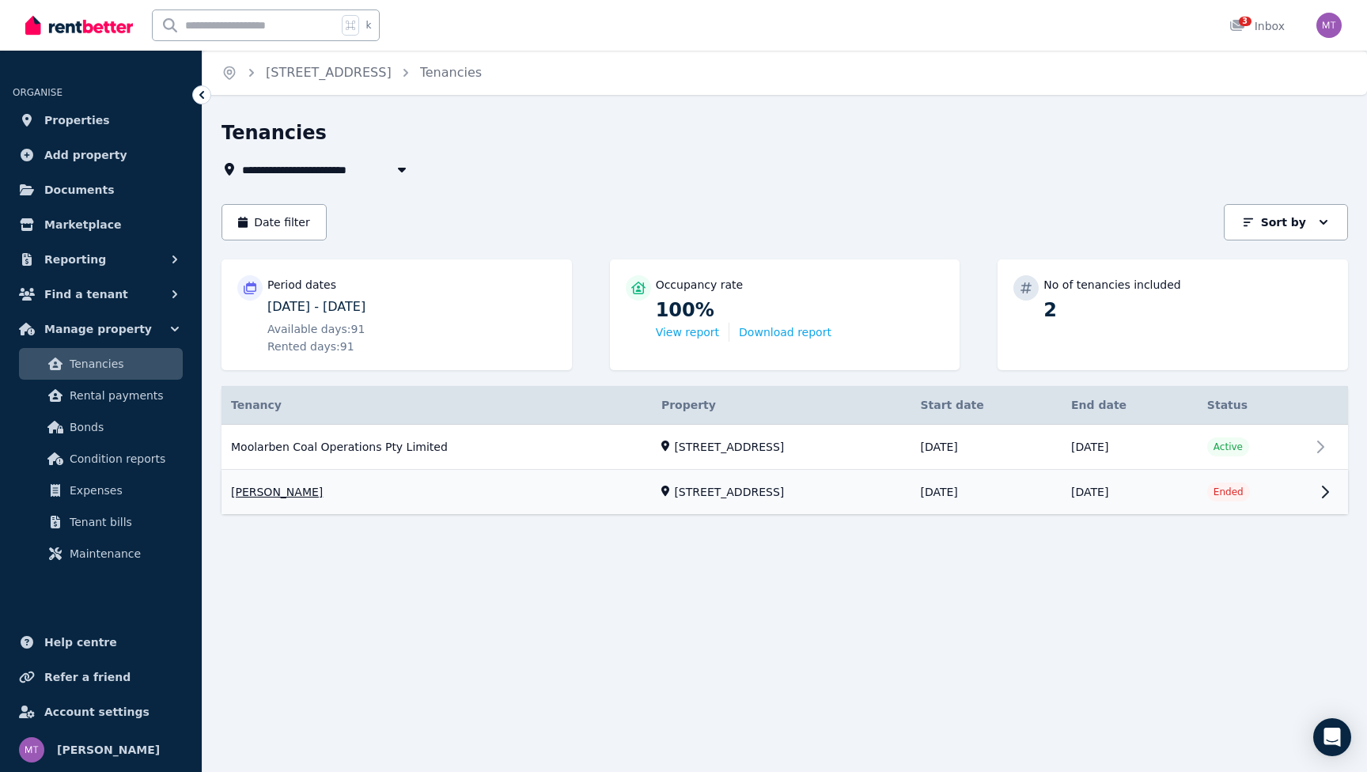
click at [489, 471] on link "View property details" at bounding box center [785, 493] width 1127 height 44
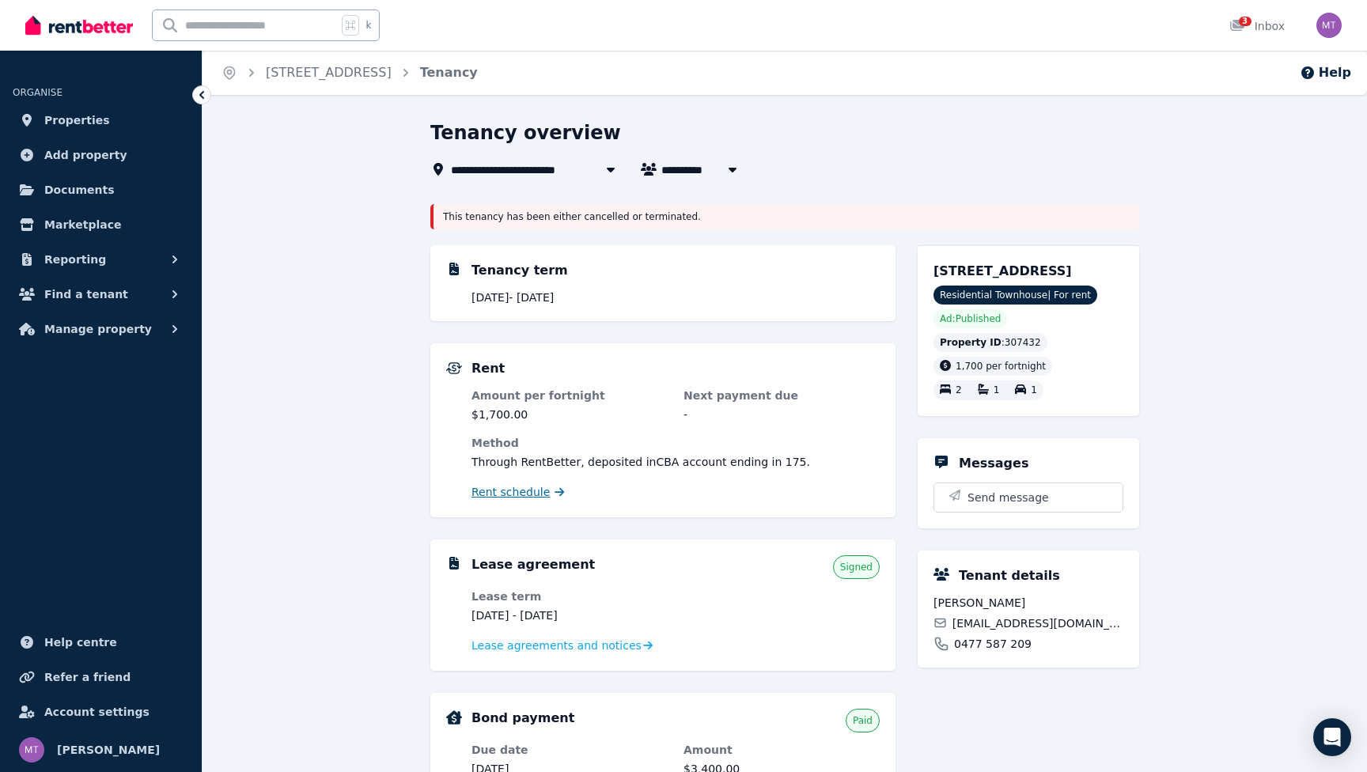
click at [526, 496] on span "Rent schedule" at bounding box center [510, 492] width 78 height 16
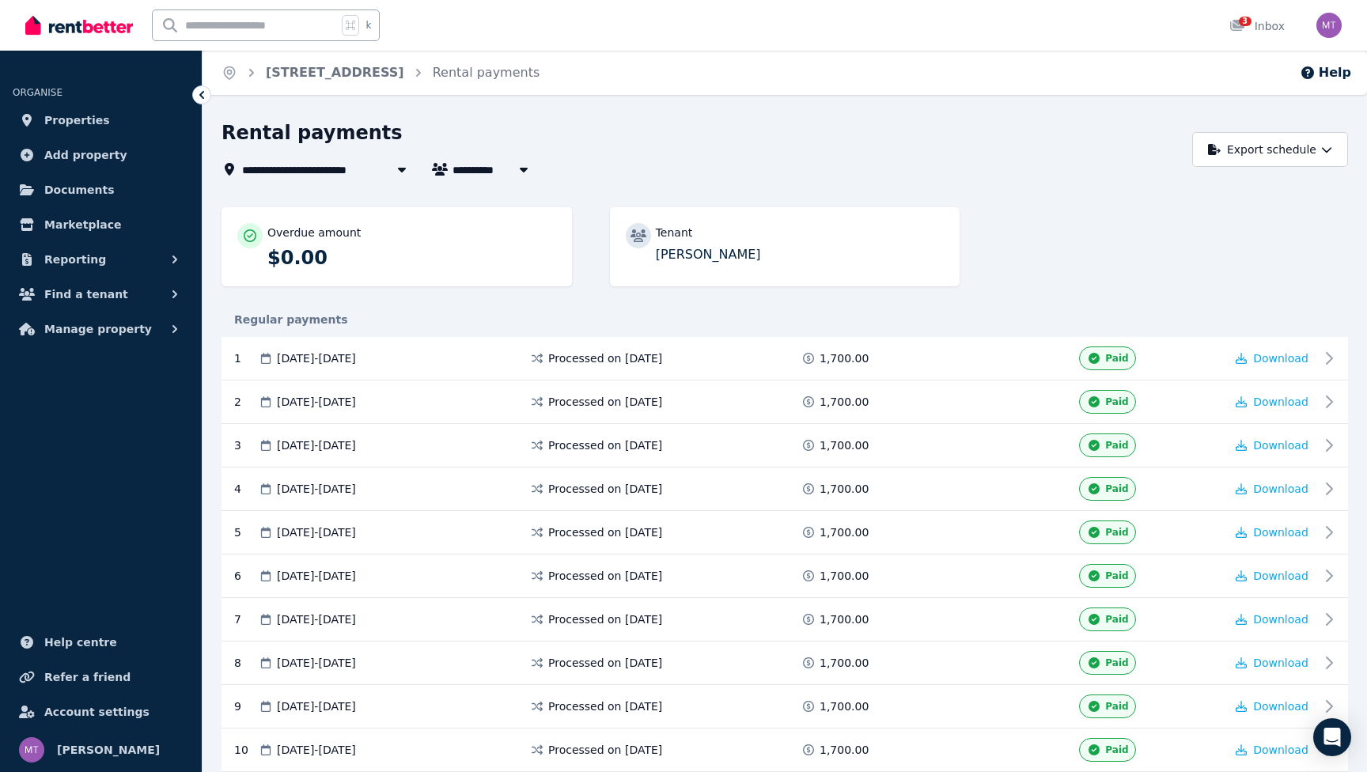
click at [496, 175] on span "Tamar Piho" at bounding box center [513, 169] width 120 height 19
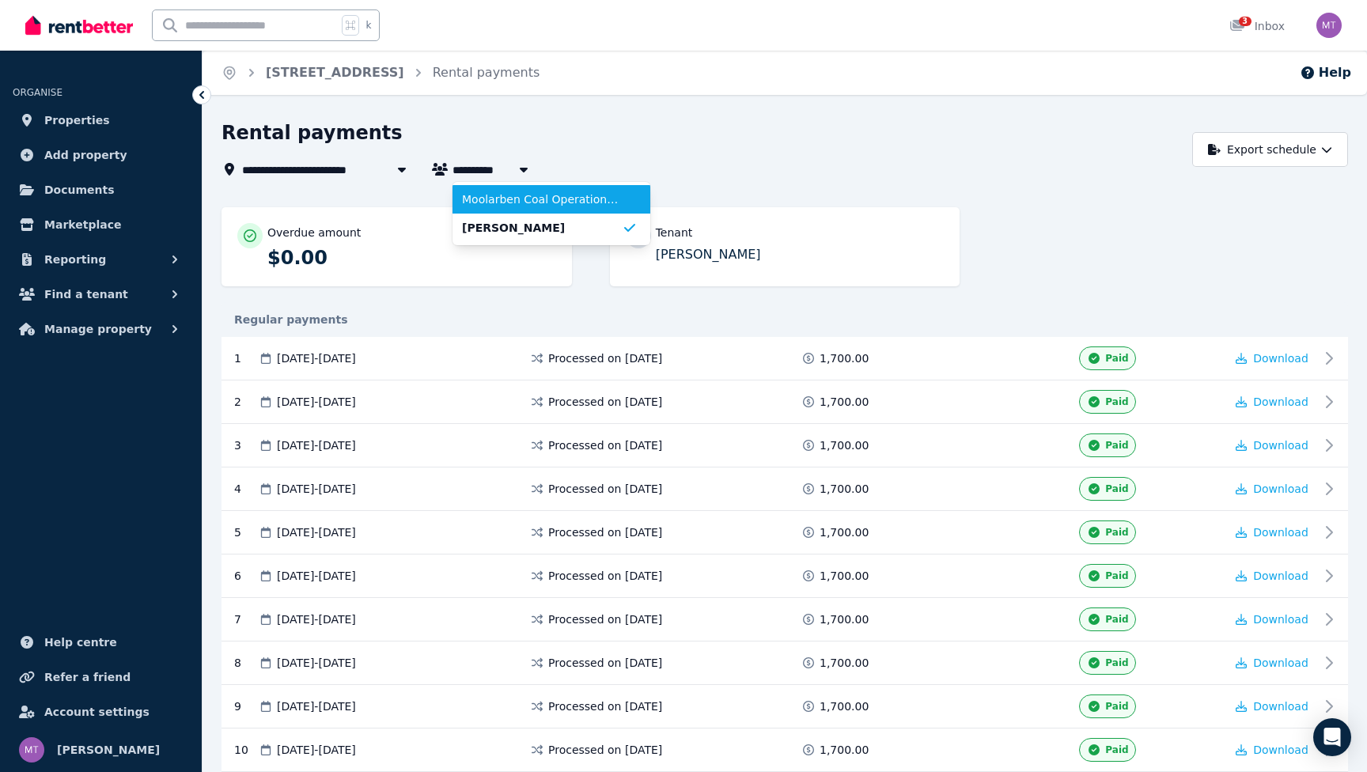
click at [501, 193] on span "Moolarben Coal Operations Pty Limited" at bounding box center [542, 199] width 160 height 16
type input "**********"
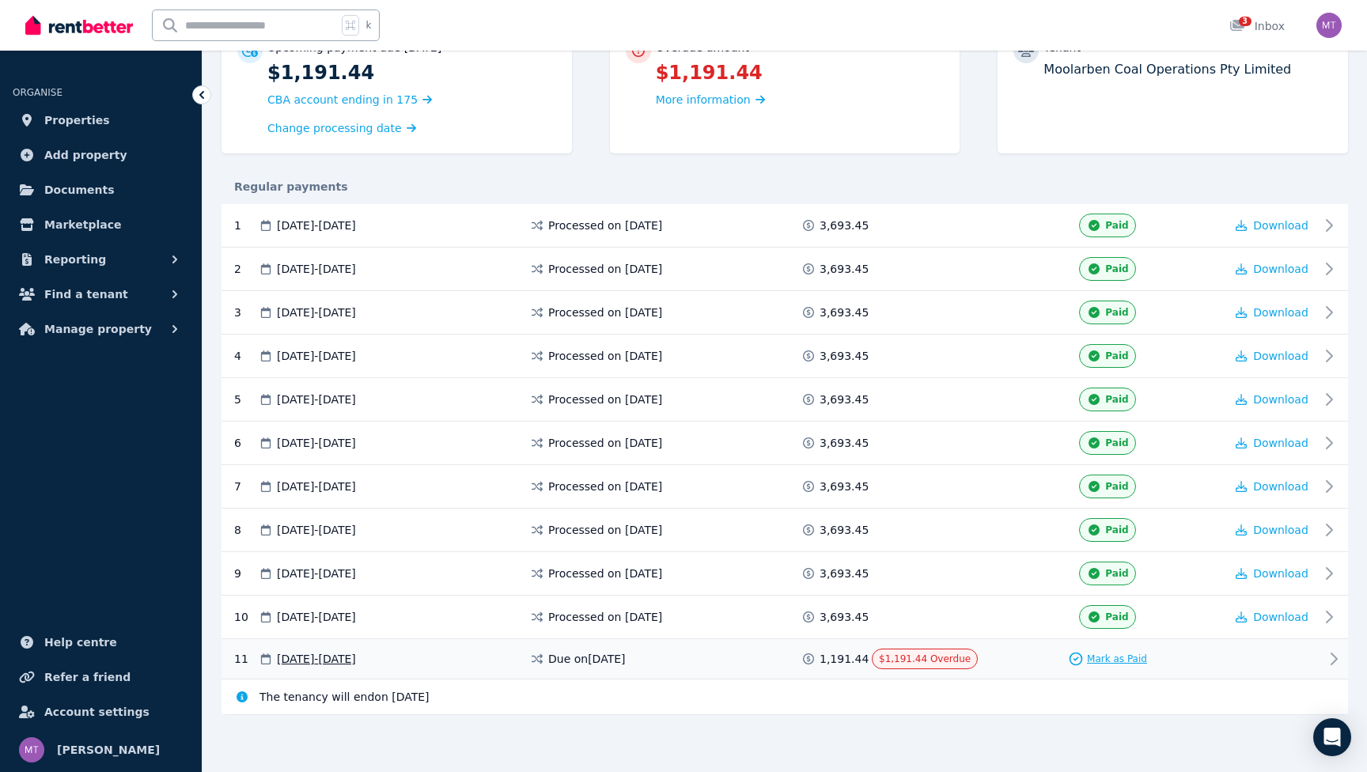
scroll to position [184, 0]
click at [1101, 654] on span "Mark as Paid" at bounding box center [1117, 659] width 60 height 13
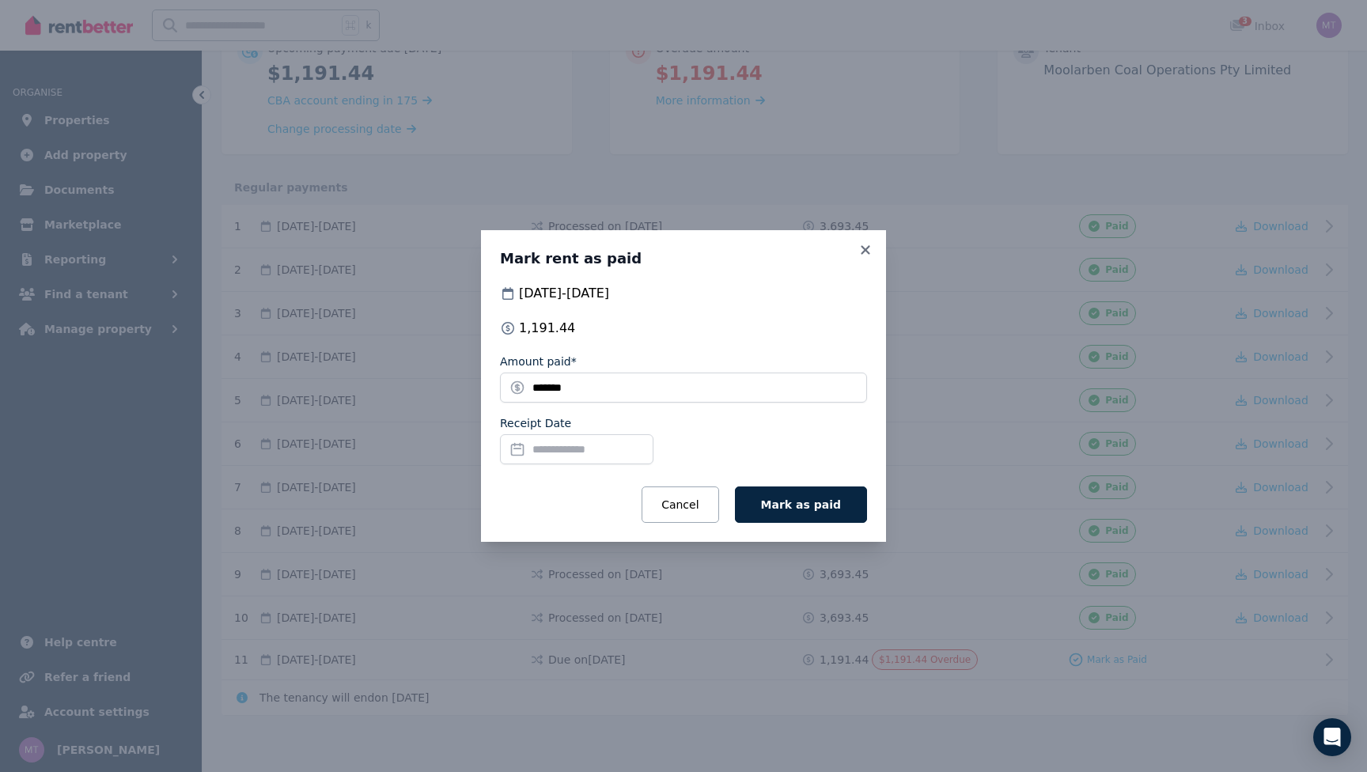
click at [612, 451] on input "Receipt Date" at bounding box center [576, 449] width 153 height 30
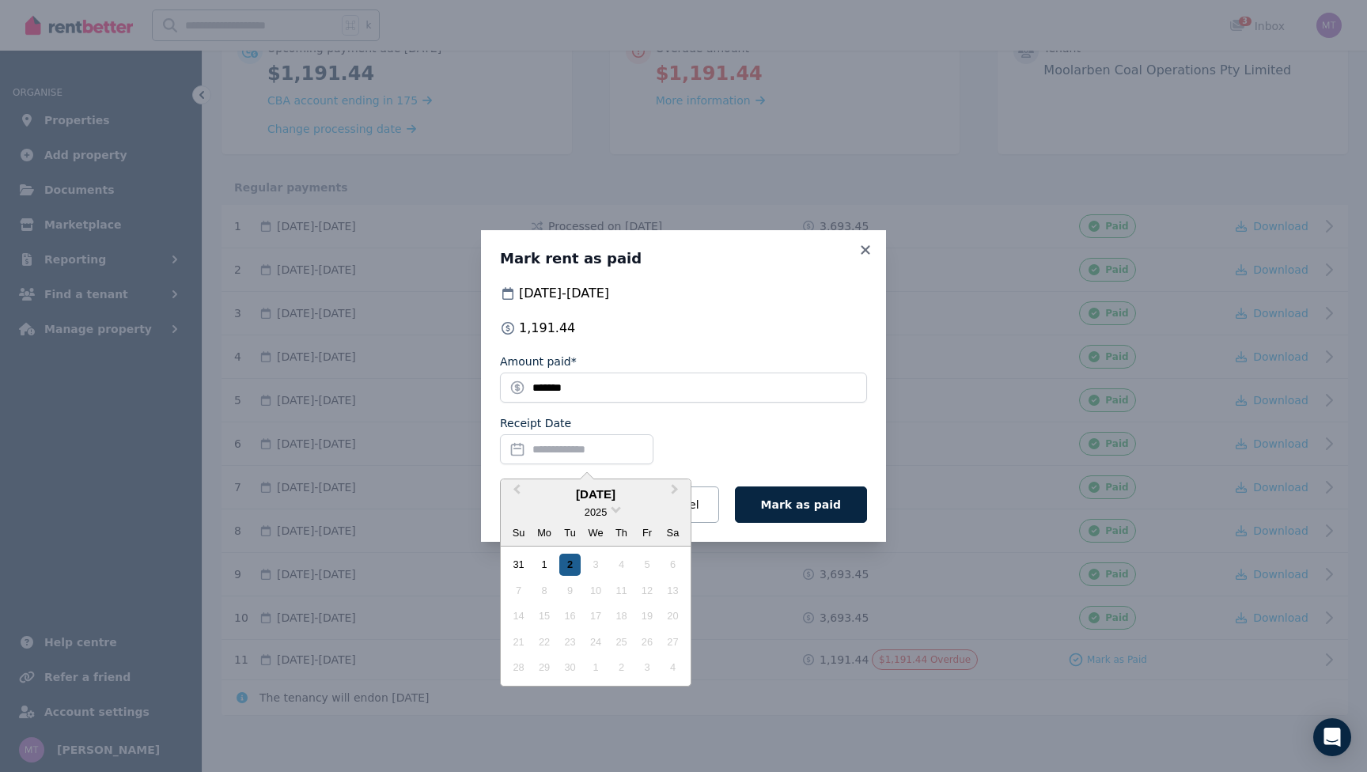
click at [571, 557] on div "2" at bounding box center [569, 564] width 21 height 21
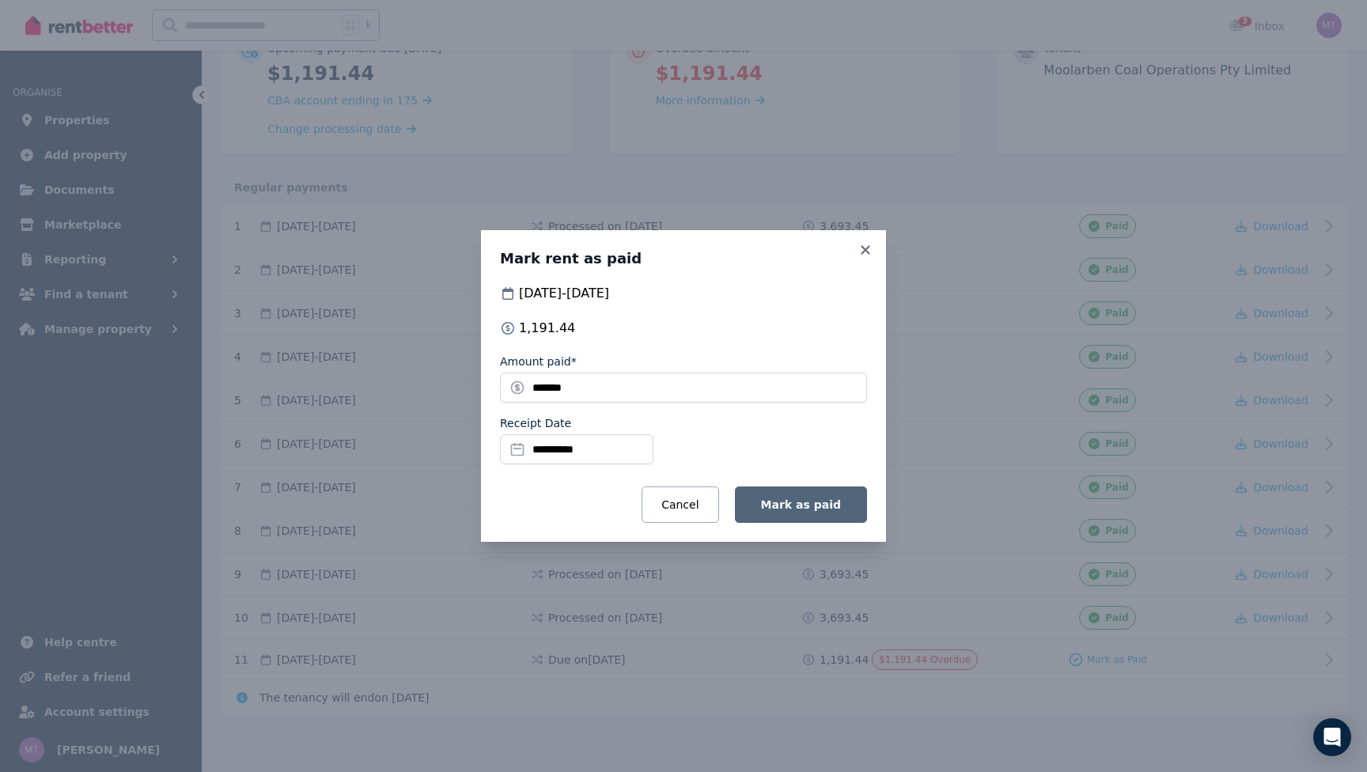
click at [821, 494] on button "Mark as paid" at bounding box center [801, 505] width 132 height 36
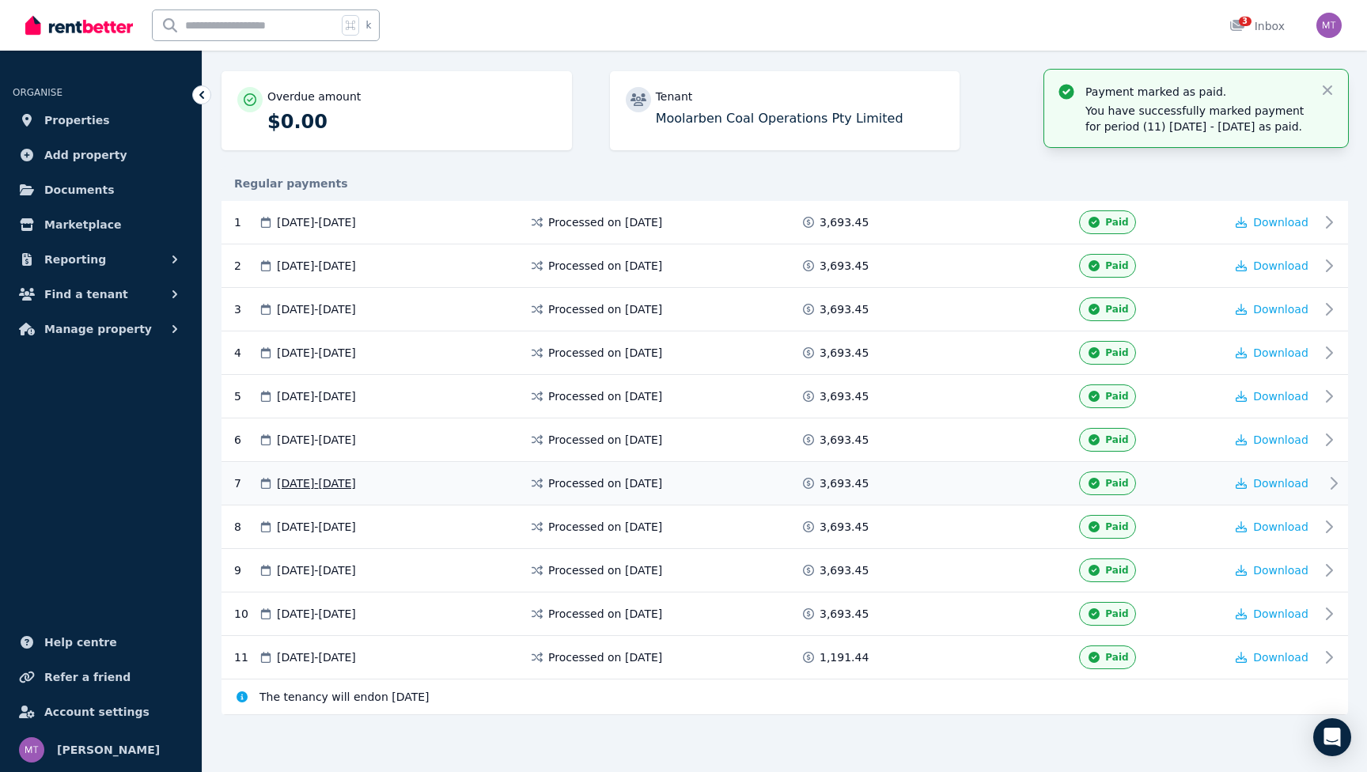
scroll to position [136, 0]
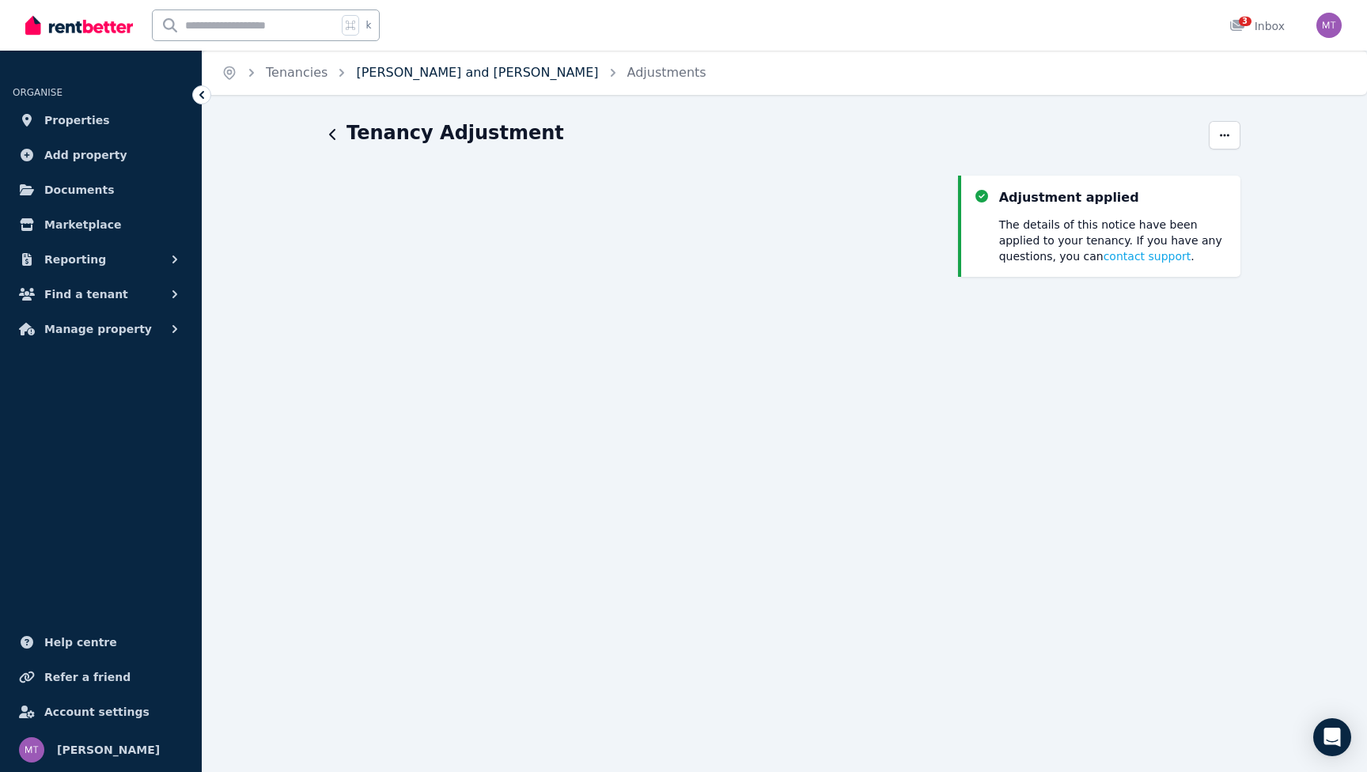
click at [452, 78] on link "[PERSON_NAME] and [PERSON_NAME]" at bounding box center [477, 72] width 242 height 15
